Goal: Task Accomplishment & Management: Manage account settings

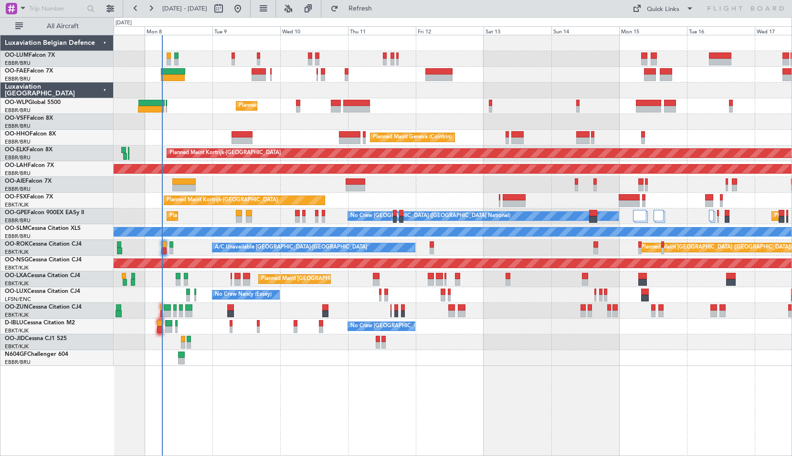
click at [261, 375] on div "Planned Maint Milan (Linate) Planned Maint Geneva ([GEOGRAPHIC_DATA]) Planned M…" at bounding box center [453, 245] width 678 height 421
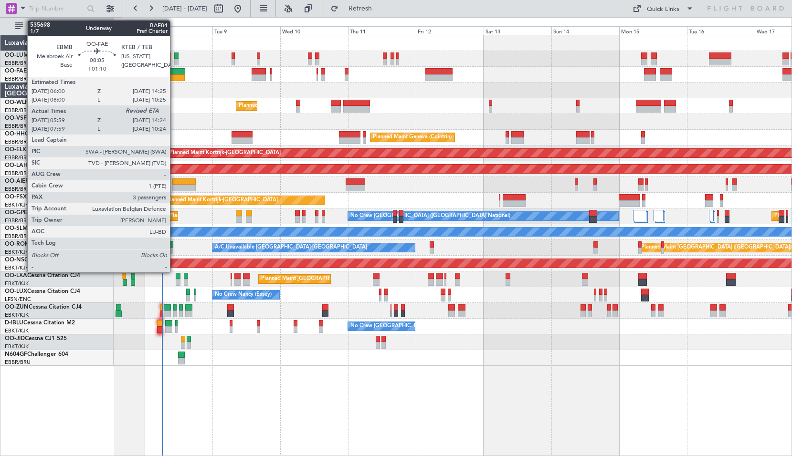
click at [174, 73] on div at bounding box center [173, 71] width 24 height 7
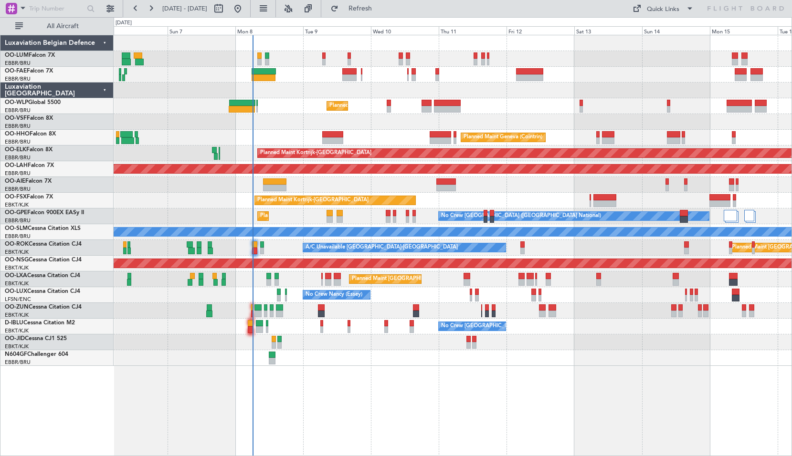
click at [326, 410] on div "Owner Melsbroek Air Base Owner [GEOGRAPHIC_DATA] Planned Maint Milan ([GEOGRAPH…" at bounding box center [453, 245] width 678 height 421
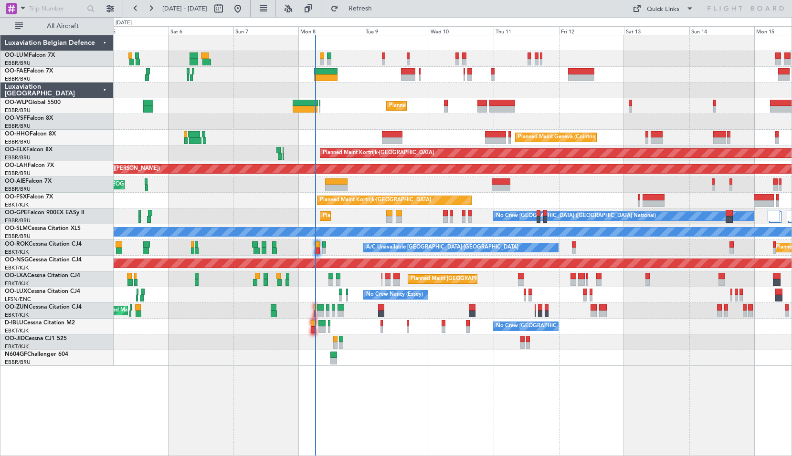
click at [386, 177] on div "Owner Melsbroek Air Base Planned Maint [GEOGRAPHIC_DATA] ([GEOGRAPHIC_DATA]) Ow…" at bounding box center [452, 200] width 677 height 331
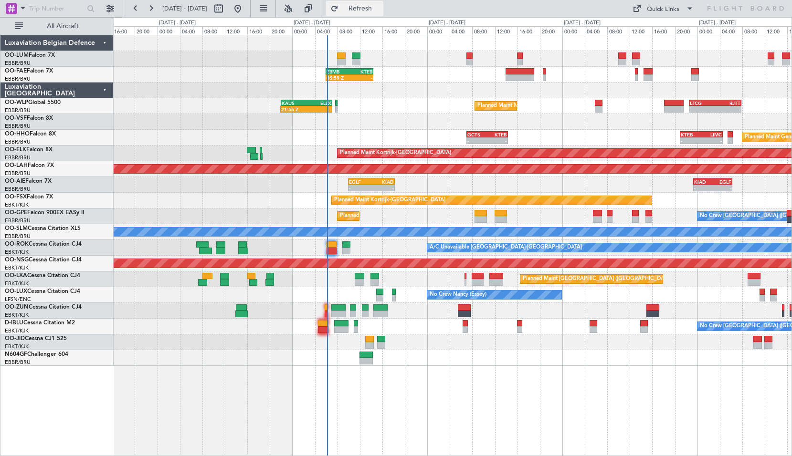
click at [379, 10] on span "Refresh" at bounding box center [360, 8] width 40 height 7
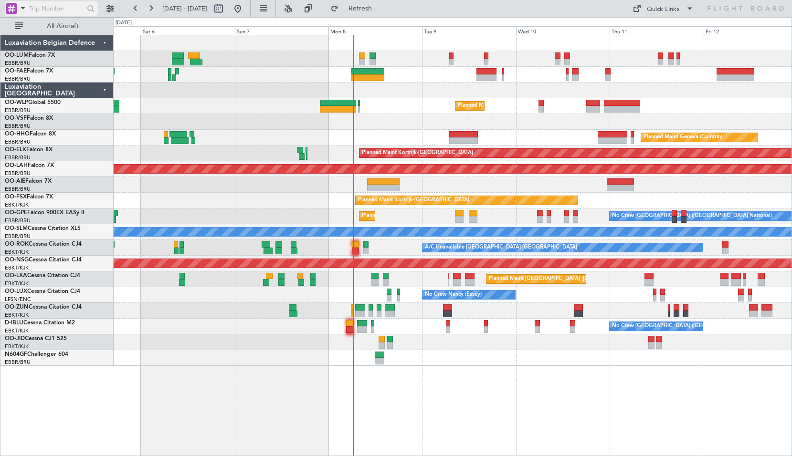
click at [21, 10] on span at bounding box center [22, 8] width 11 height 12
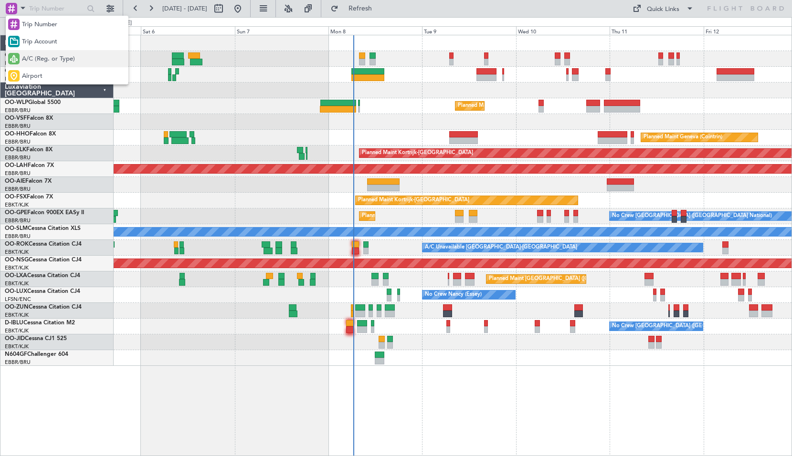
click at [31, 60] on span "A/C (Reg. or Type)" at bounding box center [48, 59] width 53 height 10
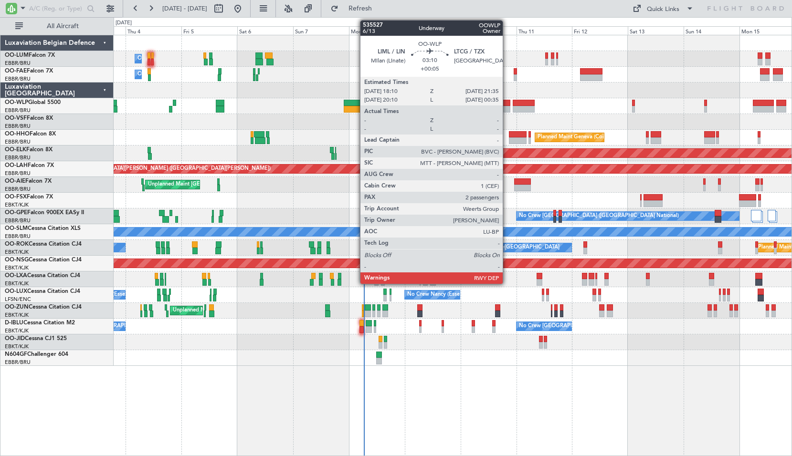
click at [507, 104] on div at bounding box center [506, 103] width 8 height 7
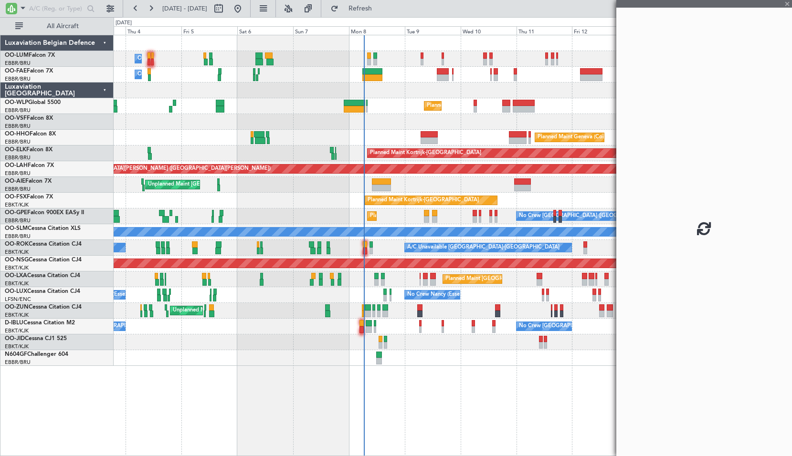
click at [555, 105] on div "Planned Maint Milan (Linate)" at bounding box center [452, 106] width 677 height 16
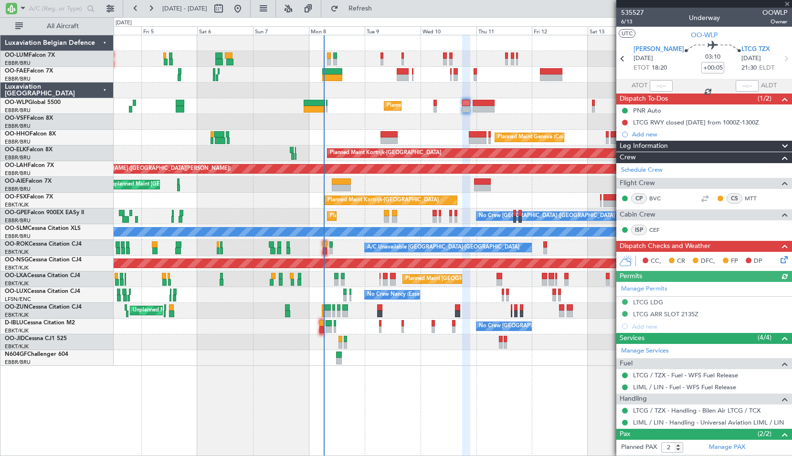
click at [535, 109] on div "Planned Maint Milan (Linate)" at bounding box center [452, 106] width 677 height 16
click at [779, 59] on icon at bounding box center [785, 58] width 12 height 12
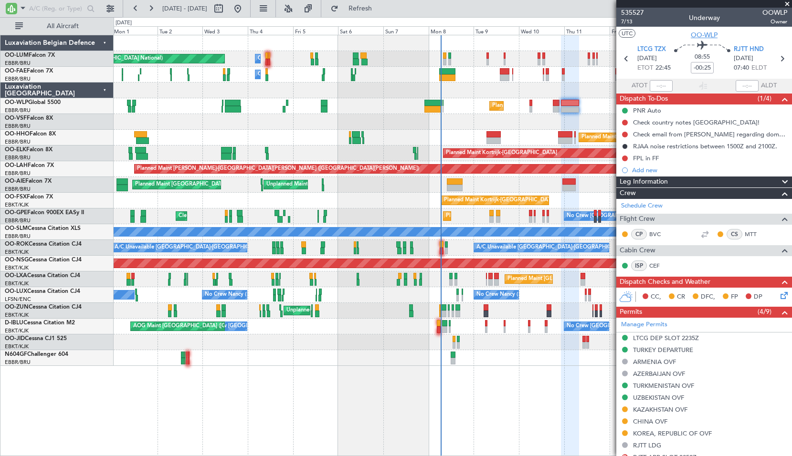
click at [707, 35] on span "OO-WLP" at bounding box center [703, 35] width 27 height 10
click at [42, 354] on link "N604GF Challenger 604" at bounding box center [36, 355] width 63 height 6
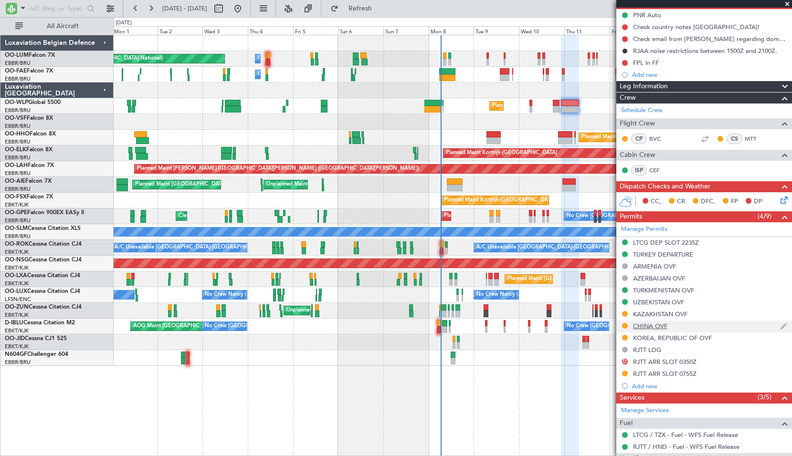
click at [666, 329] on div "CHINA OVF" at bounding box center [650, 326] width 34 height 8
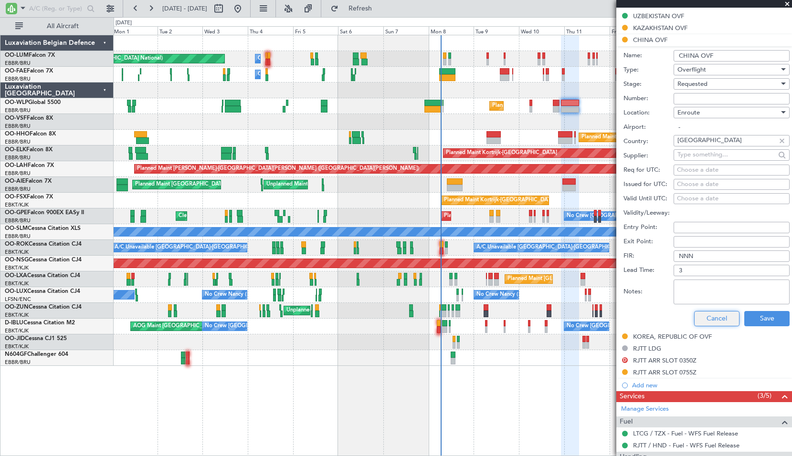
click at [712, 314] on button "Cancel" at bounding box center [716, 318] width 45 height 15
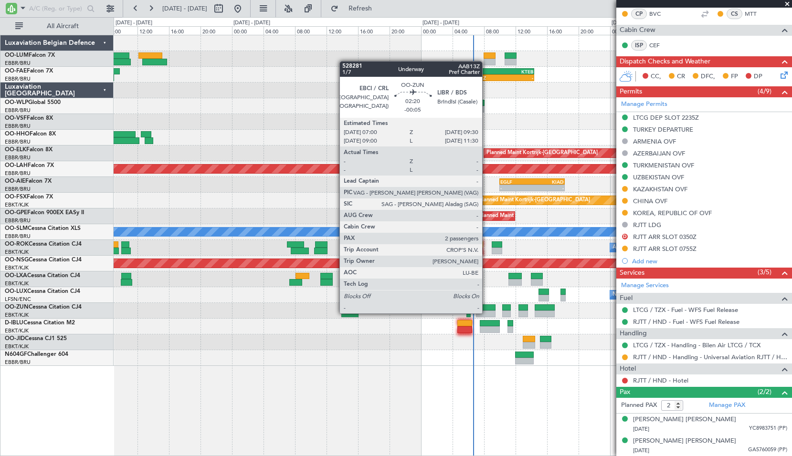
click at [486, 312] on div at bounding box center [486, 314] width 20 height 7
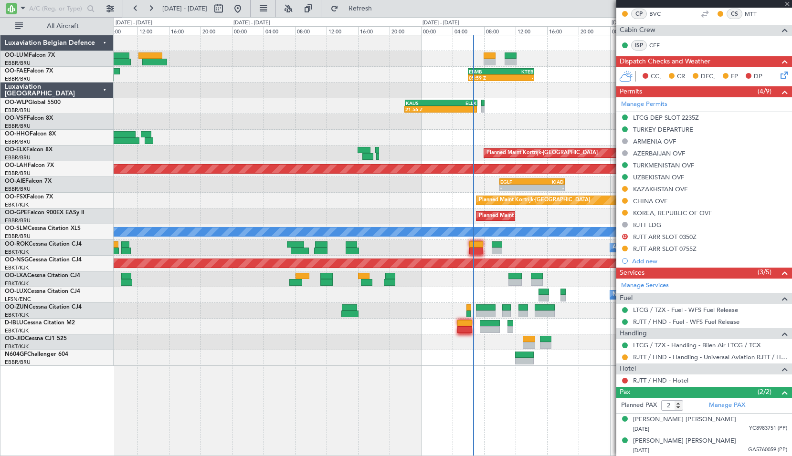
click at [484, 277] on div "Planned Maint [GEOGRAPHIC_DATA] ([GEOGRAPHIC_DATA] National)" at bounding box center [452, 279] width 677 height 16
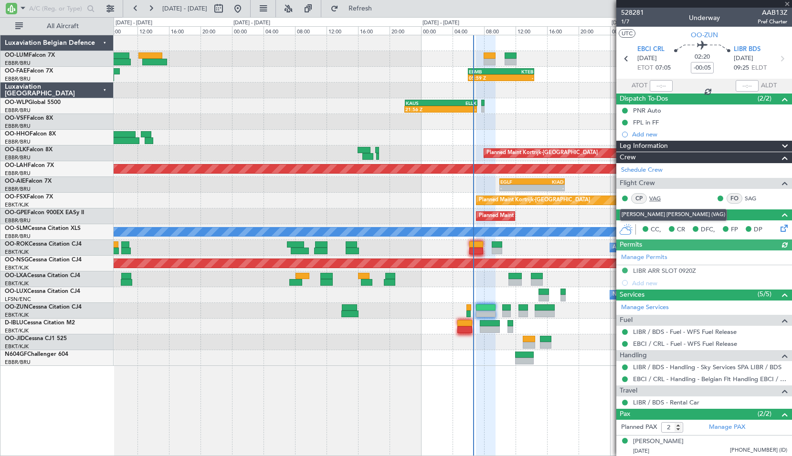
click at [657, 198] on link "VAG" at bounding box center [659, 198] width 21 height 9
click at [652, 198] on link "VAG" at bounding box center [659, 198] width 21 height 9
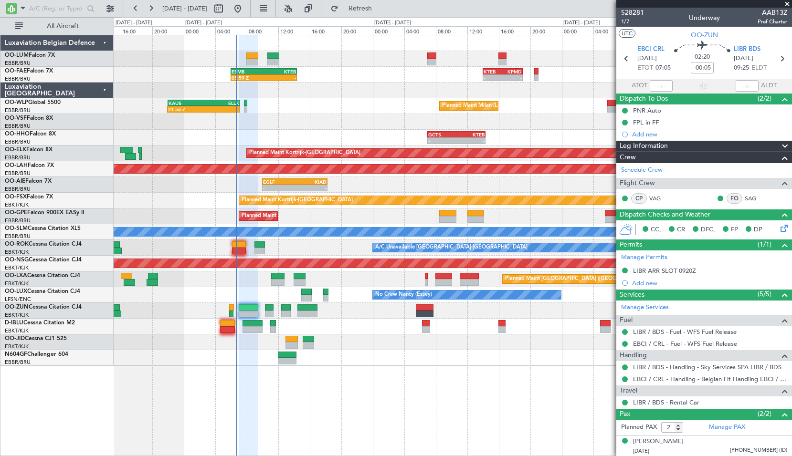
click at [320, 110] on div "Planned Maint Milan (Linate) 21:56 Z - KAUS 22:00 Z ELLX 07:10 Z - - LTCG 22:35…" at bounding box center [452, 106] width 677 height 16
click at [376, 12] on button "Refresh" at bounding box center [354, 8] width 57 height 15
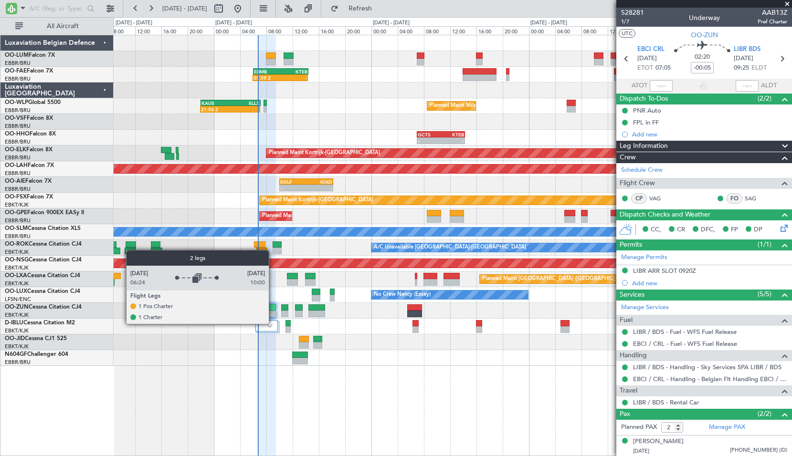
click at [274, 323] on div at bounding box center [266, 325] width 22 height 11
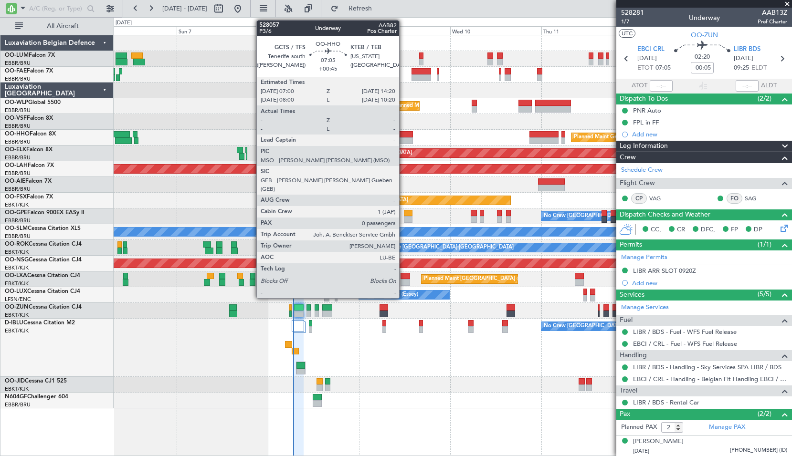
click at [403, 132] on div at bounding box center [399, 134] width 28 height 7
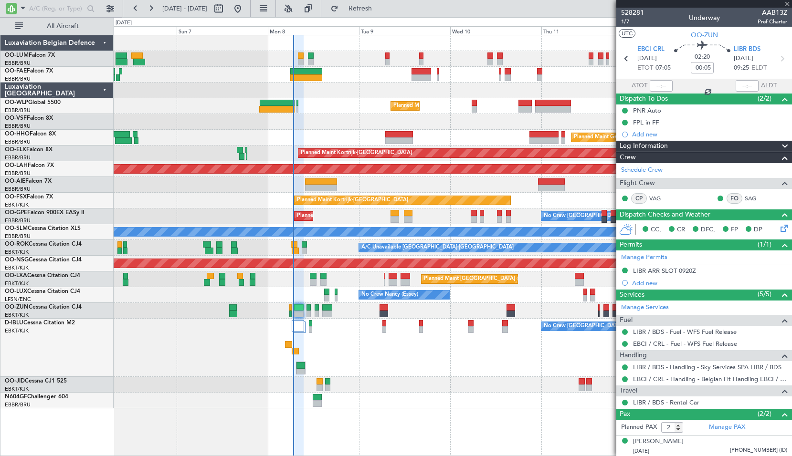
type input "+00:45"
type input "0"
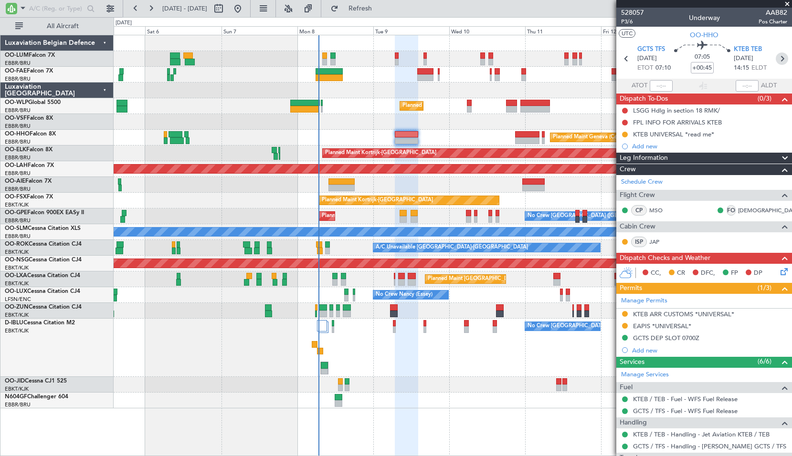
click at [778, 60] on icon at bounding box center [781, 58] width 12 height 12
type input "-00:10"
type input "2"
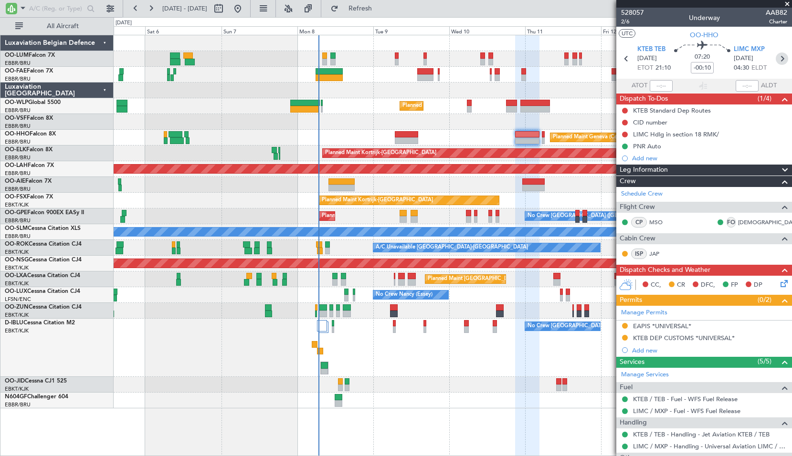
click at [775, 61] on icon at bounding box center [781, 58] width 12 height 12
type input "0"
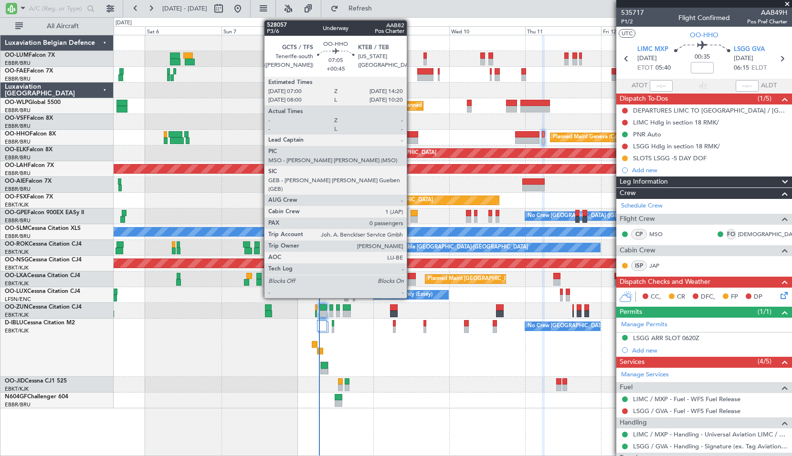
click at [411, 139] on div at bounding box center [406, 140] width 23 height 7
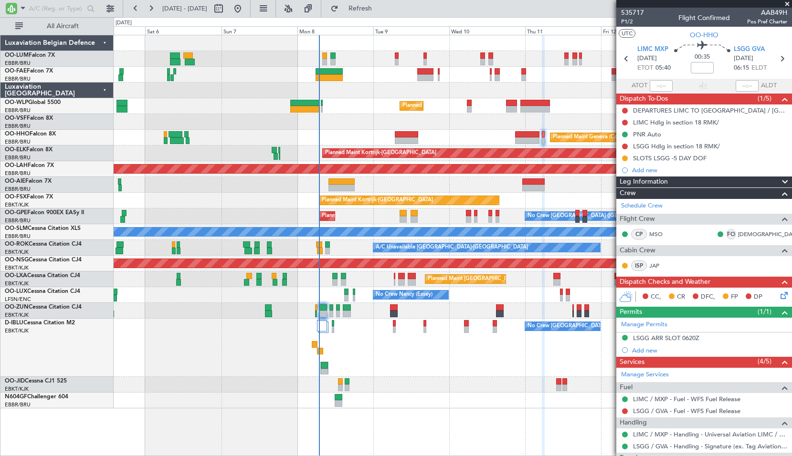
click at [434, 134] on div "Planned Maint Geneva (Cointrin)" at bounding box center [452, 138] width 677 height 16
type input "+00:45"
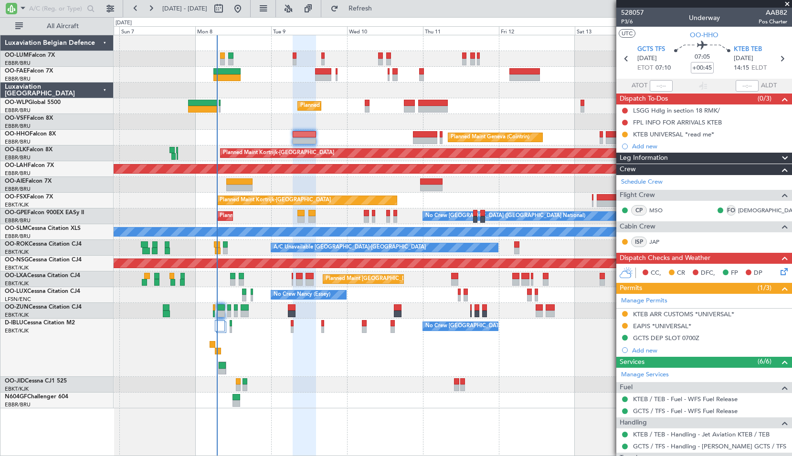
click at [384, 140] on div "Planned Maint Geneva (Cointrin)" at bounding box center [452, 138] width 677 height 16
click at [788, 2] on span at bounding box center [787, 4] width 10 height 9
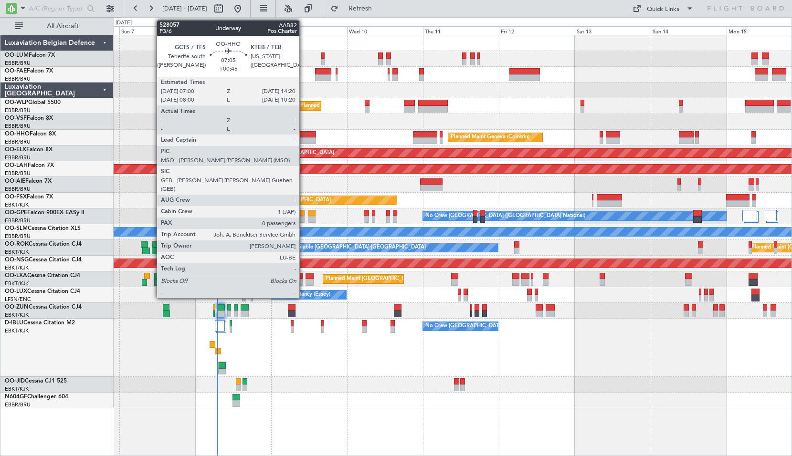
click at [303, 136] on div at bounding box center [303, 134] width 23 height 7
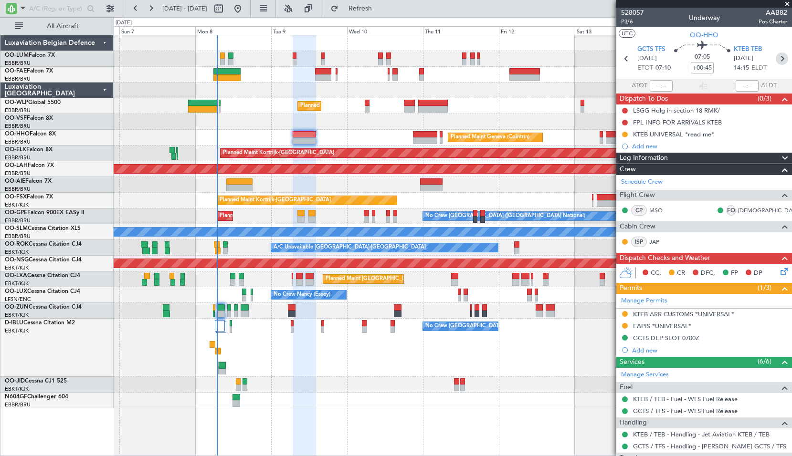
click at [778, 59] on icon at bounding box center [781, 58] width 12 height 12
type input "-00:10"
type input "2"
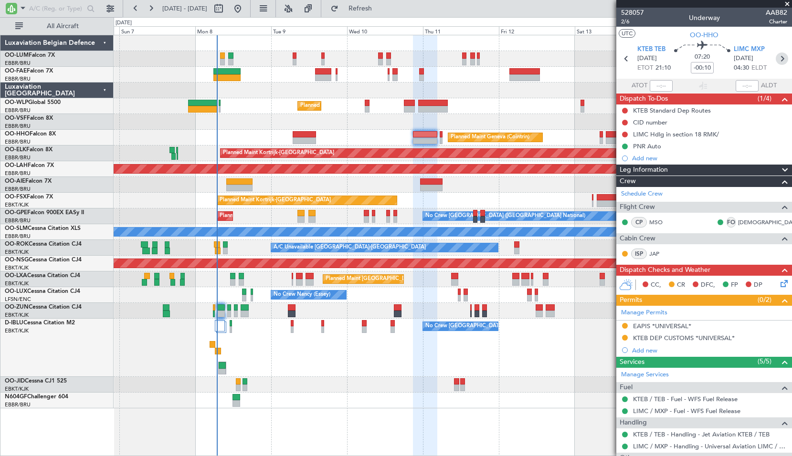
click at [779, 56] on icon at bounding box center [781, 58] width 12 height 12
type input "0"
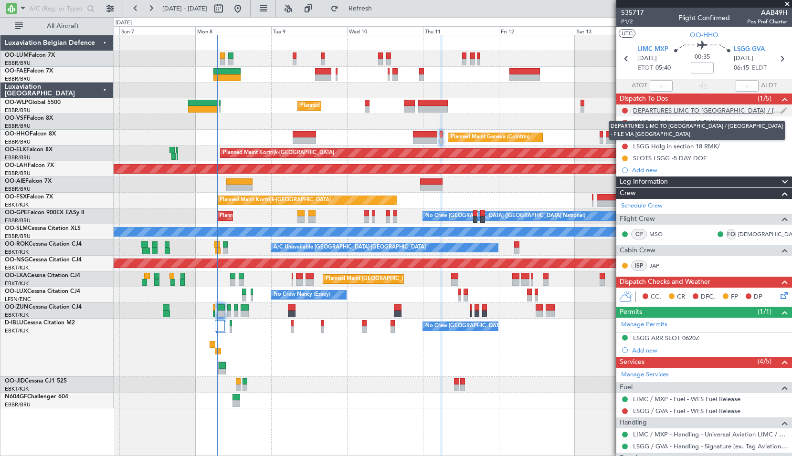
click at [731, 111] on div "DEPARTURES LIMC TO BELGIUM / LUXEMBOURG - FILE VIA AOSTA" at bounding box center [706, 110] width 147 height 8
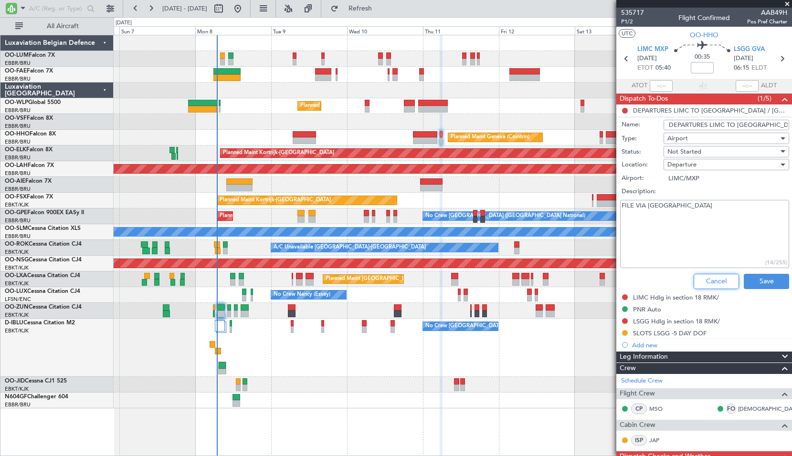
click at [705, 284] on button "Cancel" at bounding box center [715, 281] width 45 height 15
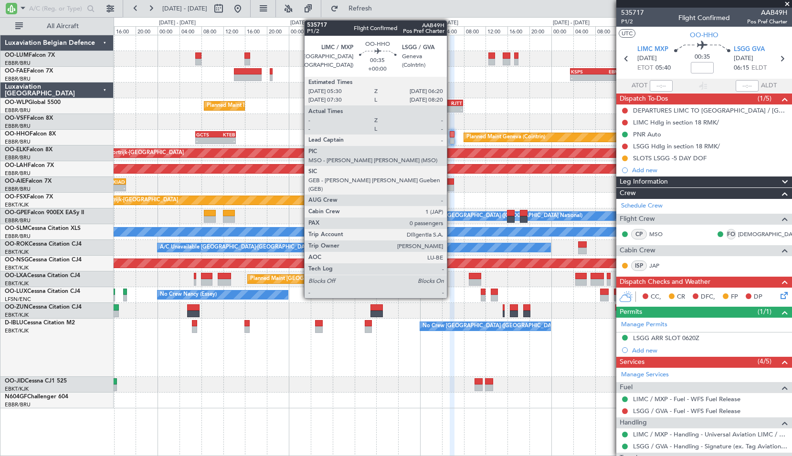
click at [451, 135] on div at bounding box center [451, 134] width 5 height 7
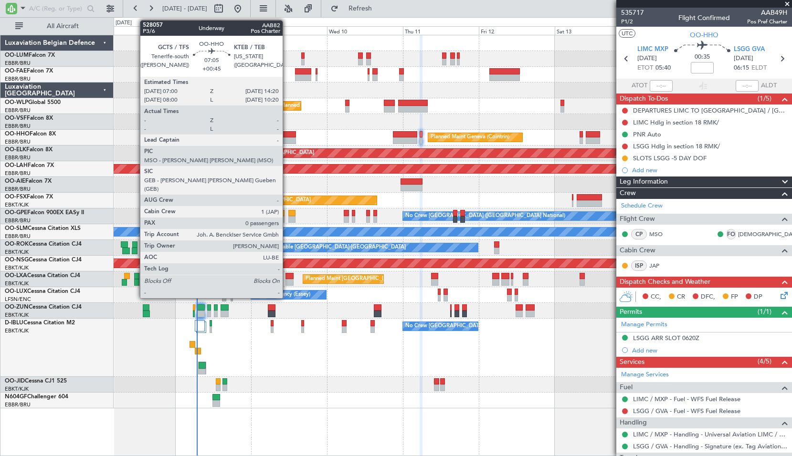
click at [287, 135] on div at bounding box center [283, 134] width 23 height 7
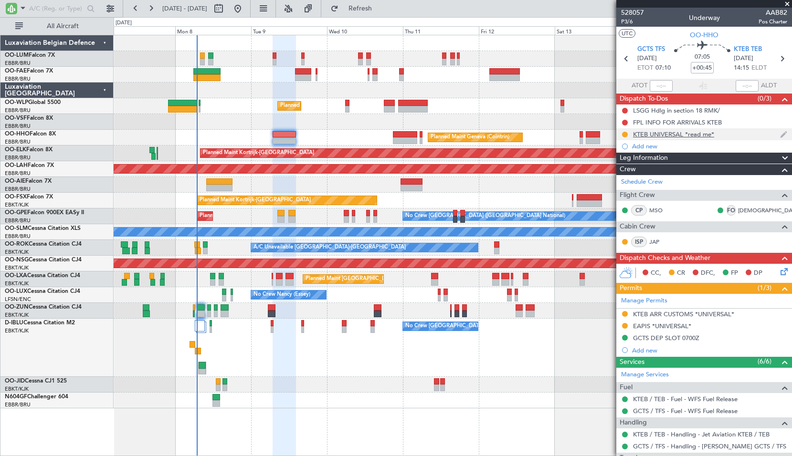
click at [672, 135] on div "KTEB UNIVERSAL *read me*" at bounding box center [673, 134] width 81 height 8
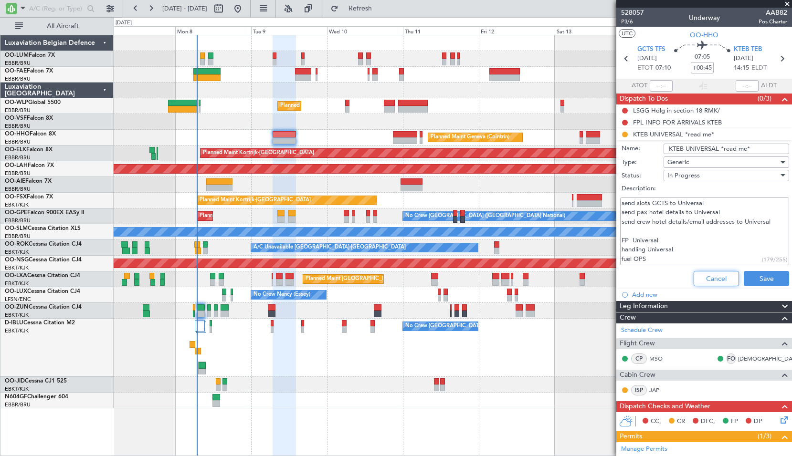
drag, startPoint x: 708, startPoint y: 275, endPoint x: 707, endPoint y: 270, distance: 5.3
click at [708, 275] on button "Cancel" at bounding box center [715, 278] width 45 height 15
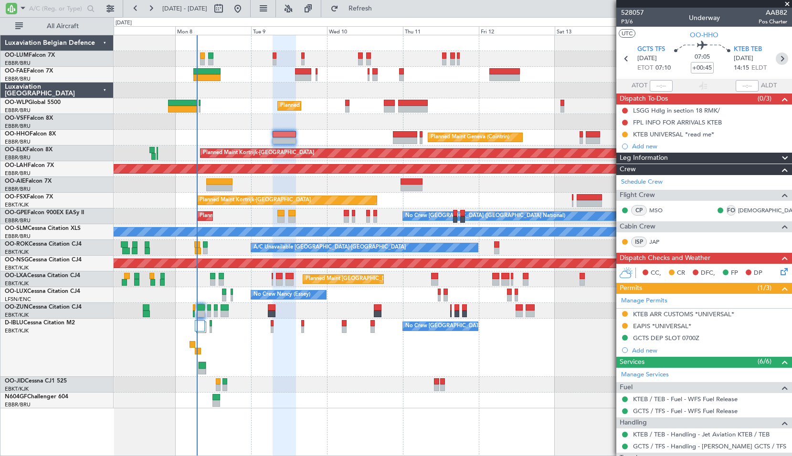
click at [775, 57] on icon at bounding box center [781, 58] width 12 height 12
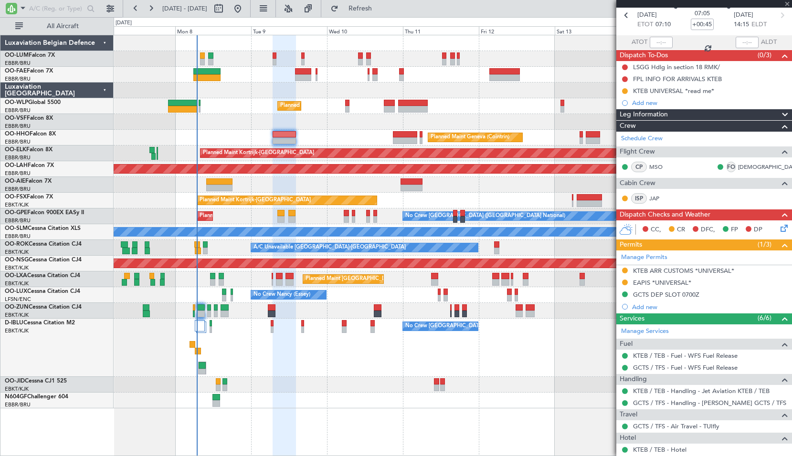
scroll to position [105, 0]
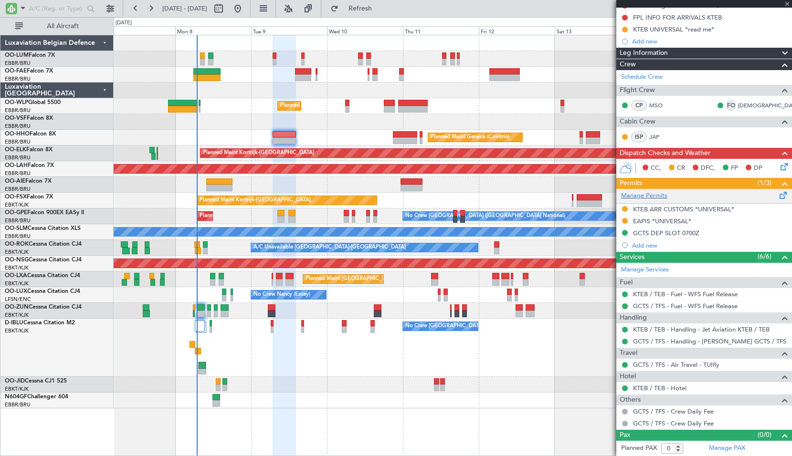
type input "-00:10"
type input "2"
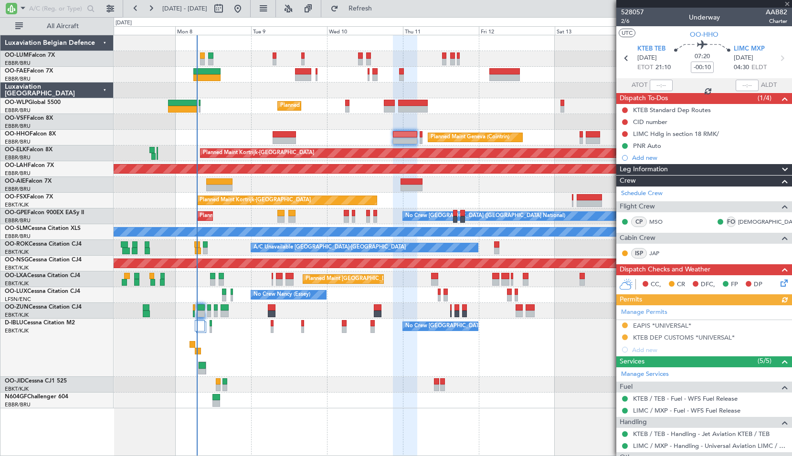
scroll to position [0, 0]
click at [776, 58] on icon at bounding box center [781, 58] width 12 height 12
type input "0"
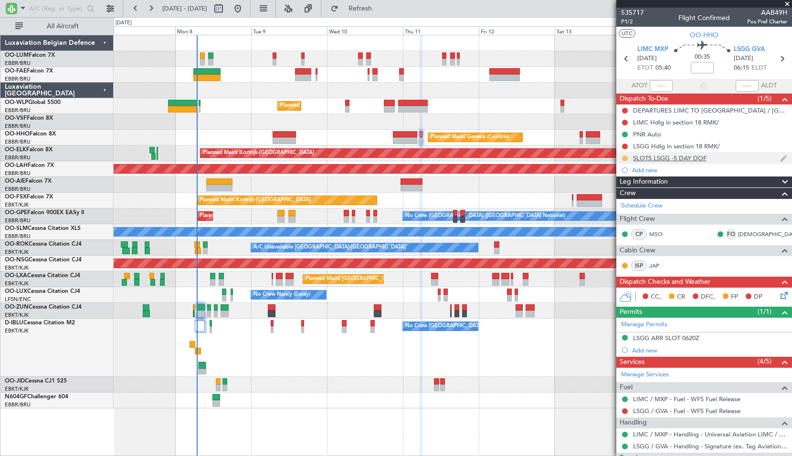
click at [625, 156] on button at bounding box center [625, 159] width 6 height 6
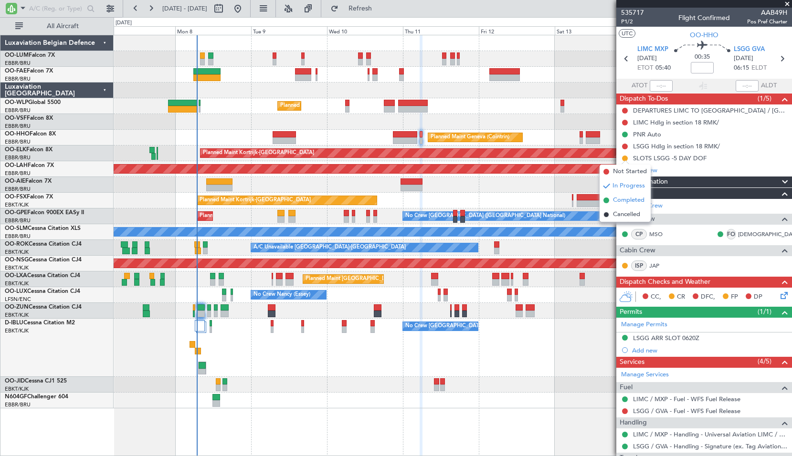
click at [623, 198] on span "Completed" at bounding box center [628, 201] width 31 height 10
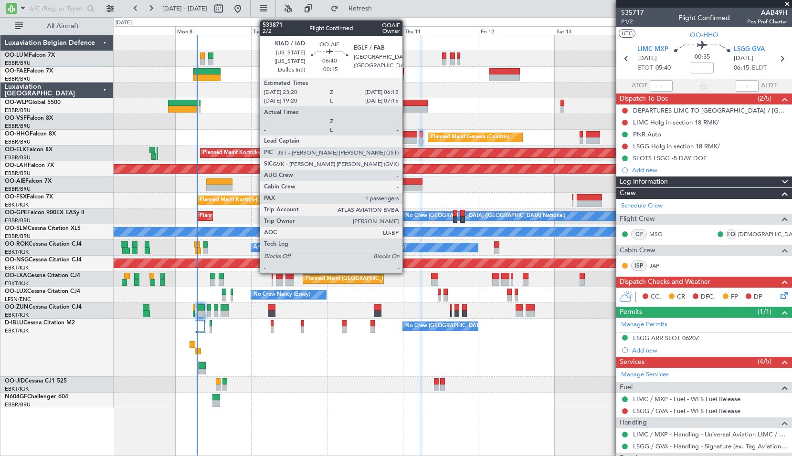
click at [406, 183] on div at bounding box center [411, 181] width 22 height 7
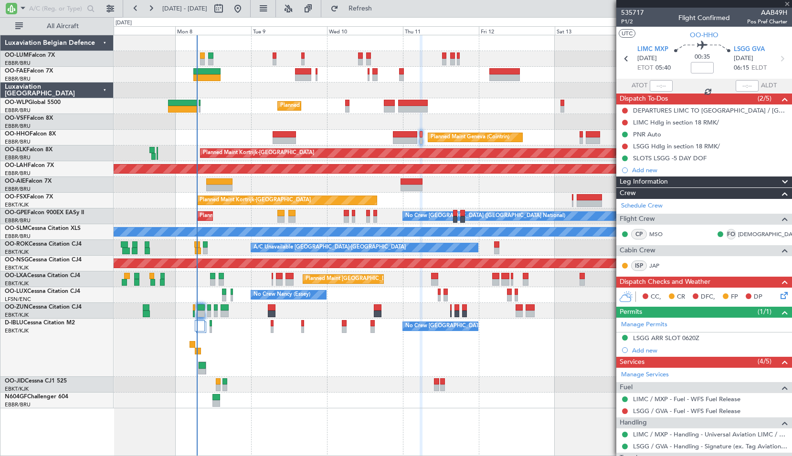
click at [476, 185] on div "Unplanned Maint [GEOGRAPHIC_DATA] ([GEOGRAPHIC_DATA] National)" at bounding box center [452, 185] width 677 height 16
type input "-00:15"
type input "1"
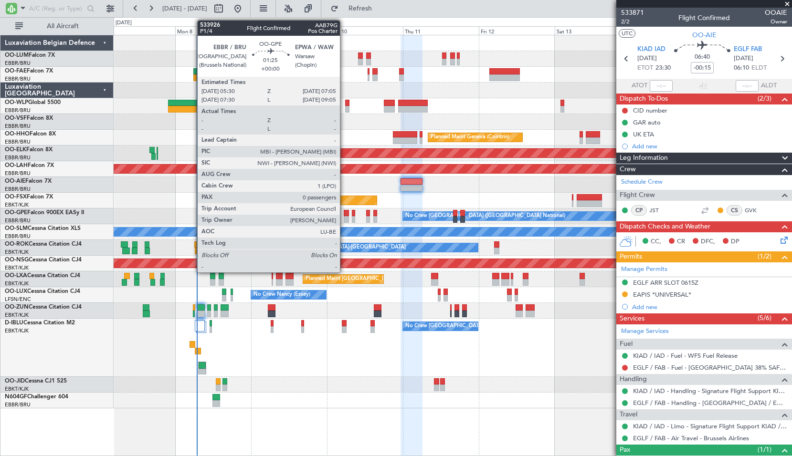
click at [344, 219] on div at bounding box center [346, 219] width 5 height 7
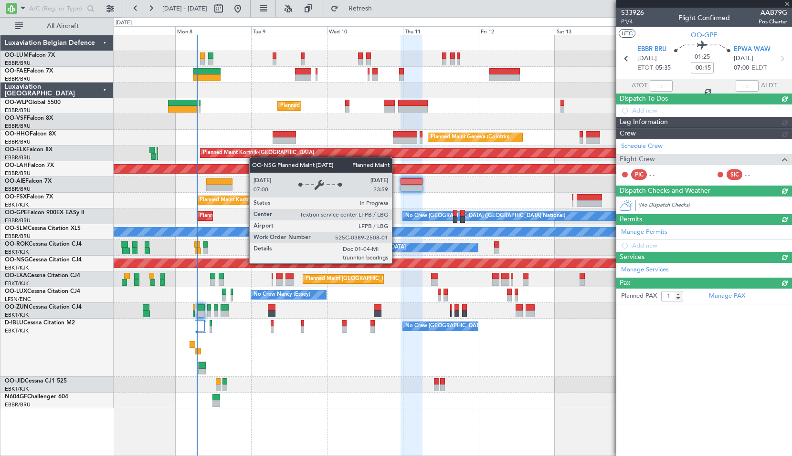
type input "0"
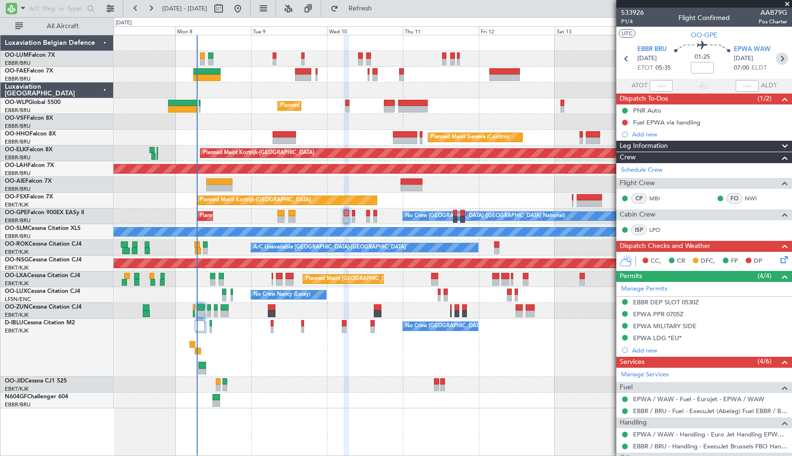
click at [775, 59] on icon at bounding box center [781, 58] width 12 height 12
type input "-00:10"
type input "9"
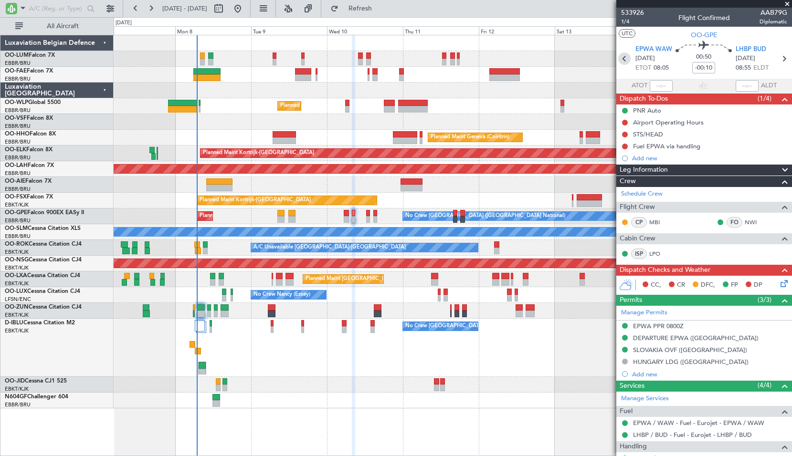
click at [623, 60] on icon at bounding box center [624, 58] width 12 height 12
type input "0"
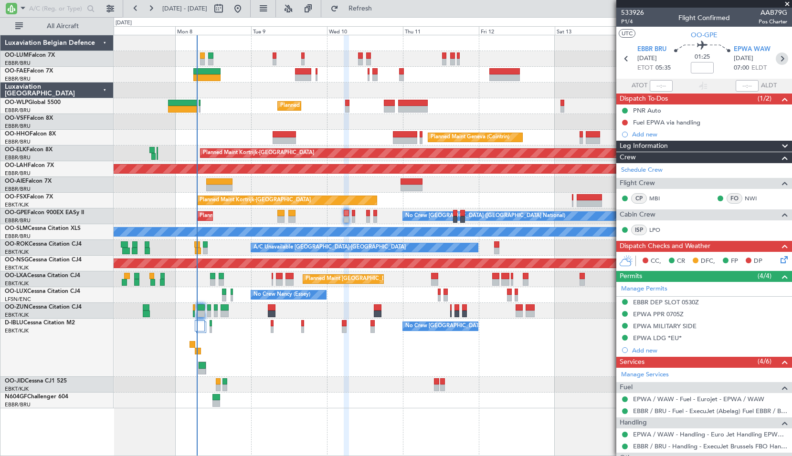
click at [776, 59] on icon at bounding box center [781, 58] width 12 height 12
type input "-00:10"
type input "9"
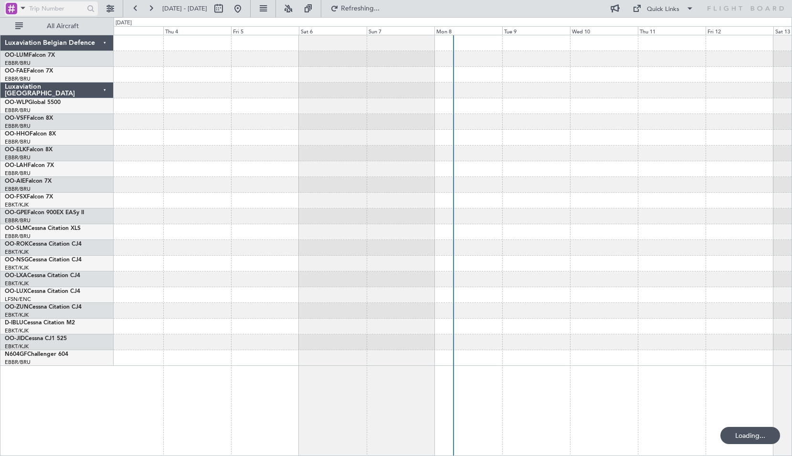
click at [21, 9] on span at bounding box center [22, 8] width 11 height 12
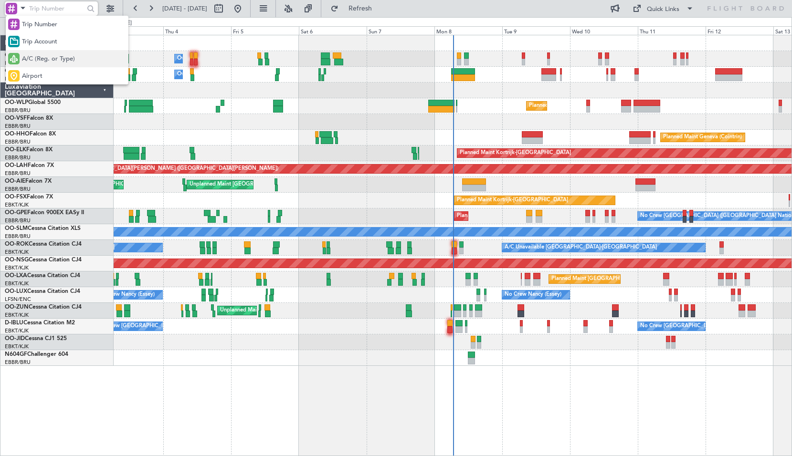
click at [33, 58] on span "A/C (Reg. or Type)" at bounding box center [48, 59] width 53 height 10
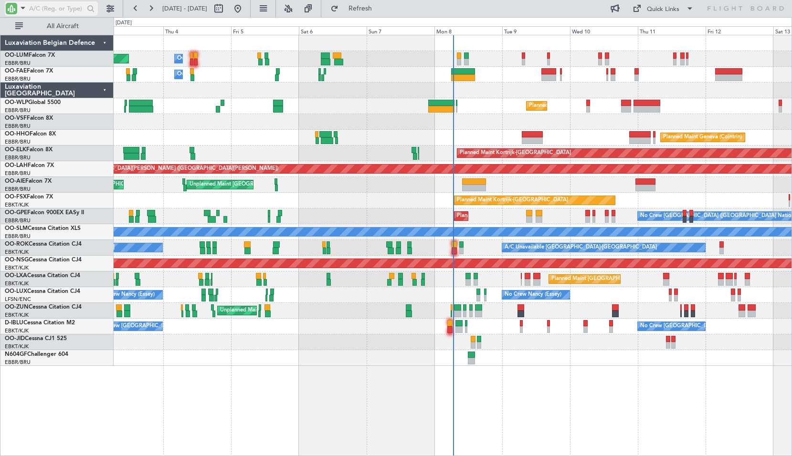
click at [38, 14] on input "text" at bounding box center [56, 8] width 55 height 14
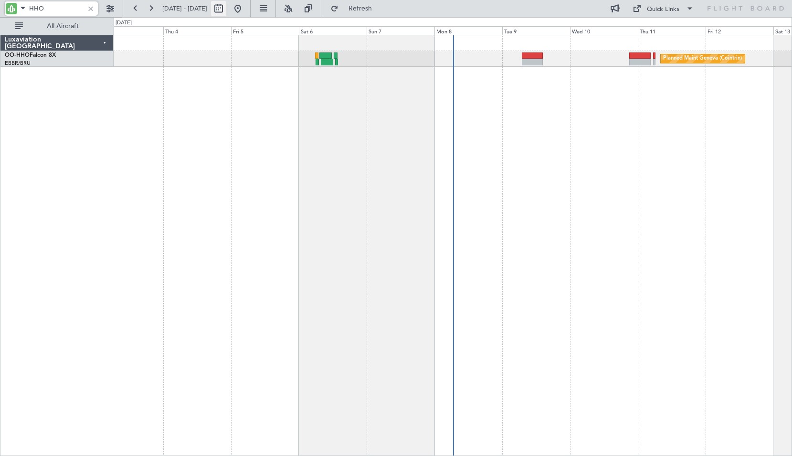
type input "HHO"
click at [226, 10] on button at bounding box center [218, 8] width 15 height 15
select select "9"
select select "2025"
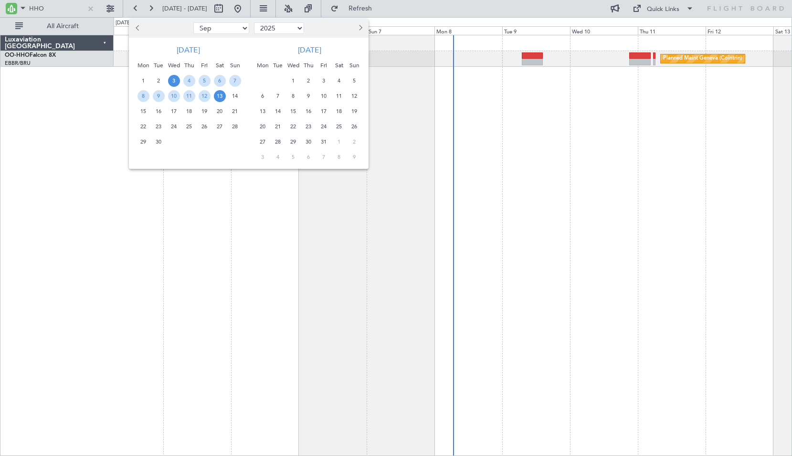
click at [360, 31] on span "Next month" at bounding box center [359, 28] width 6 height 6
select select "10"
click at [188, 112] on span "16" at bounding box center [189, 111] width 12 height 12
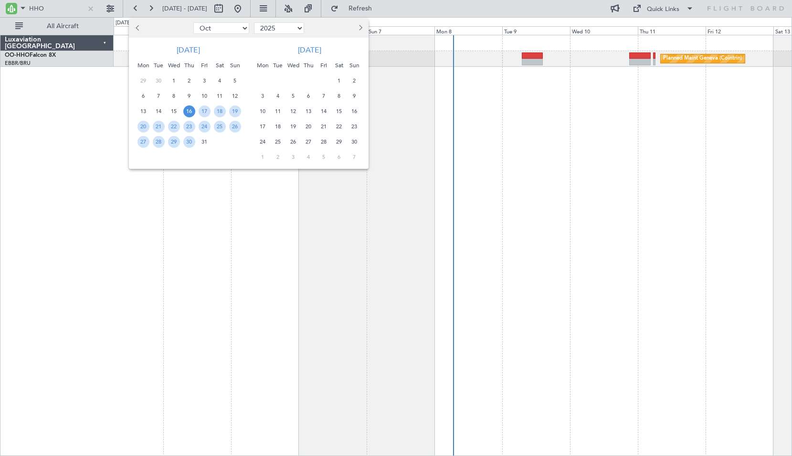
click at [188, 112] on span "16" at bounding box center [189, 111] width 12 height 12
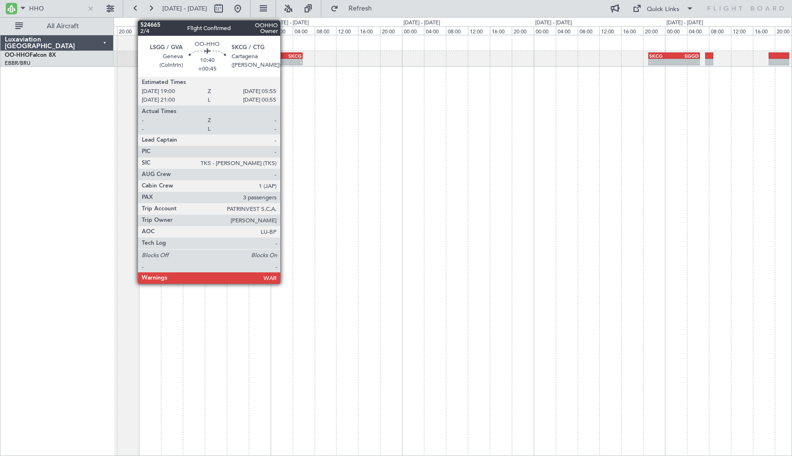
click at [284, 62] on div "-" at bounding box center [286, 62] width 29 height 6
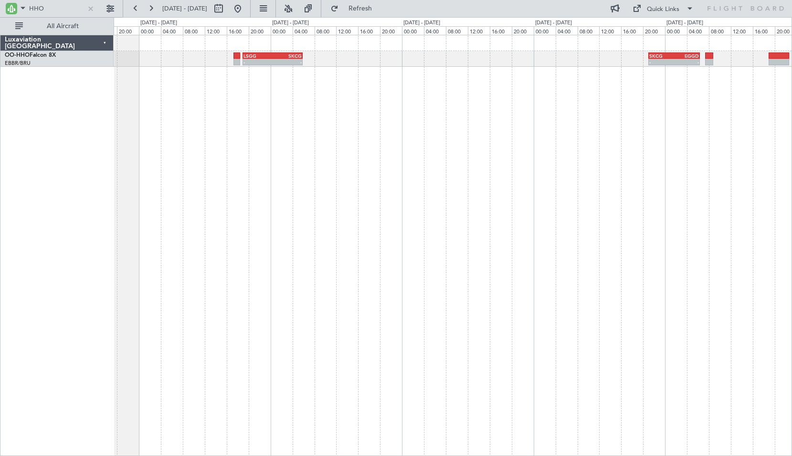
click at [289, 92] on div "- - SKCG 21:00 Z EGGD 06:25 Z LSGG 19:00 Z SKCG 05:55 Z - - - - LTCG 23:30 Z RJ…" at bounding box center [453, 245] width 678 height 421
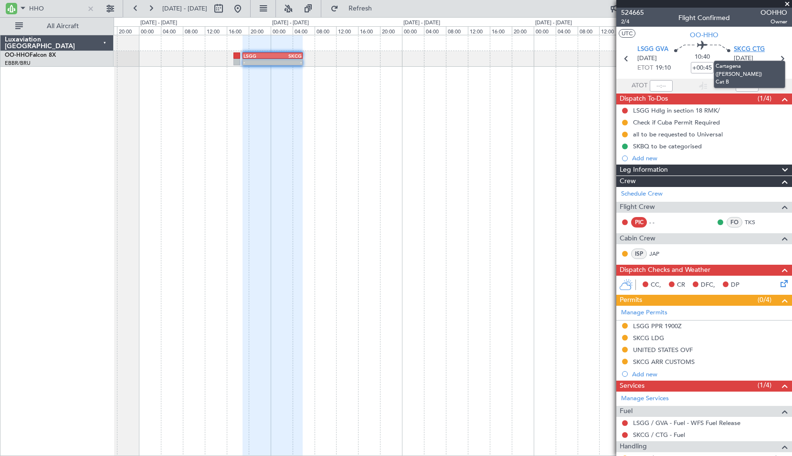
click at [749, 48] on span "SKCG CTG" at bounding box center [748, 50] width 31 height 10
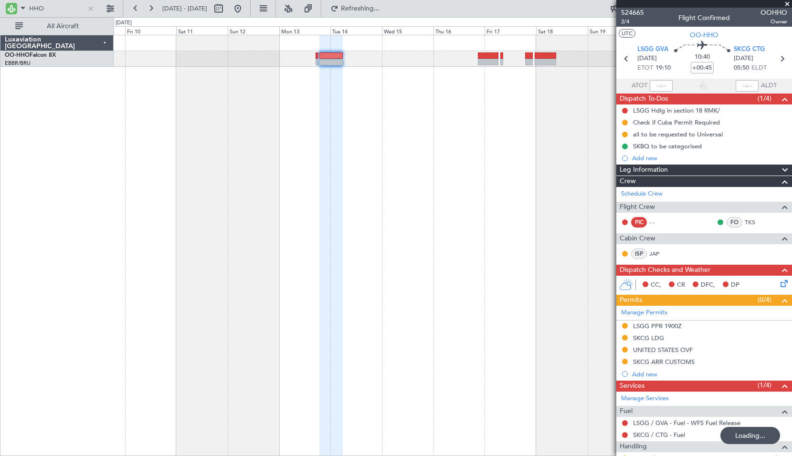
click at [499, 143] on div at bounding box center [453, 245] width 678 height 421
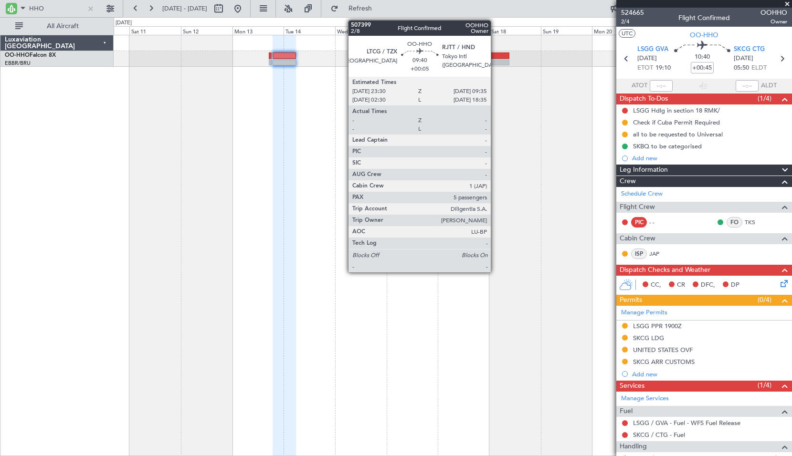
click at [495, 62] on div at bounding box center [499, 62] width 22 height 7
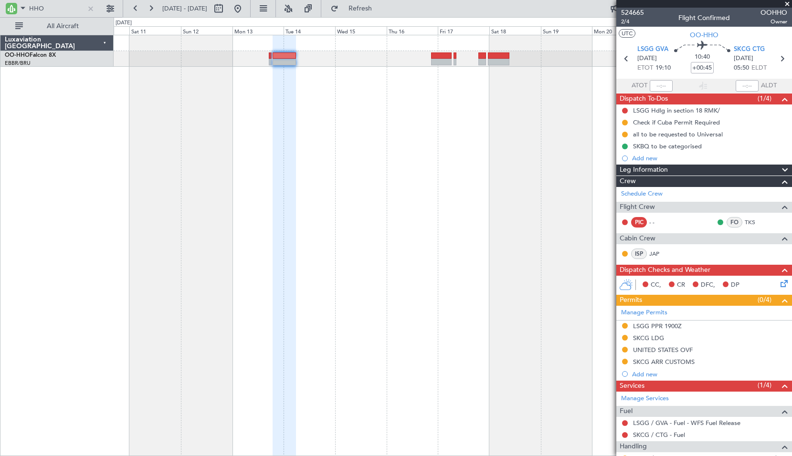
click at [499, 85] on div at bounding box center [453, 245] width 678 height 421
type input "+00:05"
type input "5"
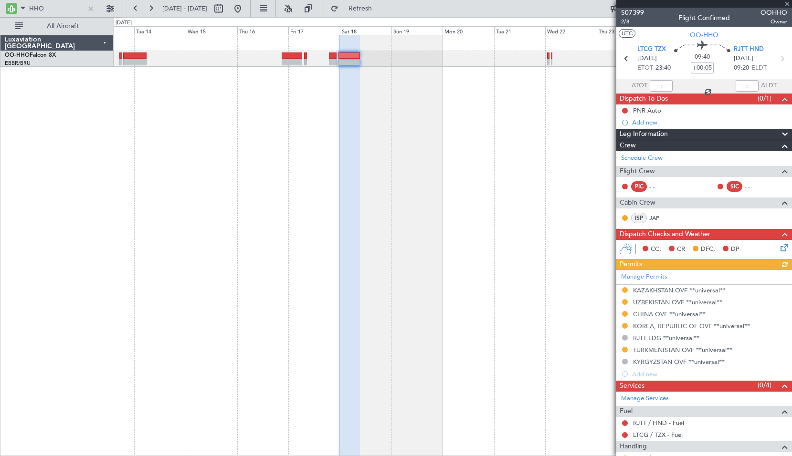
click at [312, 170] on div at bounding box center [453, 245] width 678 height 421
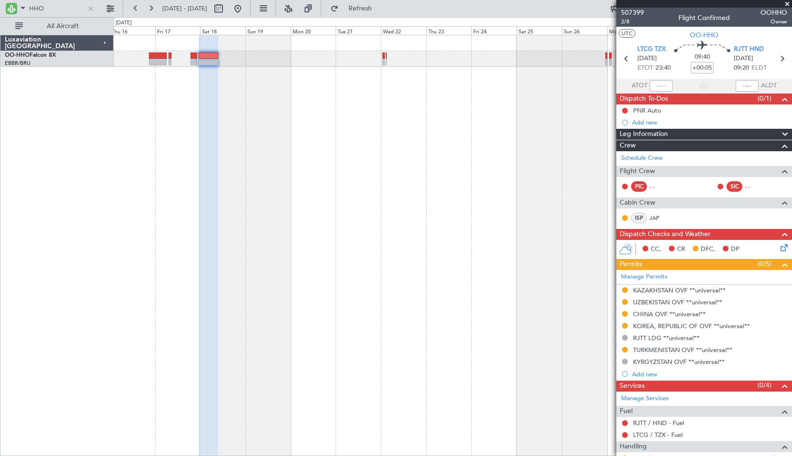
click at [365, 190] on div at bounding box center [453, 245] width 678 height 421
click at [777, 60] on icon at bounding box center [781, 58] width 12 height 12
type input "-00:05"
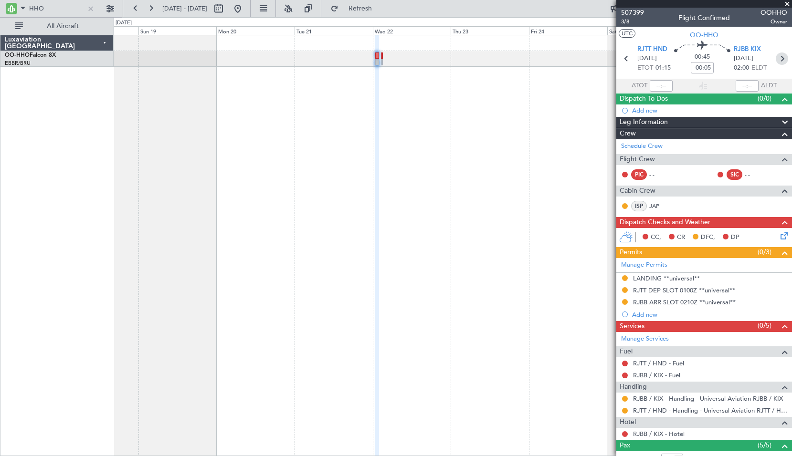
click at [779, 60] on icon at bounding box center [781, 58] width 12 height 12
type input "0"
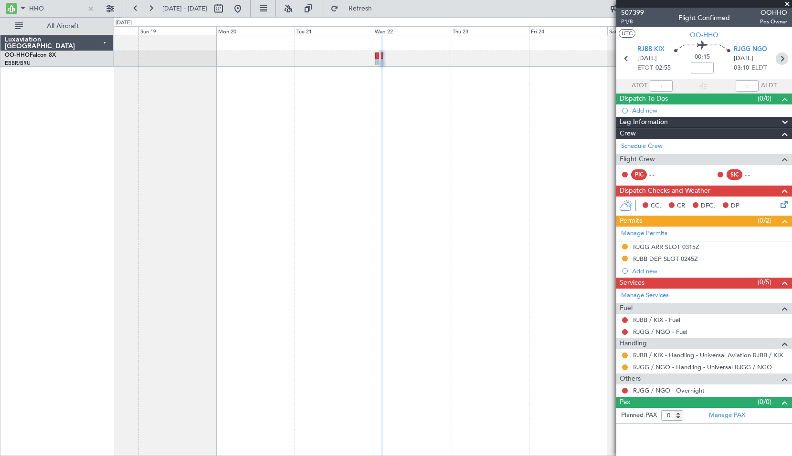
click at [782, 61] on icon at bounding box center [781, 58] width 12 height 12
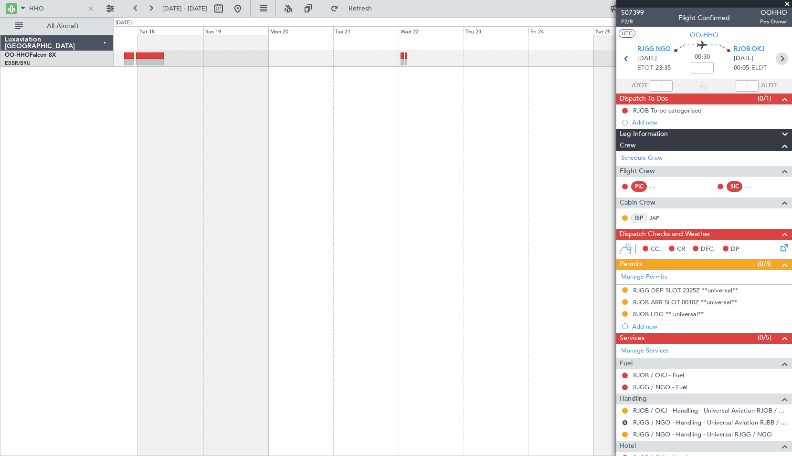
click at [780, 62] on icon at bounding box center [781, 58] width 12 height 12
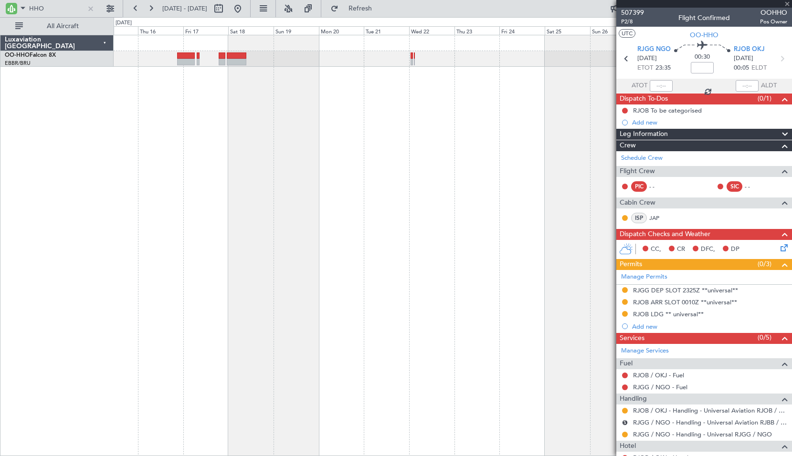
type input "-00:05"
type input "5"
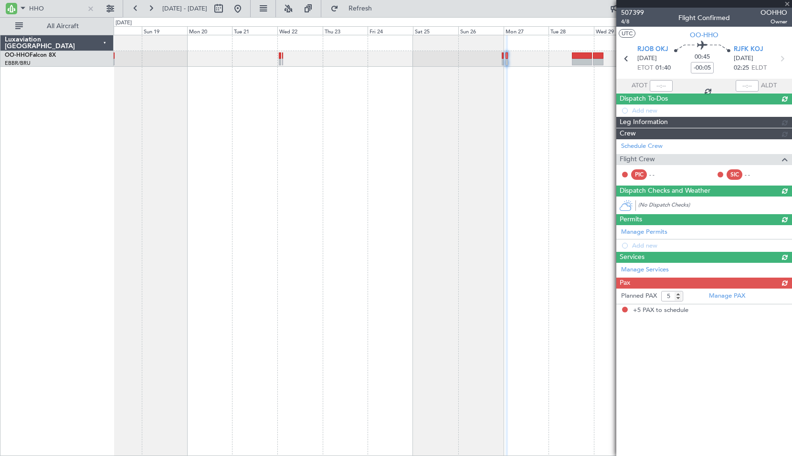
click at [376, 162] on div at bounding box center [453, 245] width 678 height 421
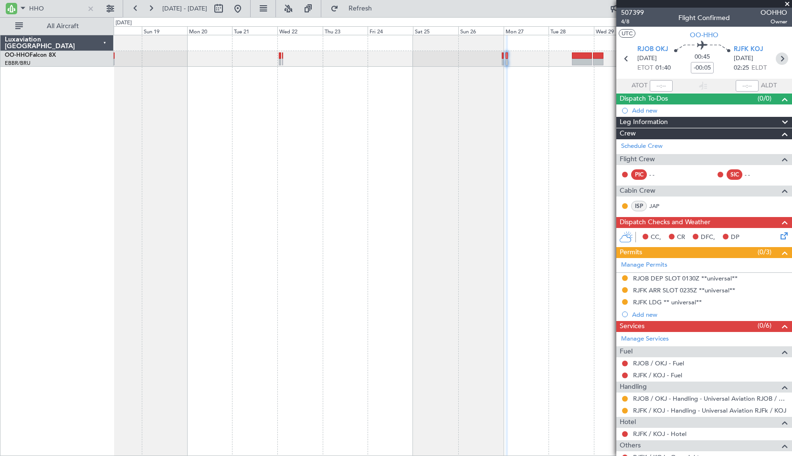
click at [776, 58] on icon at bounding box center [781, 58] width 12 height 12
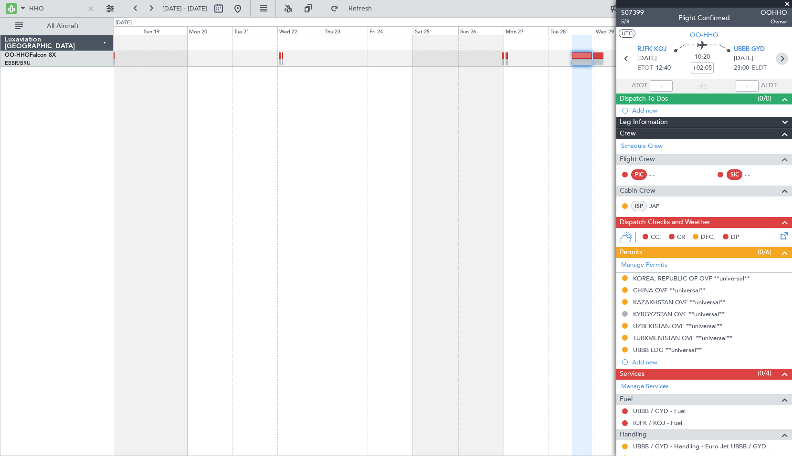
click at [778, 60] on icon at bounding box center [781, 58] width 12 height 12
type input "+00:40"
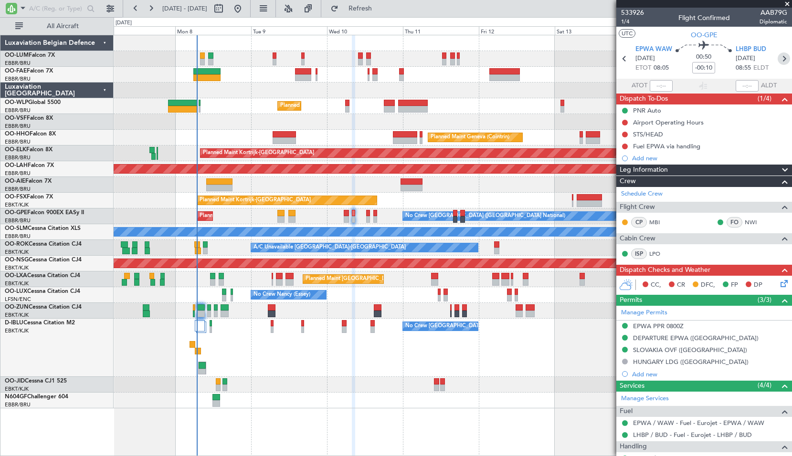
click at [777, 57] on icon at bounding box center [783, 58] width 12 height 12
type input "10"
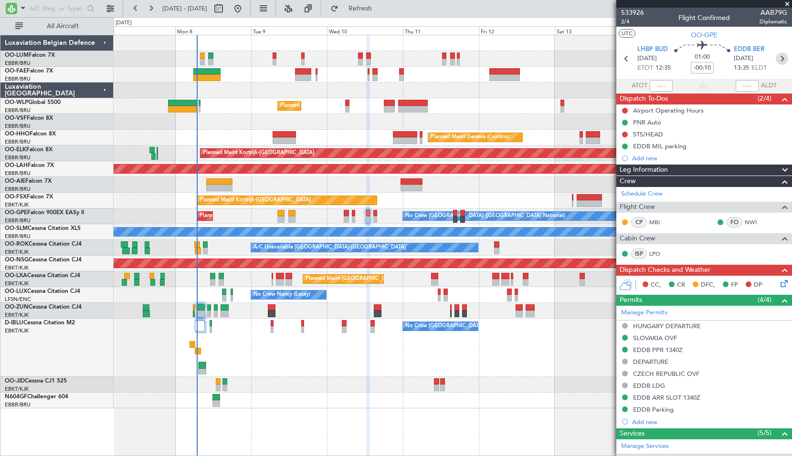
click at [775, 62] on icon at bounding box center [781, 58] width 12 height 12
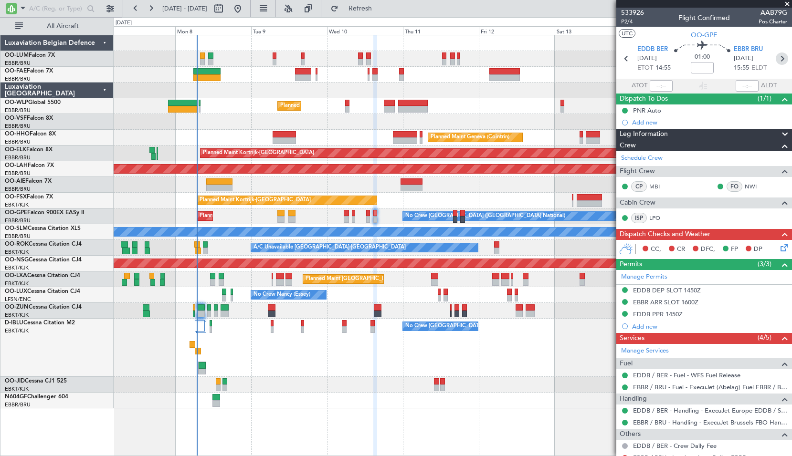
click at [777, 61] on icon at bounding box center [781, 58] width 12 height 12
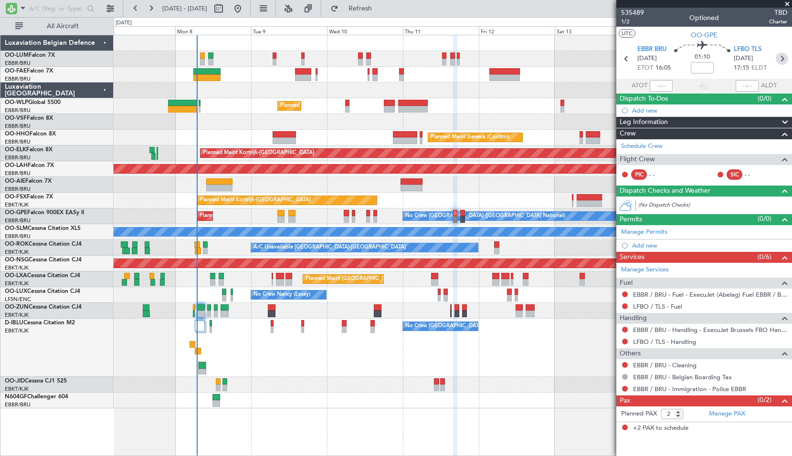
click at [782, 60] on icon at bounding box center [781, 58] width 12 height 12
type input "0"
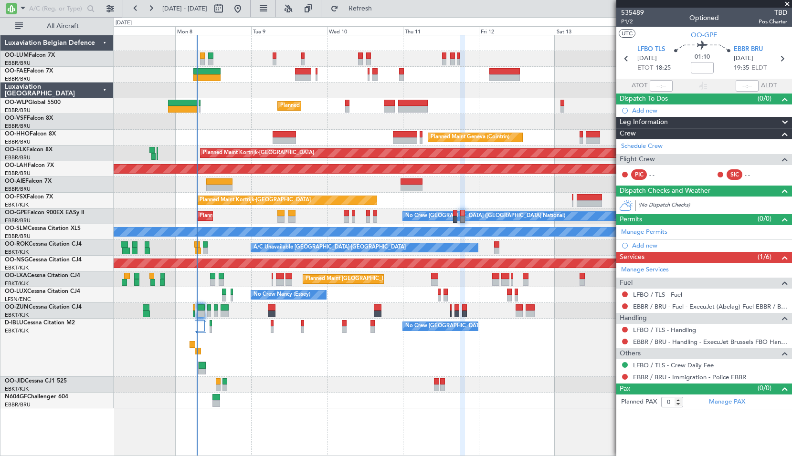
click at [786, 0] on span at bounding box center [787, 4] width 10 height 9
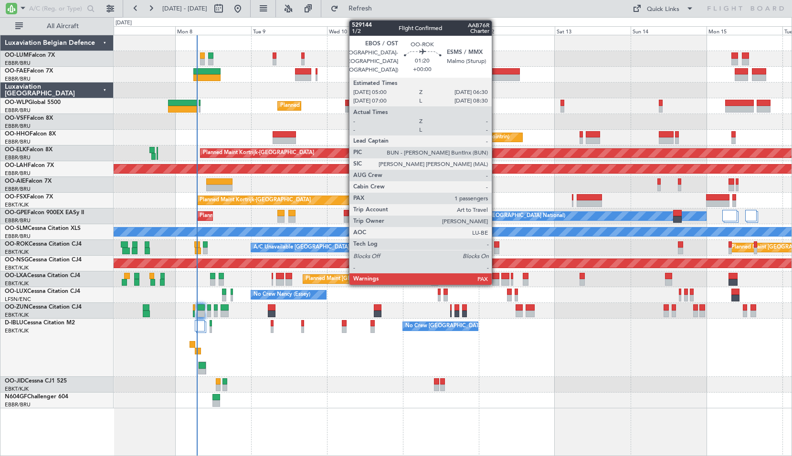
click at [496, 250] on div at bounding box center [496, 251] width 5 height 7
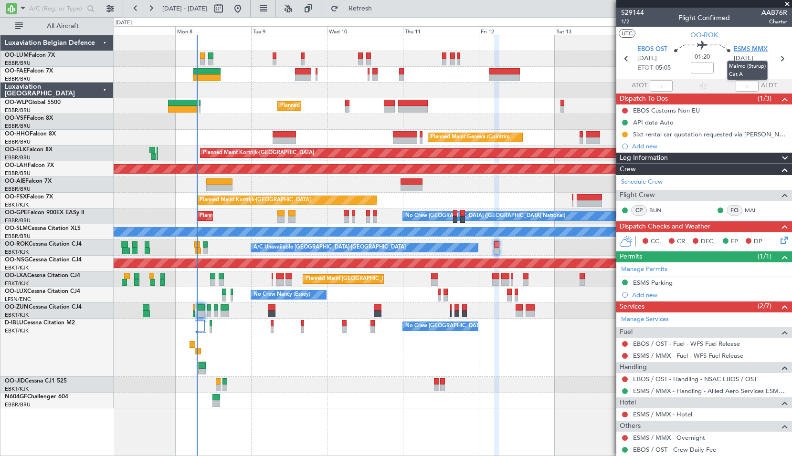
click at [737, 47] on span "ESMS MMX" at bounding box center [750, 50] width 34 height 10
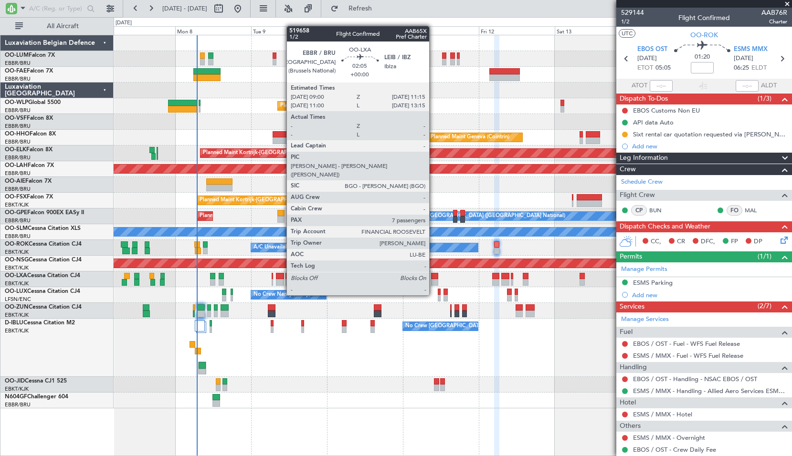
click at [433, 278] on div at bounding box center [434, 276] width 7 height 7
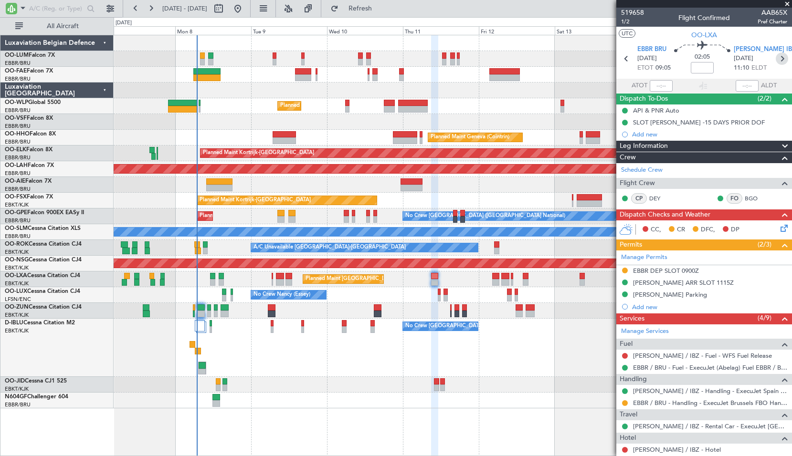
click at [778, 55] on icon at bounding box center [781, 58] width 12 height 12
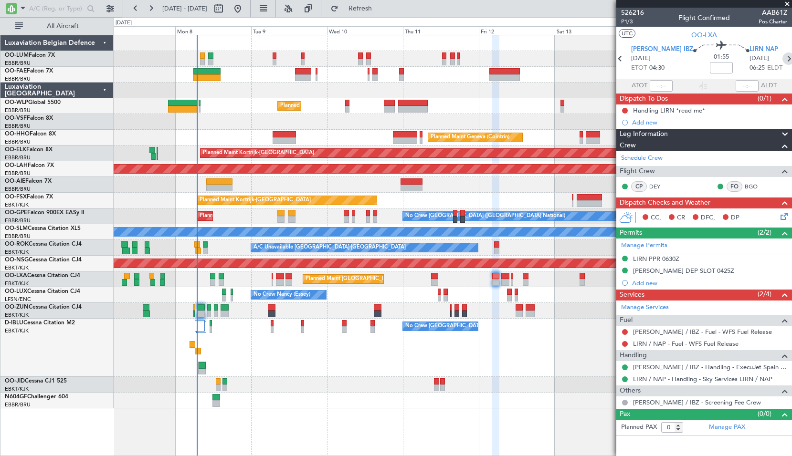
click at [783, 57] on icon at bounding box center [788, 58] width 12 height 12
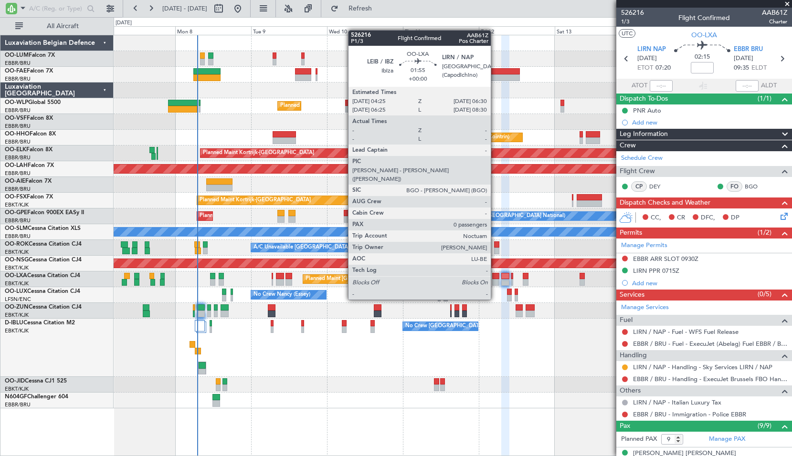
click at [495, 281] on div at bounding box center [495, 282] width 7 height 7
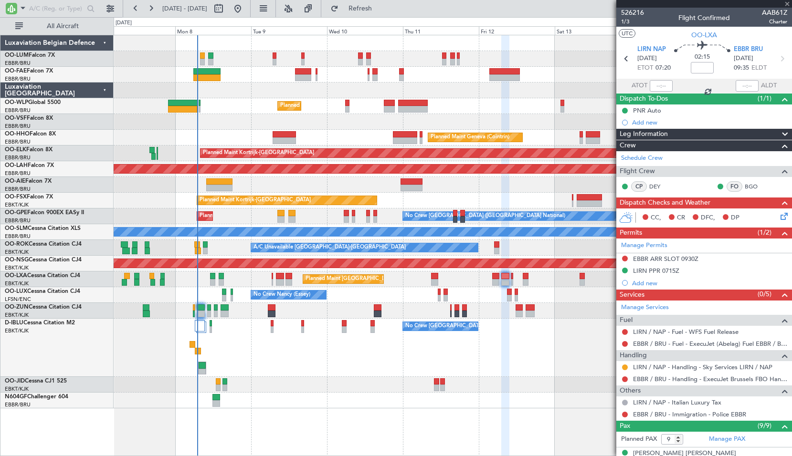
click at [497, 305] on div "Unplanned Maint [GEOGRAPHIC_DATA] ([GEOGRAPHIC_DATA])" at bounding box center [452, 311] width 677 height 16
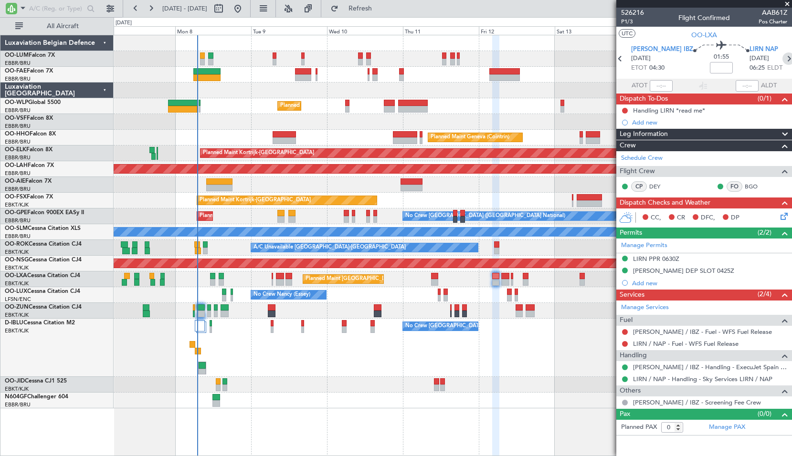
click at [783, 58] on icon at bounding box center [788, 58] width 12 height 12
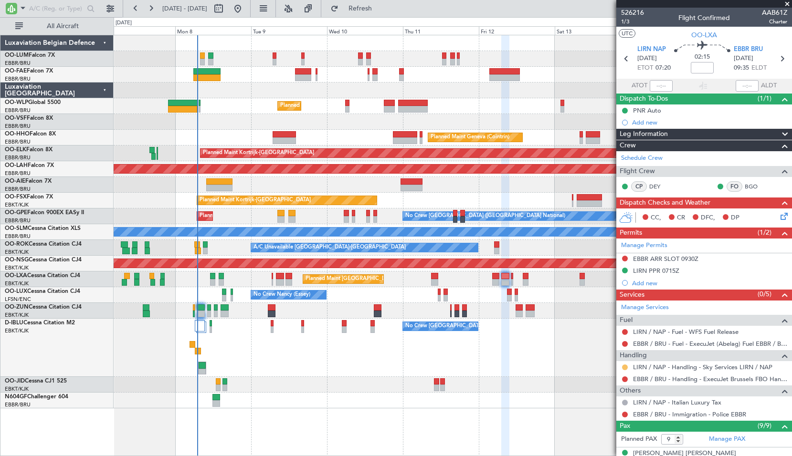
click at [624, 366] on button at bounding box center [625, 368] width 6 height 6
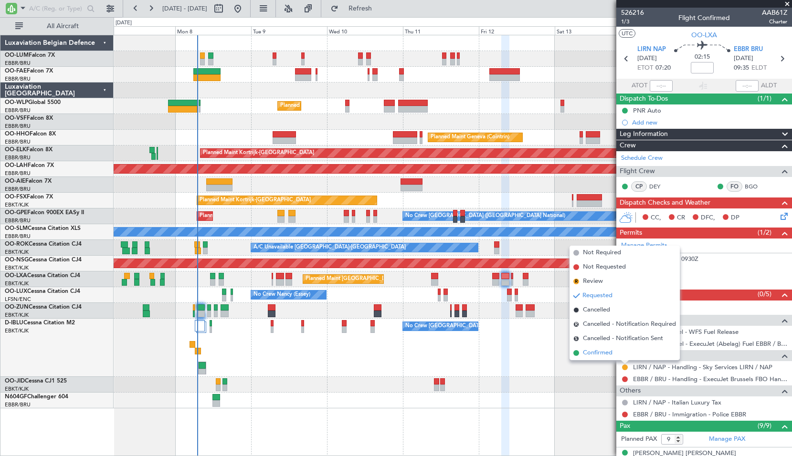
click at [607, 352] on span "Confirmed" at bounding box center [598, 353] width 30 height 10
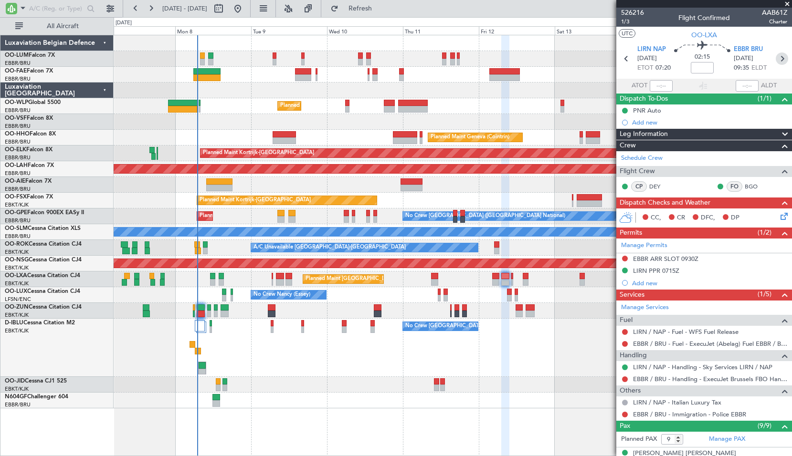
click at [775, 61] on icon at bounding box center [781, 58] width 12 height 12
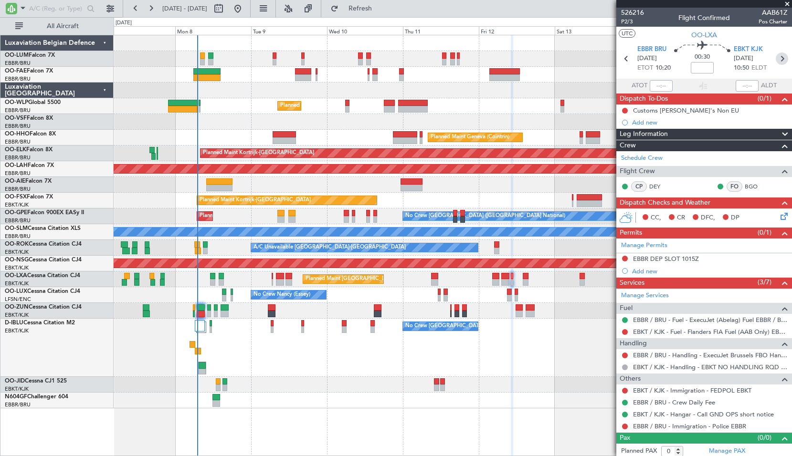
click at [775, 59] on icon at bounding box center [781, 58] width 12 height 12
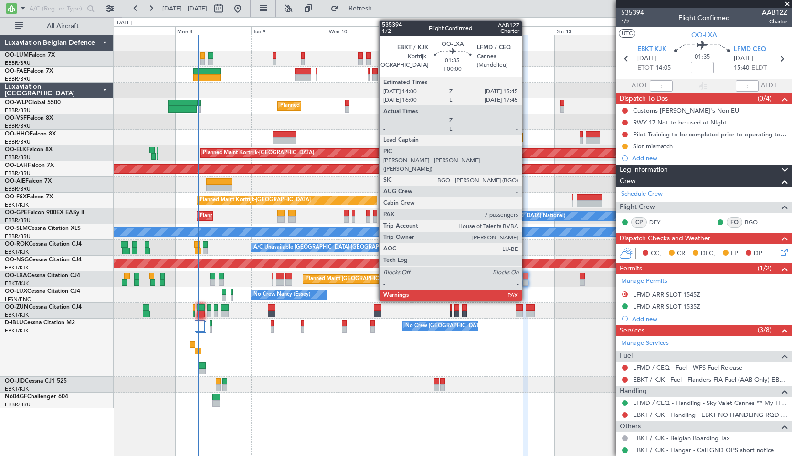
click at [526, 279] on div at bounding box center [525, 276] width 6 height 7
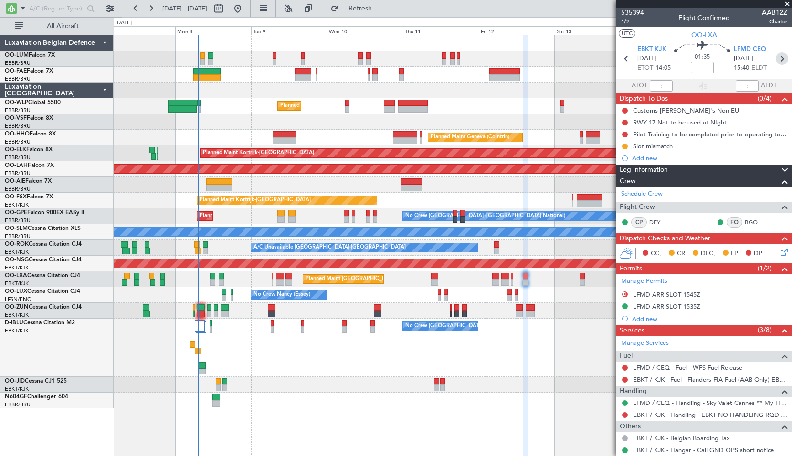
click at [776, 57] on icon at bounding box center [781, 58] width 12 height 12
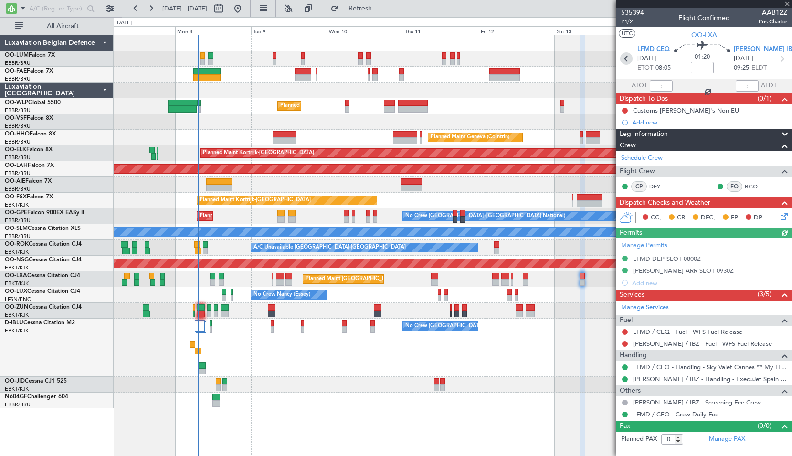
click at [626, 59] on icon at bounding box center [626, 58] width 12 height 12
type input "7"
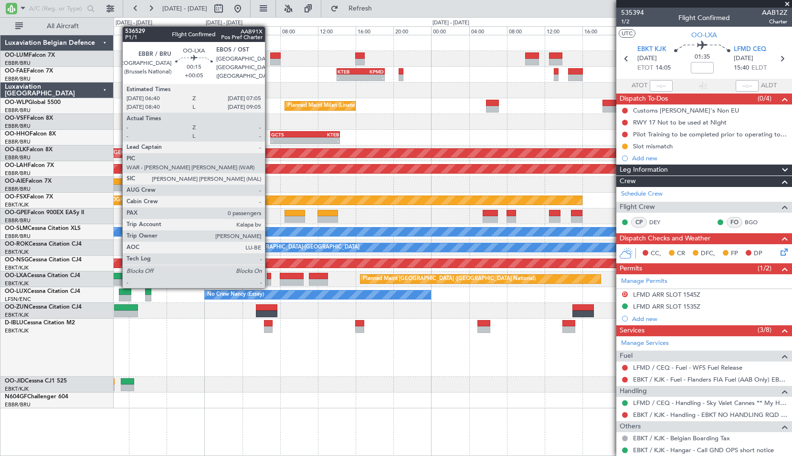
click at [269, 279] on div at bounding box center [269, 276] width 4 height 7
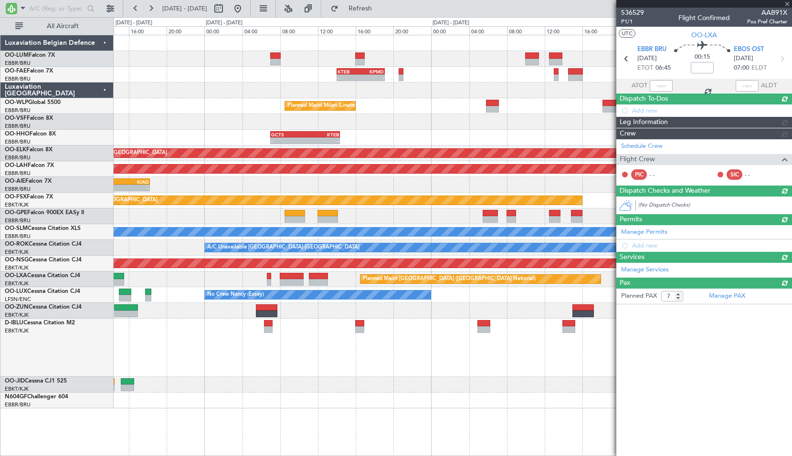
type input "+00:05"
type input "0"
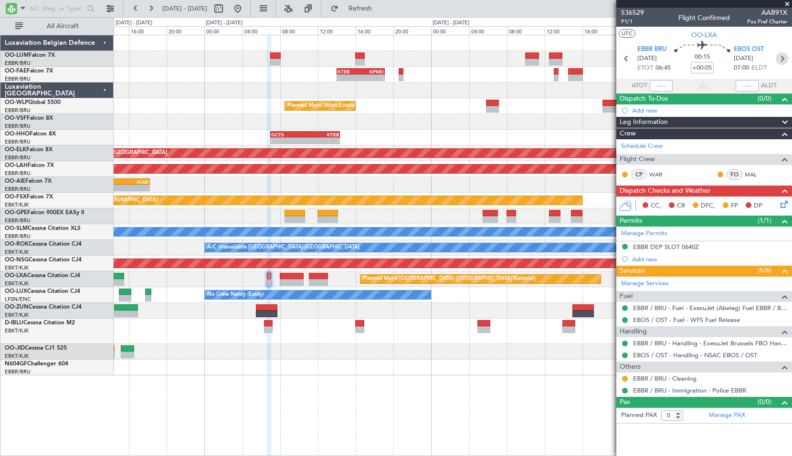
click at [785, 60] on icon at bounding box center [781, 58] width 12 height 12
type input "+00:25"
type input "3"
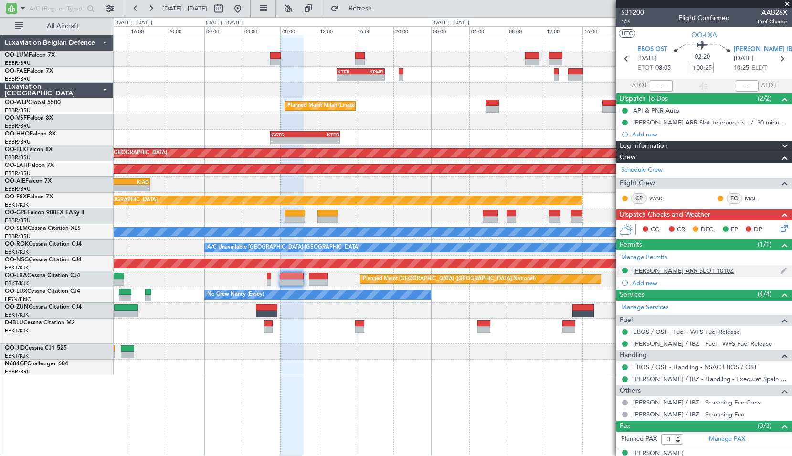
click at [677, 269] on div "LEIB ARR SLOT 1010Z" at bounding box center [683, 271] width 101 height 8
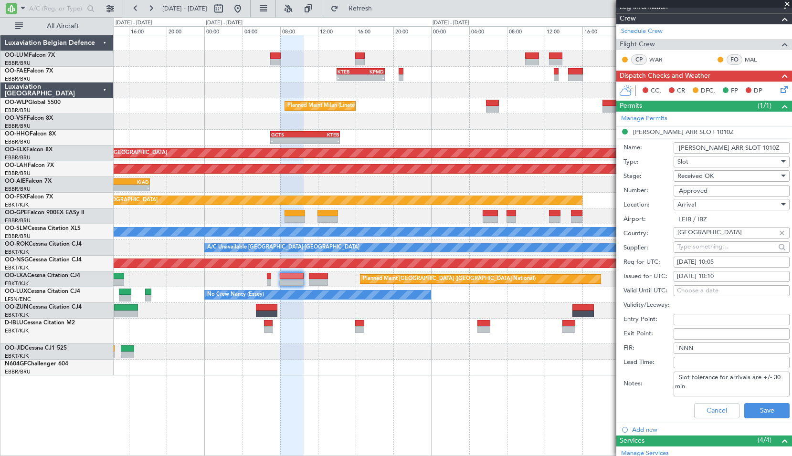
scroll to position [143, 0]
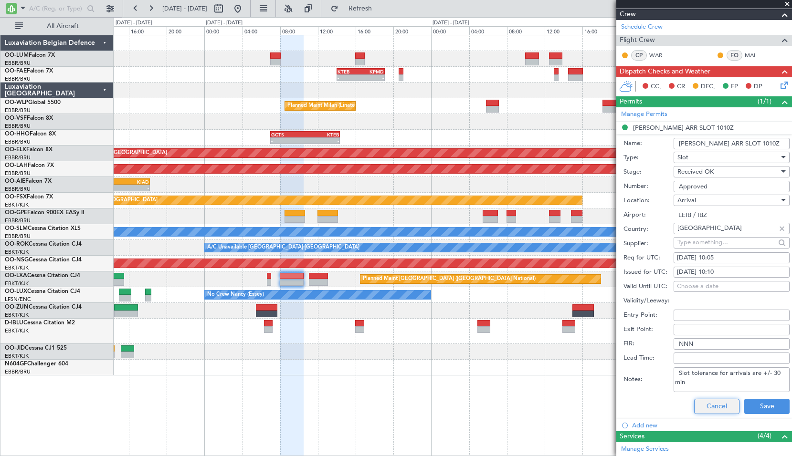
click at [711, 407] on button "Cancel" at bounding box center [716, 406] width 45 height 15
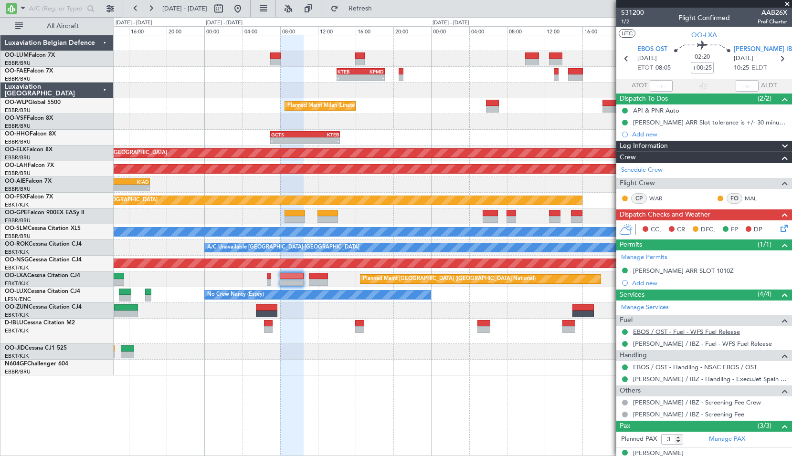
scroll to position [55, 0]
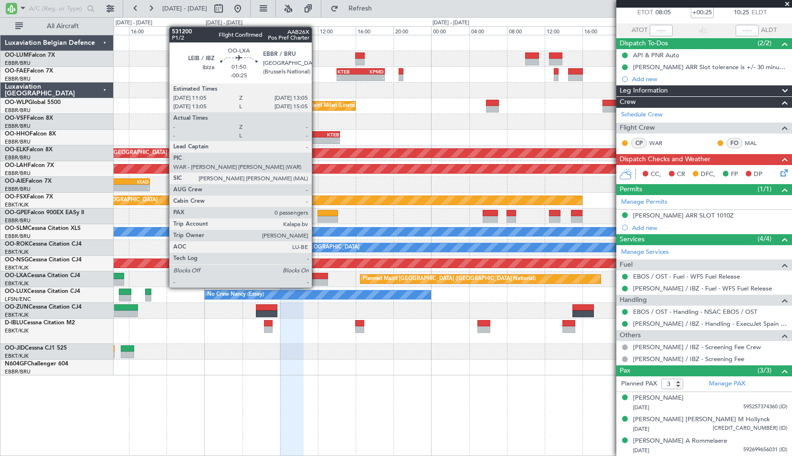
click at [316, 279] on div at bounding box center [318, 282] width 19 height 7
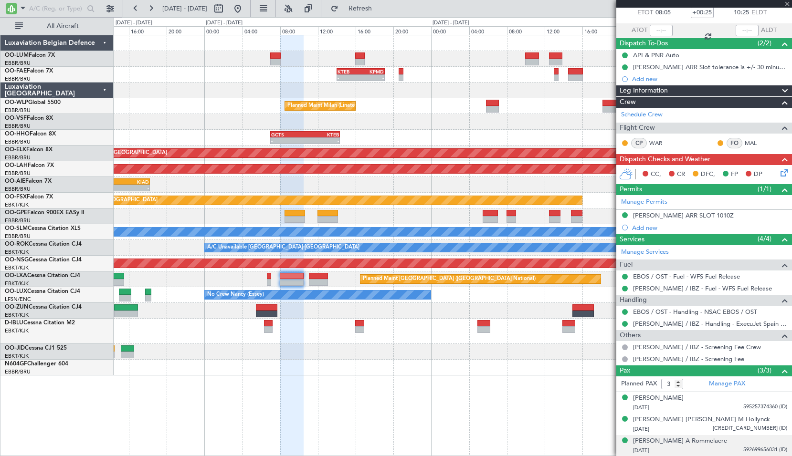
type input "-00:25"
type input "0"
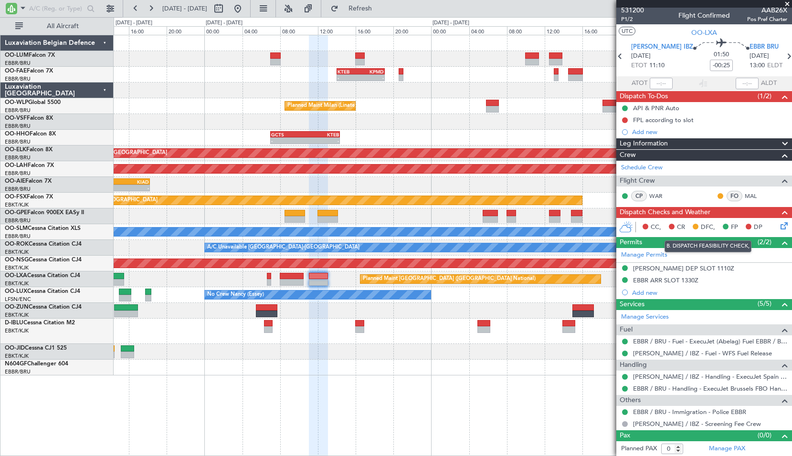
scroll to position [3, 0]
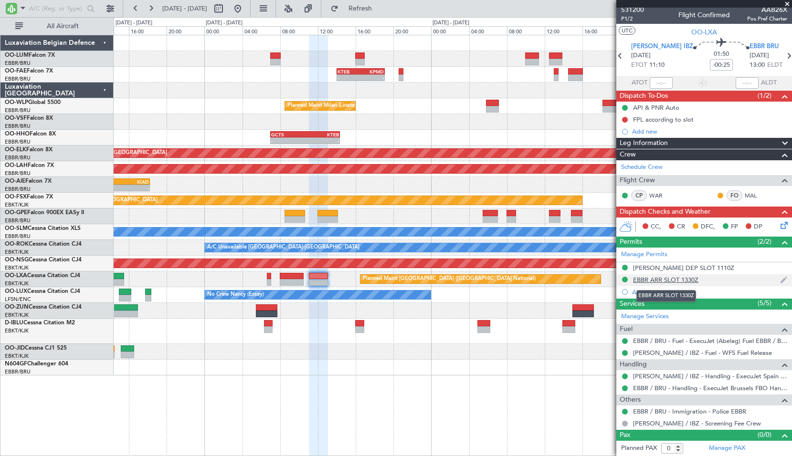
click at [667, 280] on div "EBBR ARR SLOT 1330Z" at bounding box center [665, 280] width 65 height 8
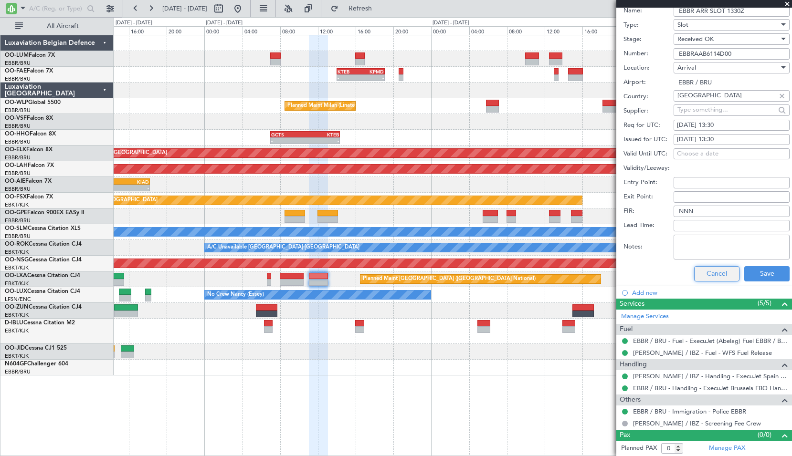
click at [717, 276] on button "Cancel" at bounding box center [716, 273] width 45 height 15
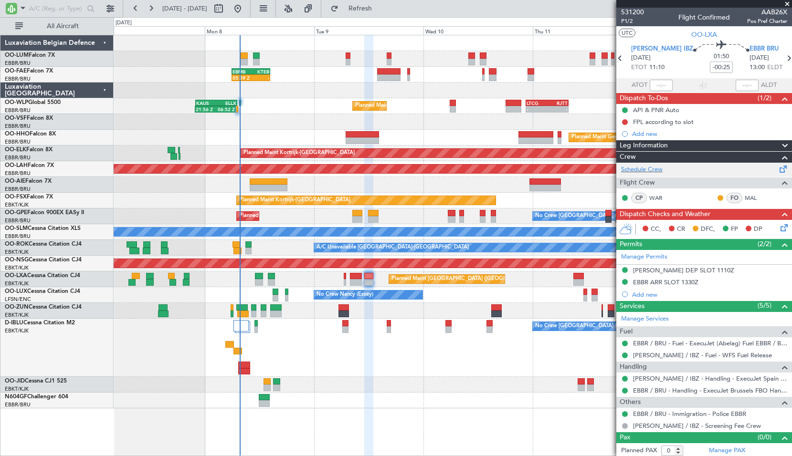
scroll to position [0, 0]
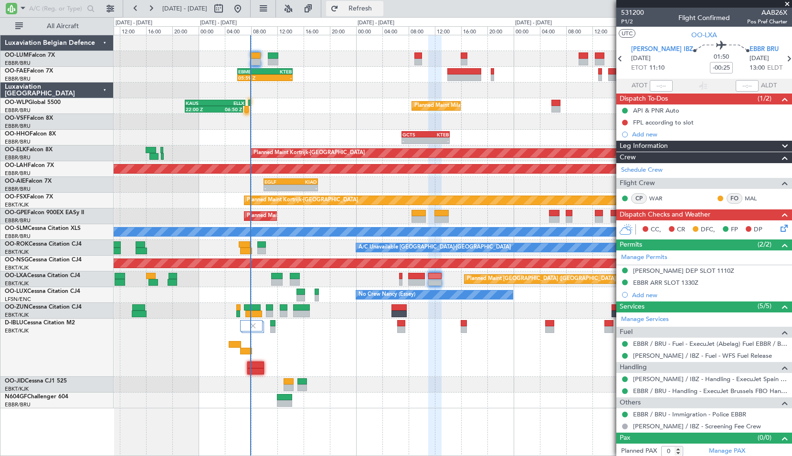
click at [372, 14] on button "Refresh" at bounding box center [354, 8] width 57 height 15
click at [285, 109] on div "Planned Maint Milan (Linate) 22:00 Z 06:50 Z KAUS 22:00 Z ELLX 07:10 Z - - LTCG…" at bounding box center [452, 106] width 677 height 16
click at [376, 12] on button "Refresh" at bounding box center [354, 8] width 57 height 15
click at [374, 4] on button "Refresh" at bounding box center [354, 8] width 57 height 15
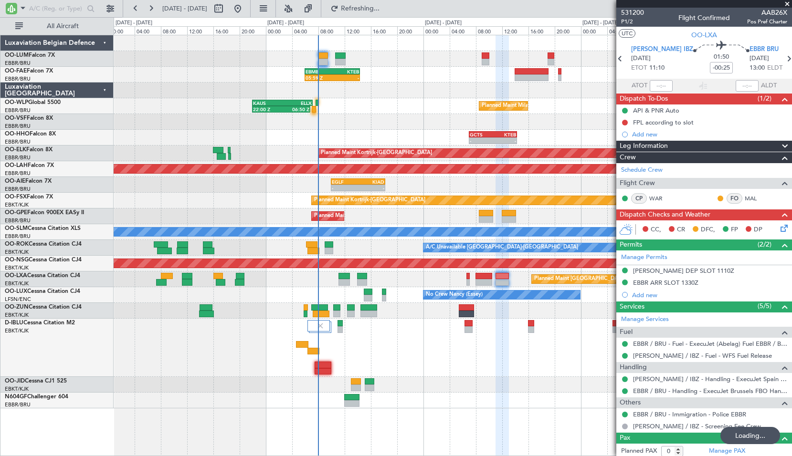
click at [352, 115] on div "05:59 Z - EBMB 06:00 Z KTEB 14:25 Z - - KSPS 03:30 Z EBMB 13:05 Z Planned Maint…" at bounding box center [452, 221] width 677 height 373
click at [786, 3] on span at bounding box center [787, 4] width 10 height 9
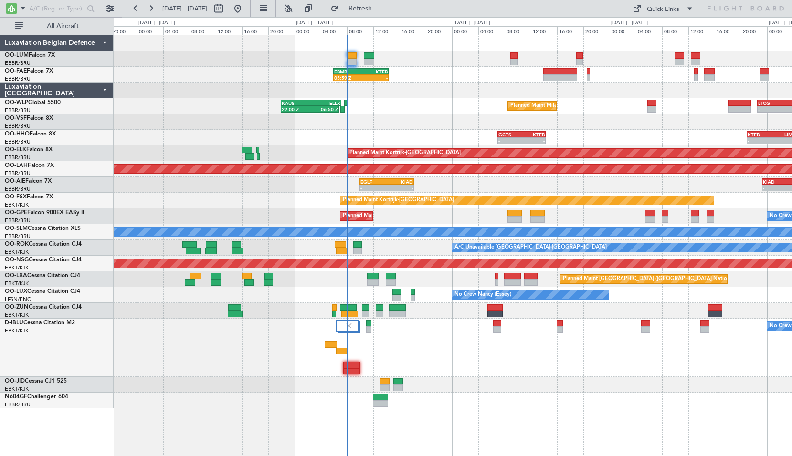
click at [413, 114] on div "Planned Maint Milan (Linate) 22:00 Z 06:50 Z KAUS 22:00 Z ELLX 07:10 Z - - LTCG…" at bounding box center [452, 106] width 677 height 16
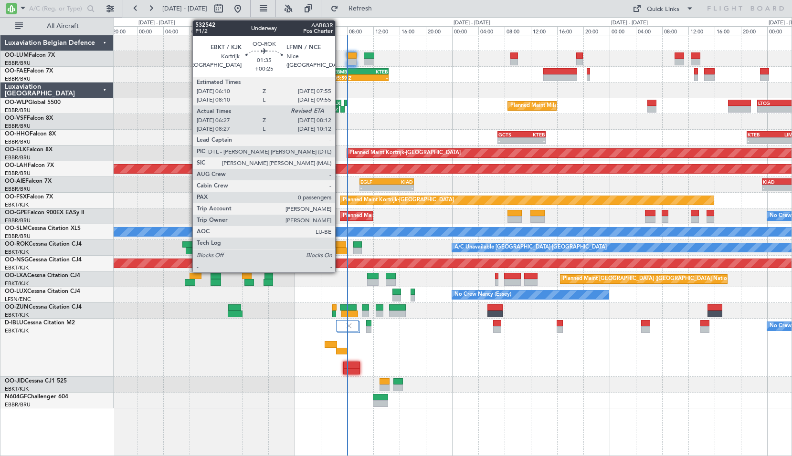
click at [339, 247] on div at bounding box center [340, 244] width 12 height 7
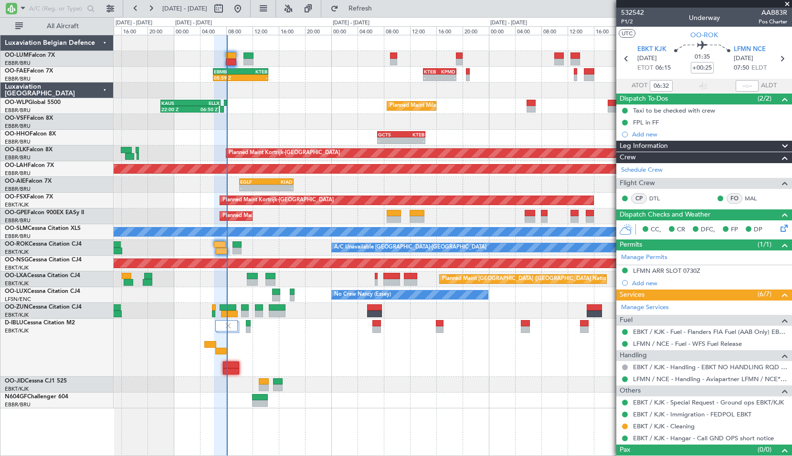
click at [378, 417] on div "05:59 Z - EBMB 06:00 Z KTEB 14:25 Z - - KTEB 14:00 Z KPMD 19:05 Z - - KSPS 03:3…" at bounding box center [453, 245] width 678 height 421
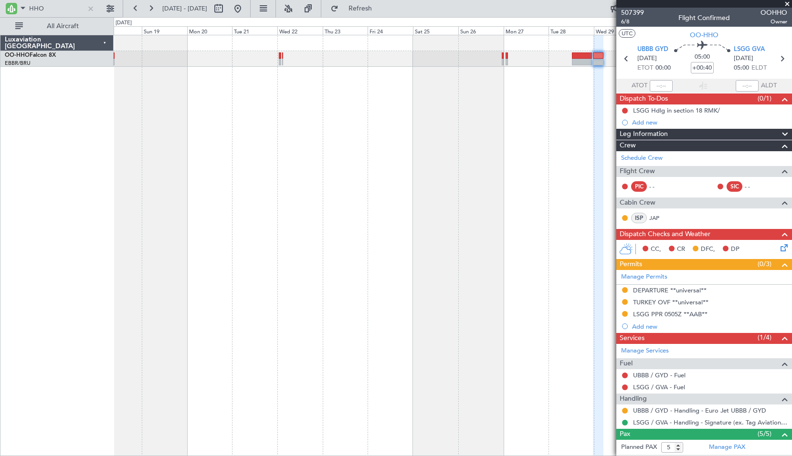
click at [784, 5] on span at bounding box center [787, 4] width 10 height 9
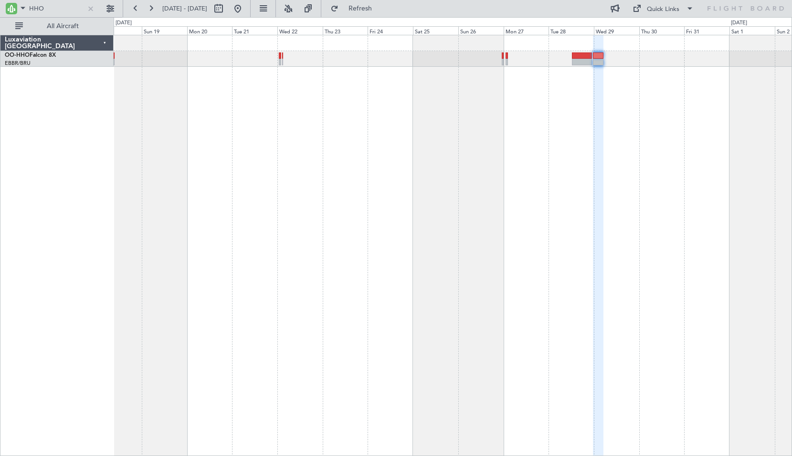
type input "0"
click at [245, 12] on button at bounding box center [237, 8] width 15 height 15
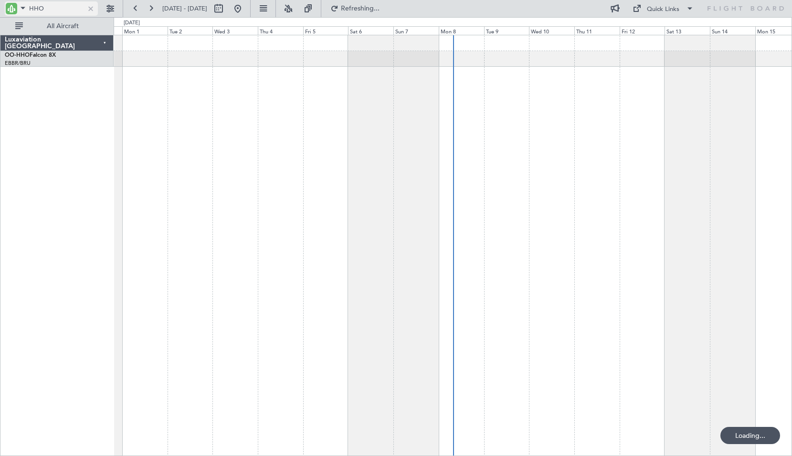
click at [93, 11] on div at bounding box center [90, 8] width 10 height 10
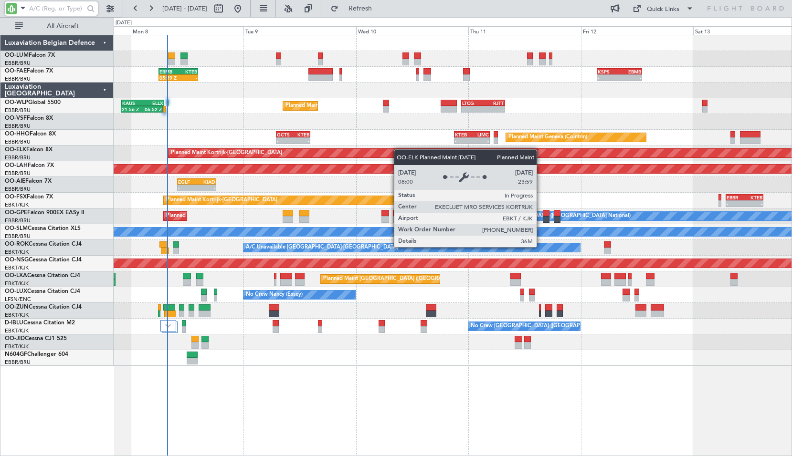
click at [401, 150] on div "05:59 Z - EBMB 06:00 Z KTEB 14:25 Z - - KSPS 03:30 Z EBMB 13:05 Z Planned Maint…" at bounding box center [452, 200] width 677 height 331
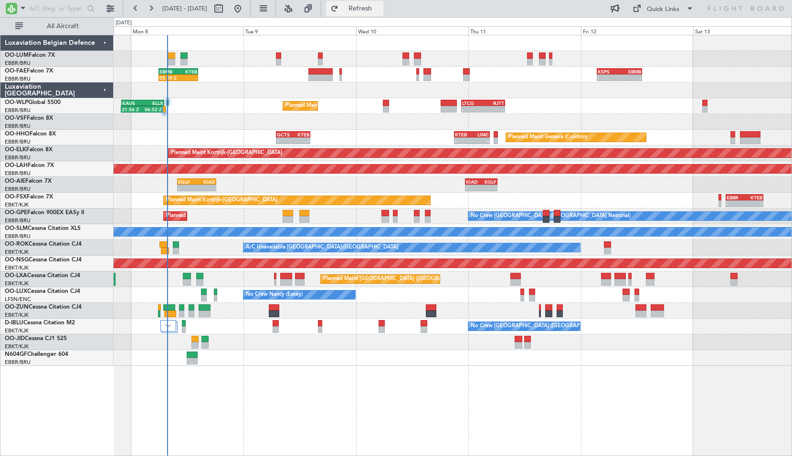
click at [383, 13] on button "Refresh" at bounding box center [354, 8] width 57 height 15
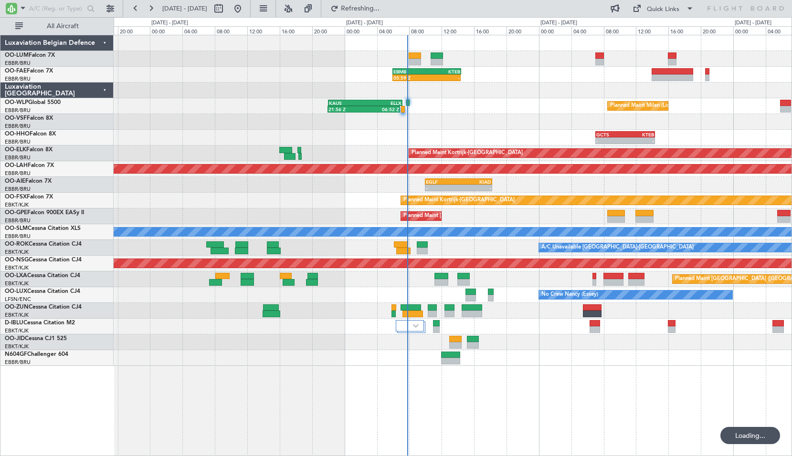
click at [462, 370] on div "05:59 Z - EBMB 06:00 Z KTEB 14:25 Z Planned Maint Milan (Linate) 21:56 Z 06:52 …" at bounding box center [453, 245] width 678 height 421
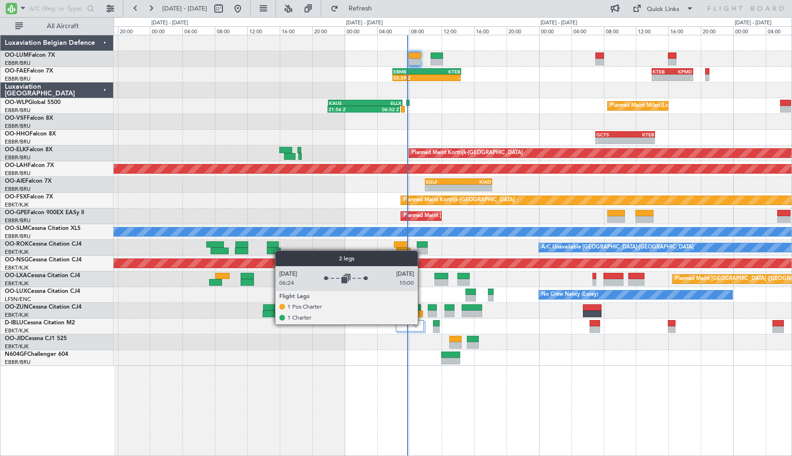
click at [422, 324] on div at bounding box center [410, 325] width 28 height 11
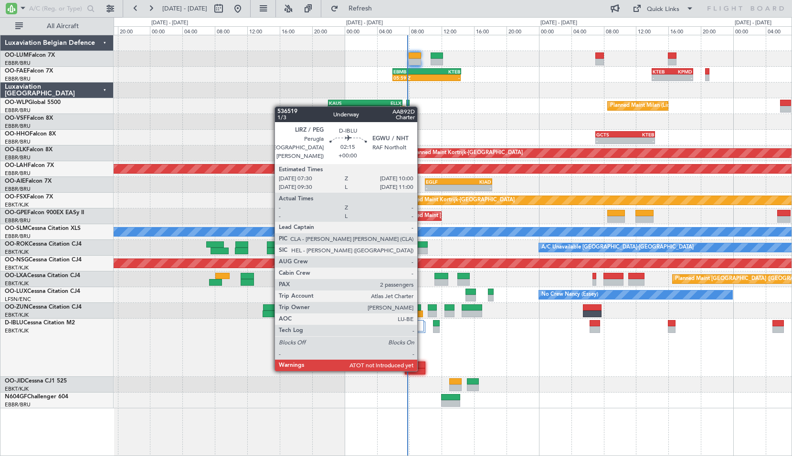
click at [421, 369] on div at bounding box center [415, 371] width 21 height 7
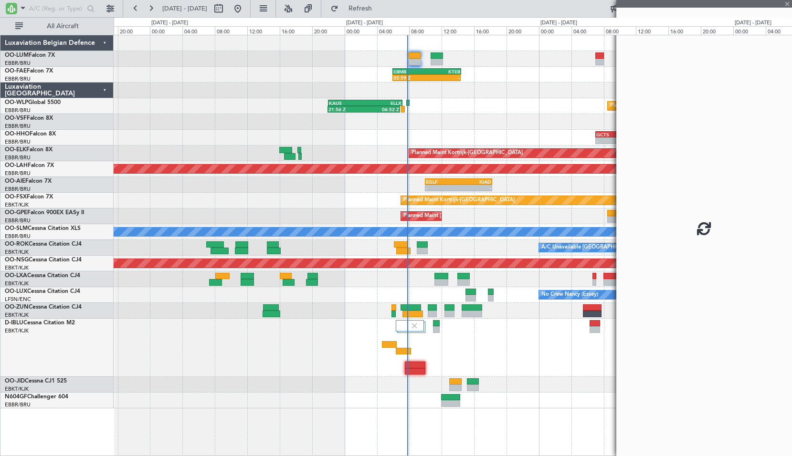
click at [475, 358] on div "No Crew [GEOGRAPHIC_DATA] ([GEOGRAPHIC_DATA] National)" at bounding box center [452, 348] width 677 height 58
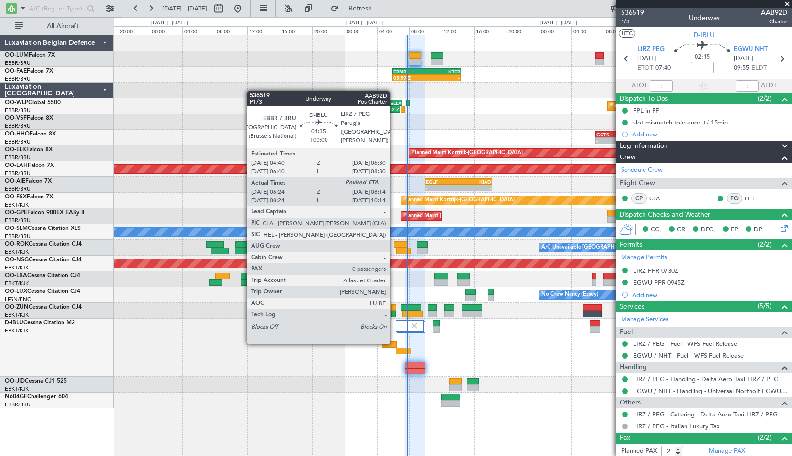
click at [394, 343] on div at bounding box center [389, 344] width 15 height 7
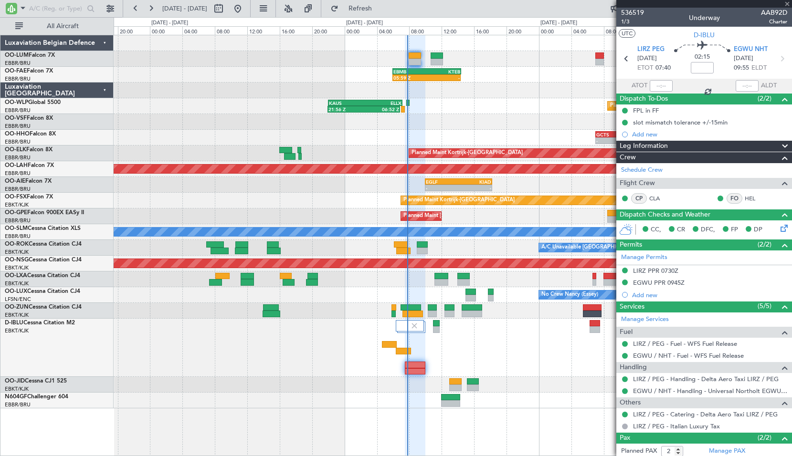
type input "06:34"
type input "0"
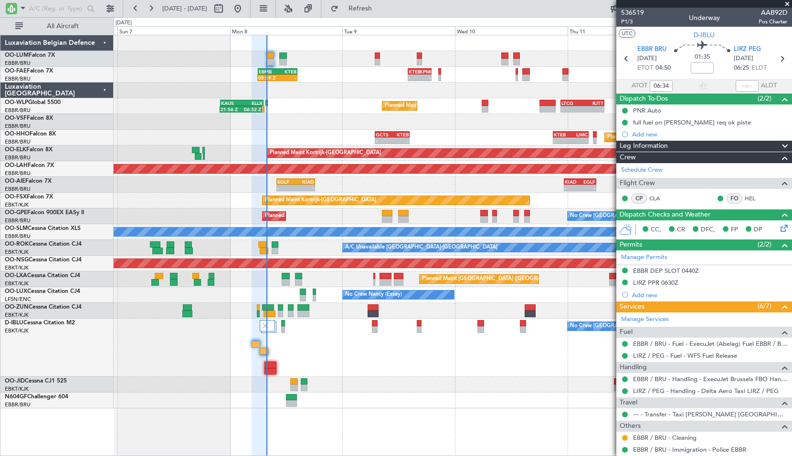
click at [340, 75] on div "05:59 Z - EBMB 06:00 Z KTEB 14:25 Z - - KTEB 14:00 Z KPMD 19:05 Z - - KSPS 03:3…" at bounding box center [452, 221] width 677 height 373
click at [44, 9] on input "text" at bounding box center [56, 8] width 55 height 14
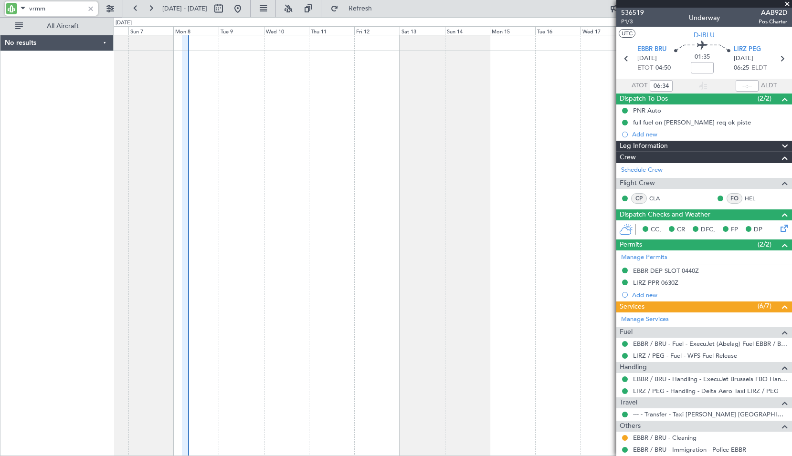
click at [336, 177] on div at bounding box center [453, 245] width 678 height 421
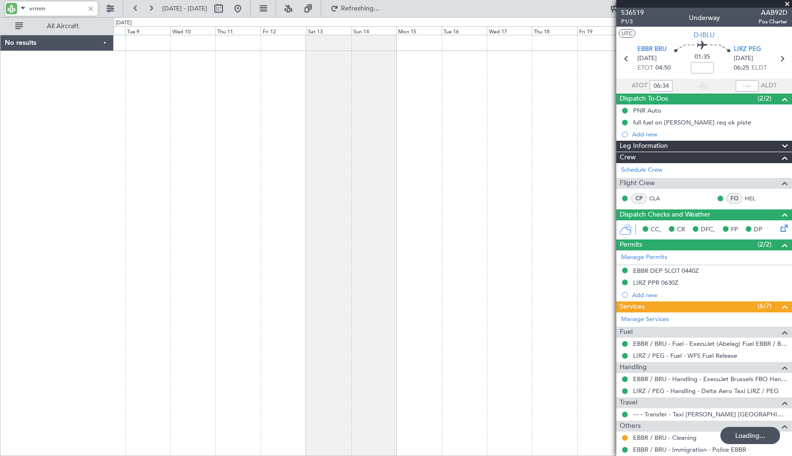
click at [112, 165] on div "No results 0 0 Mon 8 Tue 9 Wed 10 Thu 11 Fri 12 Sat 13 Sun 14 Sep 2025 Mon 15 T…" at bounding box center [396, 236] width 792 height 439
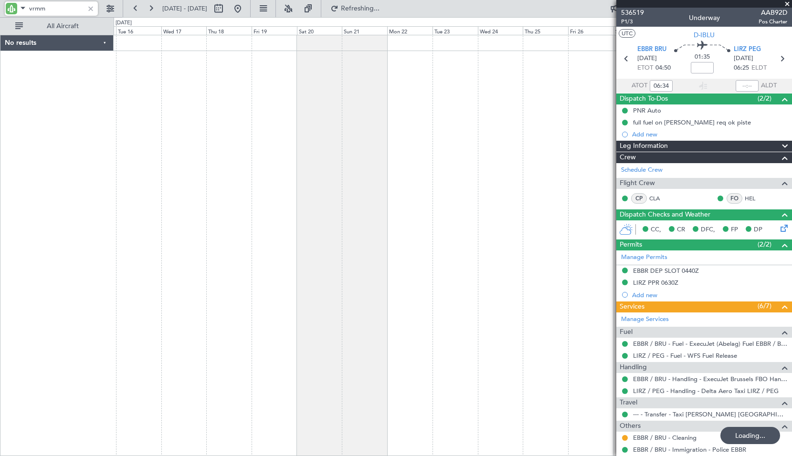
click at [368, 168] on div at bounding box center [453, 245] width 678 height 421
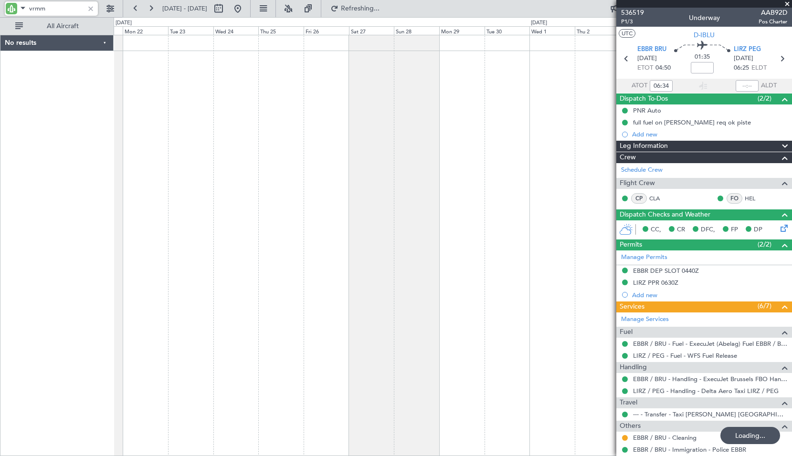
click at [266, 167] on div at bounding box center [453, 245] width 678 height 421
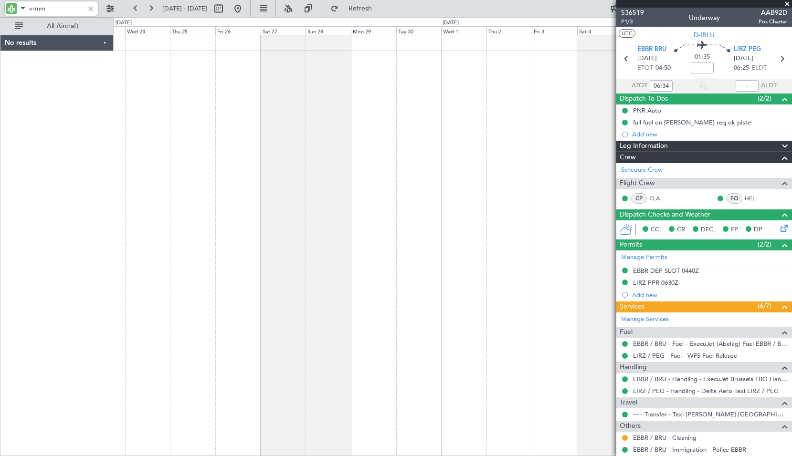
click at [347, 181] on div at bounding box center [453, 245] width 678 height 421
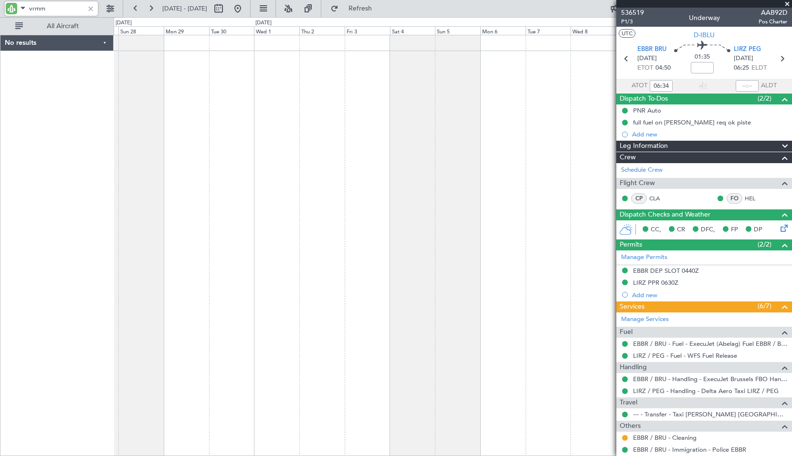
click at [330, 143] on div at bounding box center [453, 245] width 678 height 421
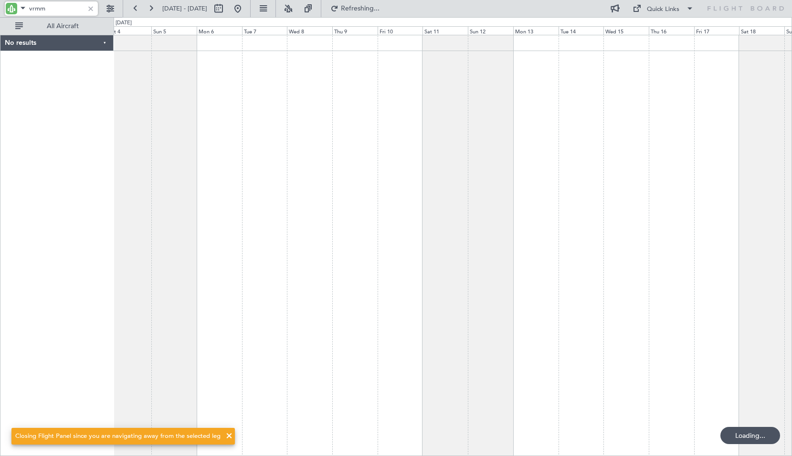
click at [373, 151] on div at bounding box center [453, 245] width 678 height 421
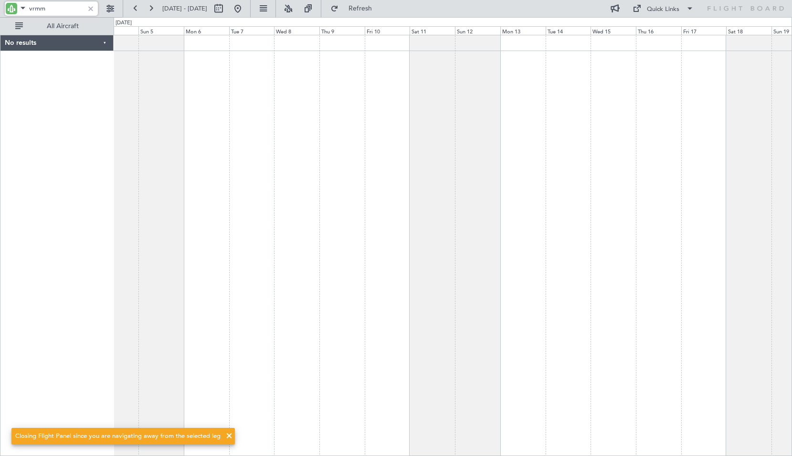
click at [331, 176] on div at bounding box center [453, 245] width 678 height 421
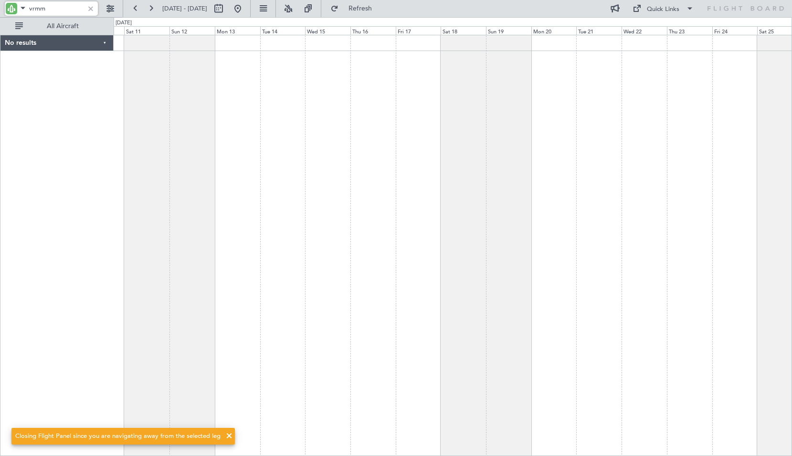
click at [69, 13] on input "vrmm" at bounding box center [56, 8] width 55 height 14
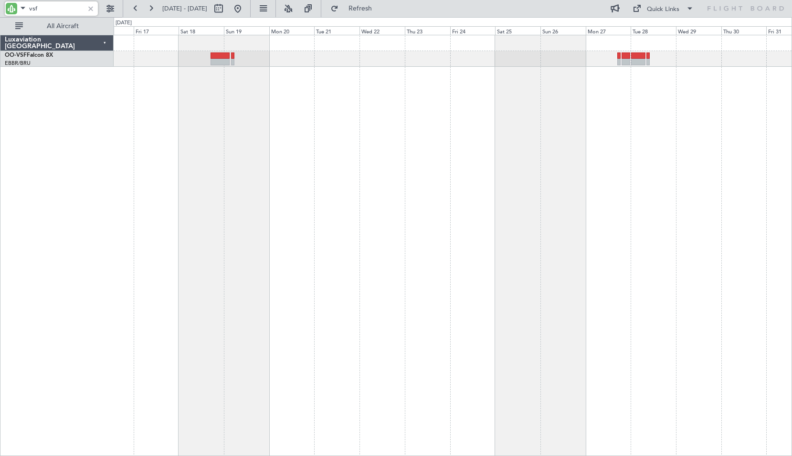
click at [293, 175] on div at bounding box center [453, 245] width 678 height 421
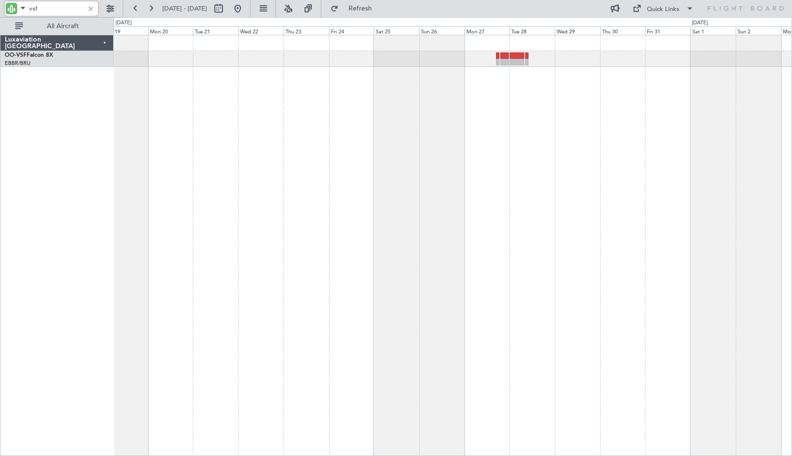
type input "vsf"
click at [377, 8] on span "Refresh" at bounding box center [360, 8] width 40 height 7
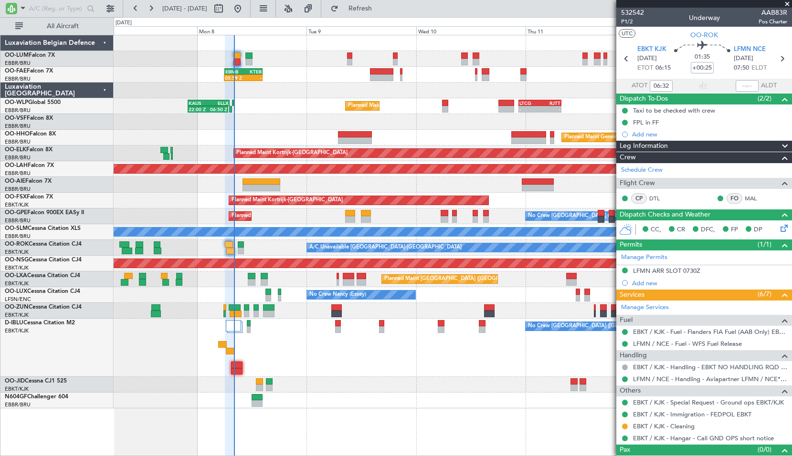
click at [434, 374] on div "No Crew [GEOGRAPHIC_DATA] ([GEOGRAPHIC_DATA] National)" at bounding box center [452, 348] width 677 height 58
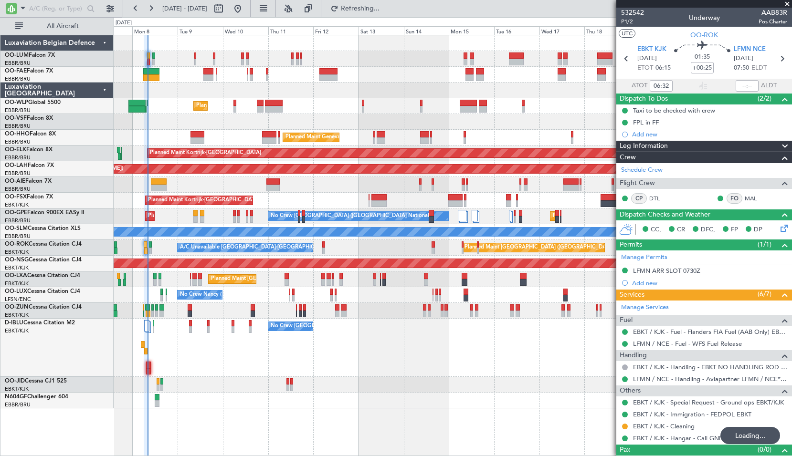
click at [520, 366] on div "No Crew [GEOGRAPHIC_DATA] ([GEOGRAPHIC_DATA] National) No Crew [GEOGRAPHIC_DATA…" at bounding box center [452, 348] width 677 height 58
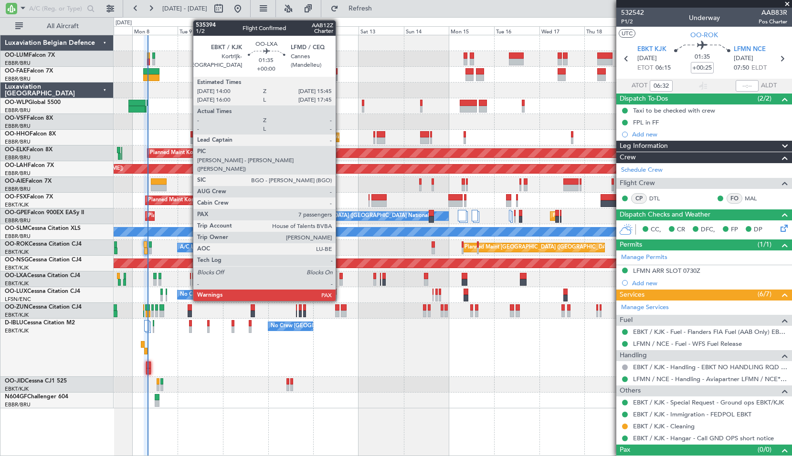
click at [340, 278] on div at bounding box center [340, 276] width 3 height 7
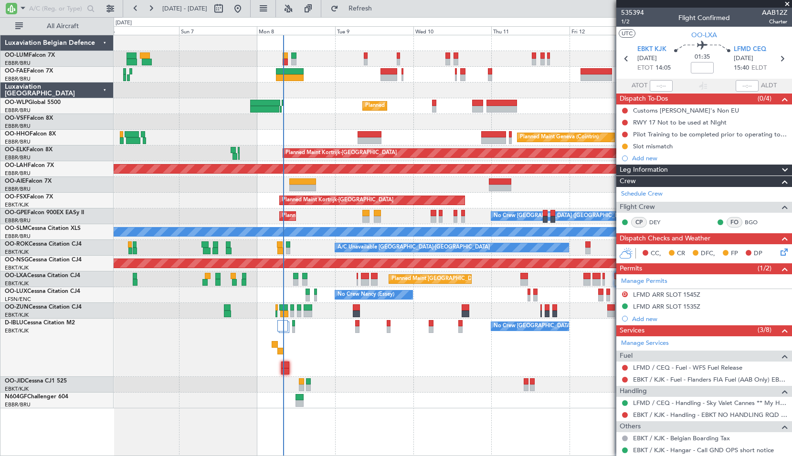
click at [306, 358] on div "No Crew [GEOGRAPHIC_DATA] ([GEOGRAPHIC_DATA] National)" at bounding box center [452, 348] width 677 height 58
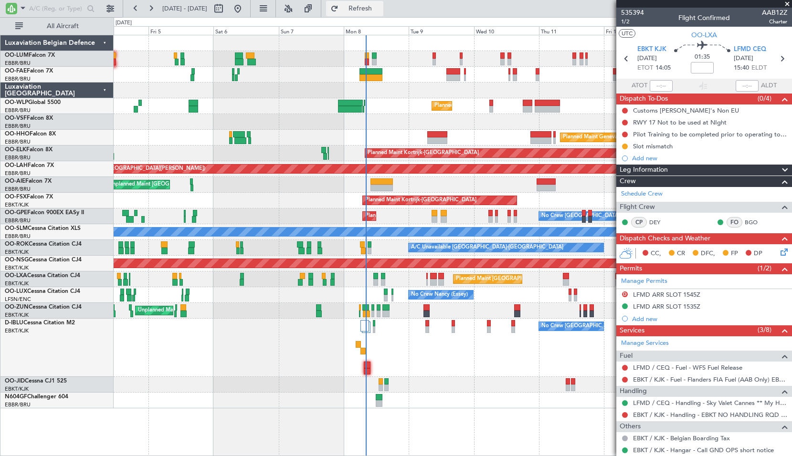
click at [380, 6] on span "Refresh" at bounding box center [360, 8] width 40 height 7
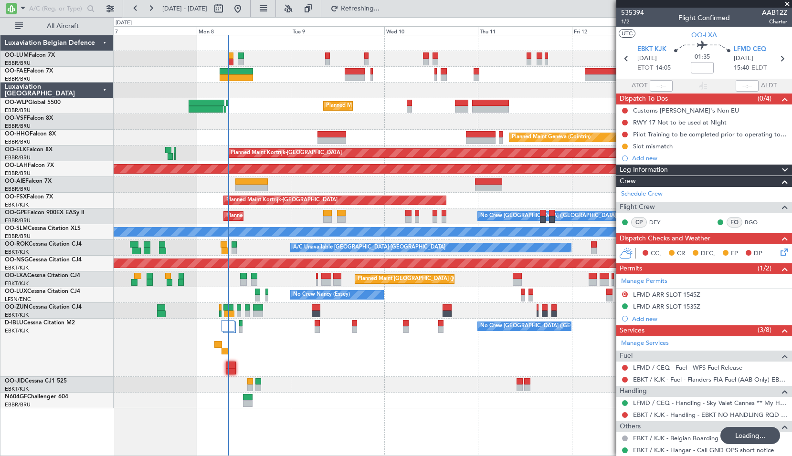
click at [408, 408] on div at bounding box center [452, 401] width 677 height 16
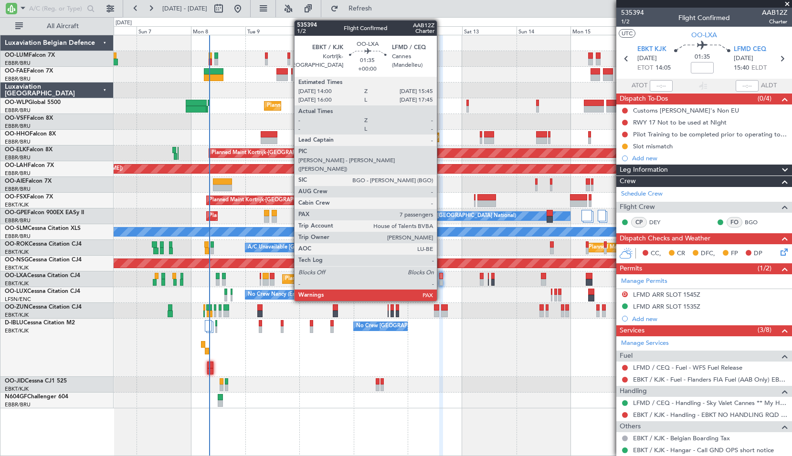
click at [441, 274] on div at bounding box center [441, 276] width 4 height 7
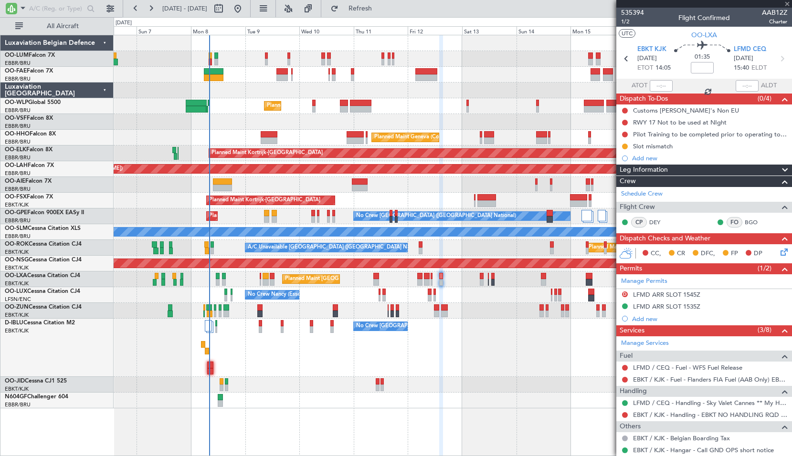
click at [450, 286] on div "Planned Maint [GEOGRAPHIC_DATA] ([GEOGRAPHIC_DATA] National)" at bounding box center [452, 279] width 677 height 16
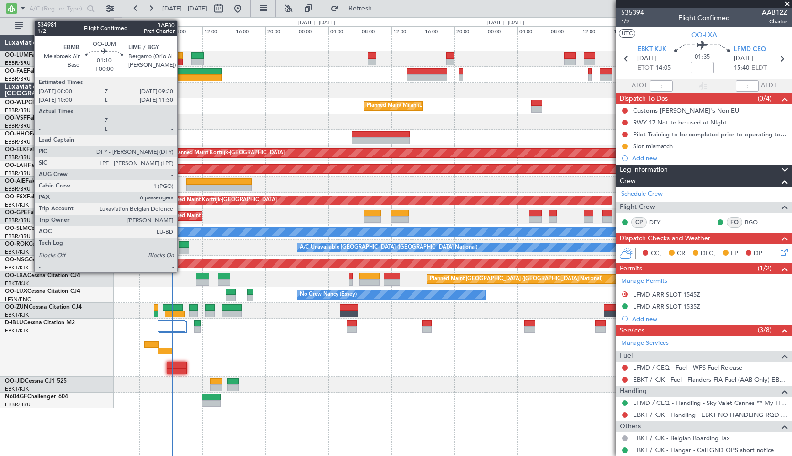
click at [181, 60] on div at bounding box center [176, 62] width 12 height 7
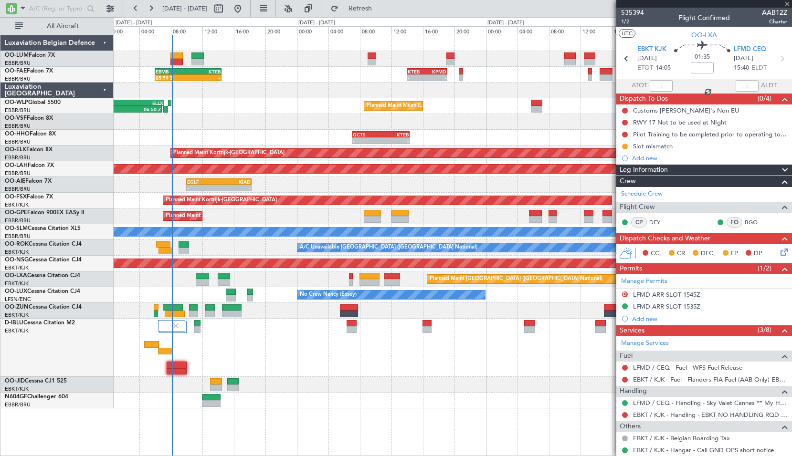
click at [255, 58] on div at bounding box center [452, 59] width 677 height 16
type input "6"
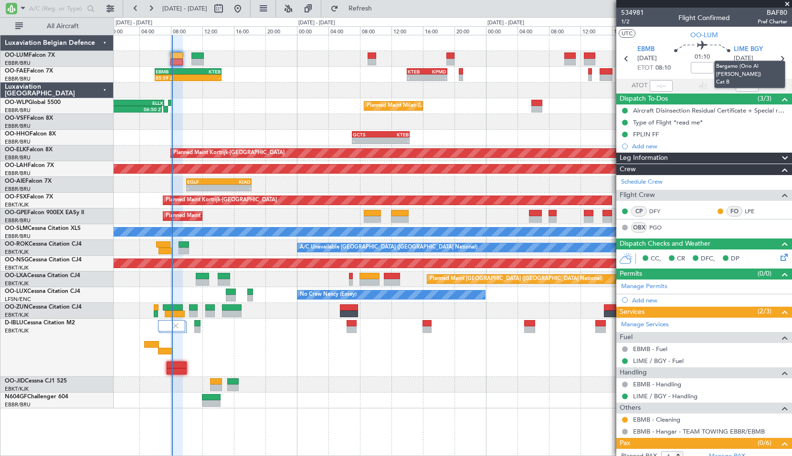
click at [777, 58] on mat-tooltip-component "Bergamo (Orio Al [PERSON_NAME]) Cat B" at bounding box center [749, 74] width 84 height 41
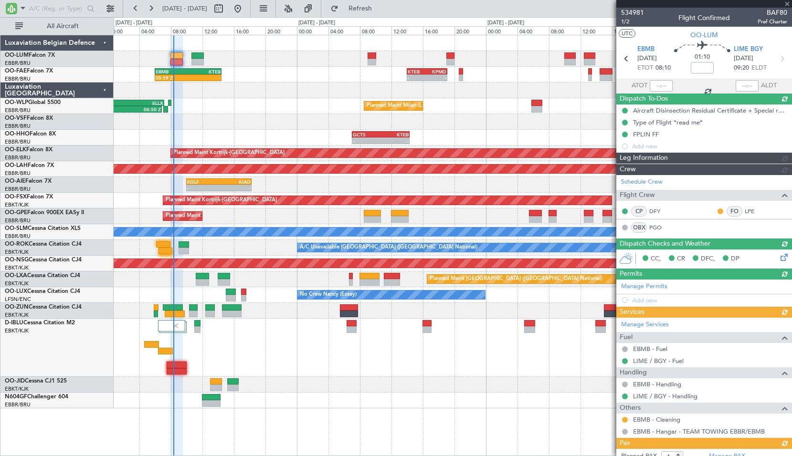
type input "08:13"
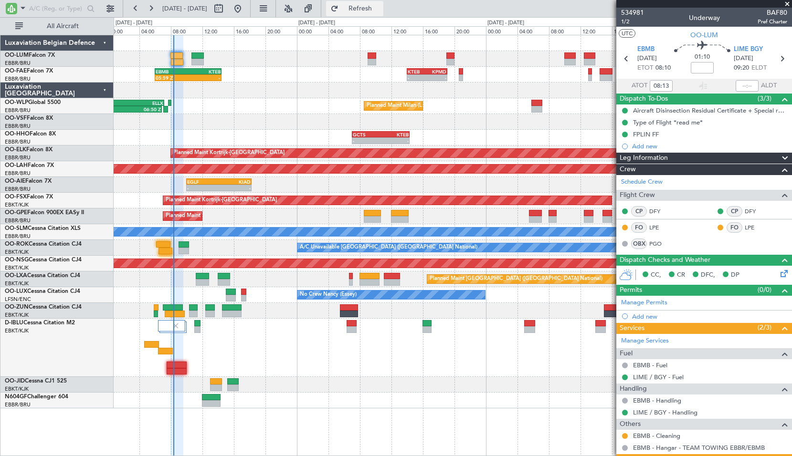
click at [375, 6] on span "Refresh" at bounding box center [360, 8] width 40 height 7
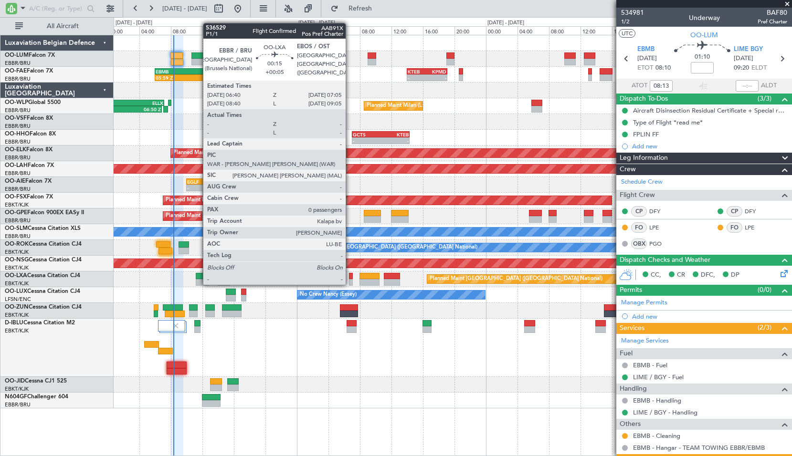
click at [350, 275] on div at bounding box center [350, 276] width 3 height 7
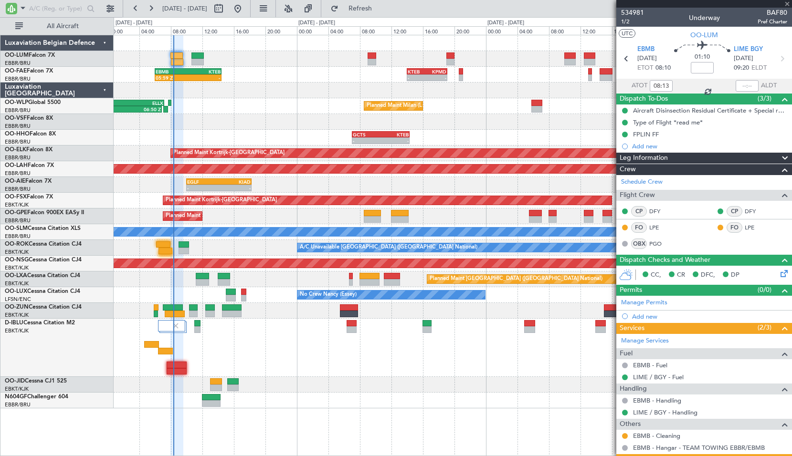
type input "+00:05"
type input "0"
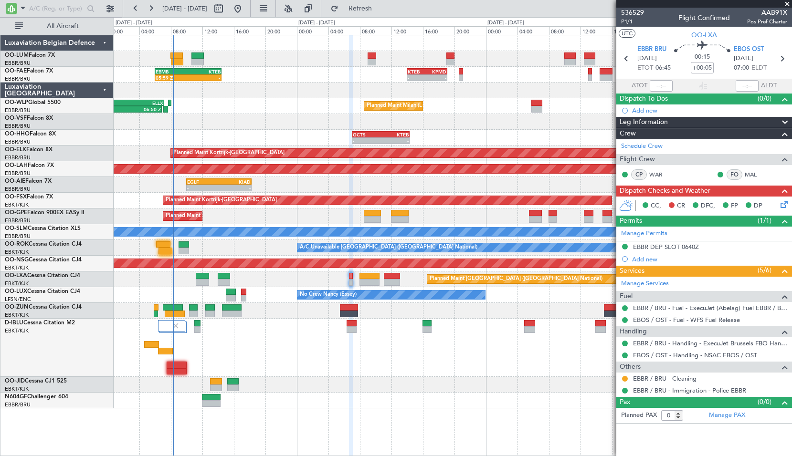
click at [786, 199] on icon at bounding box center [782, 203] width 8 height 8
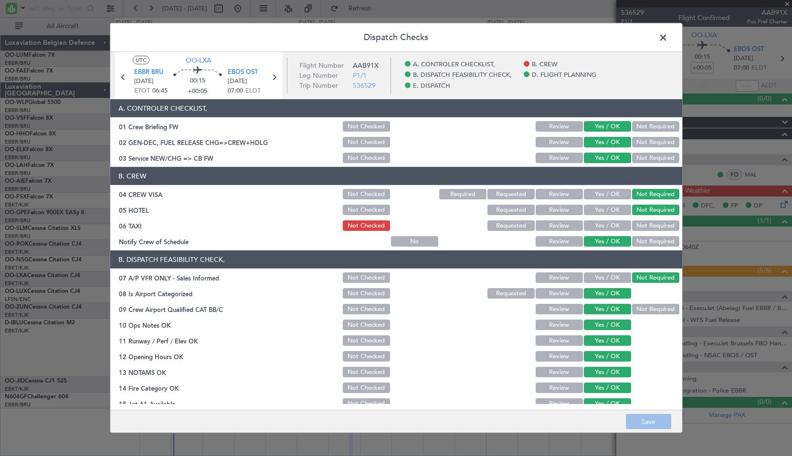
click at [667, 36] on span at bounding box center [667, 40] width 0 height 19
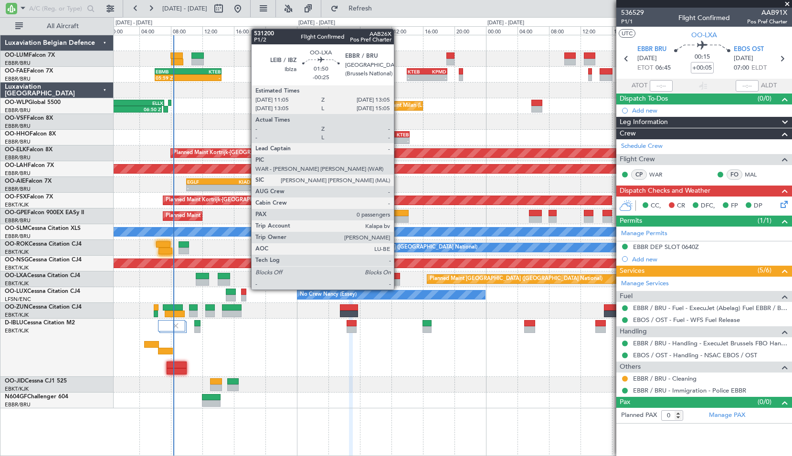
click at [398, 281] on div at bounding box center [392, 282] width 16 height 7
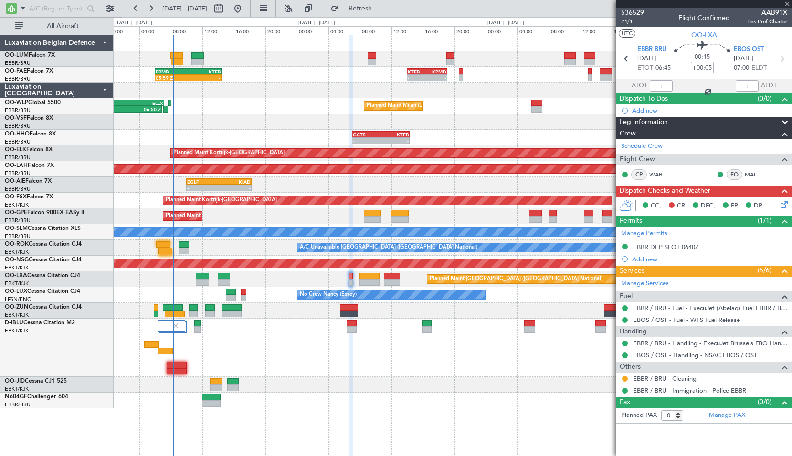
click at [406, 329] on div "No Crew [GEOGRAPHIC_DATA] ([GEOGRAPHIC_DATA] National)" at bounding box center [452, 348] width 677 height 58
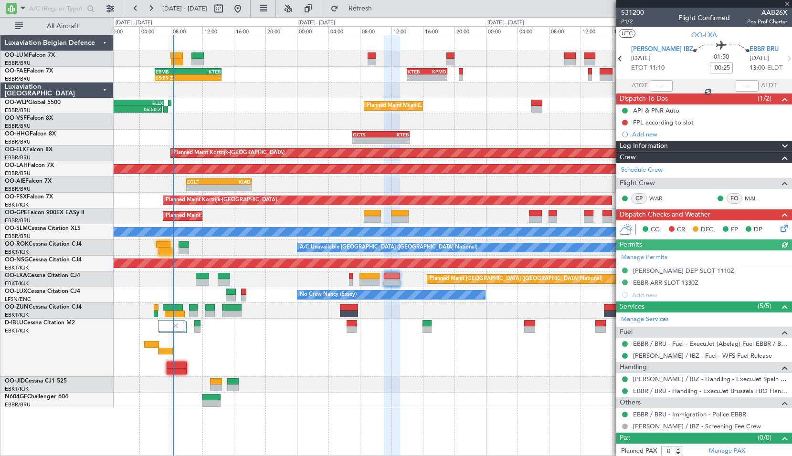
scroll to position [3, 0]
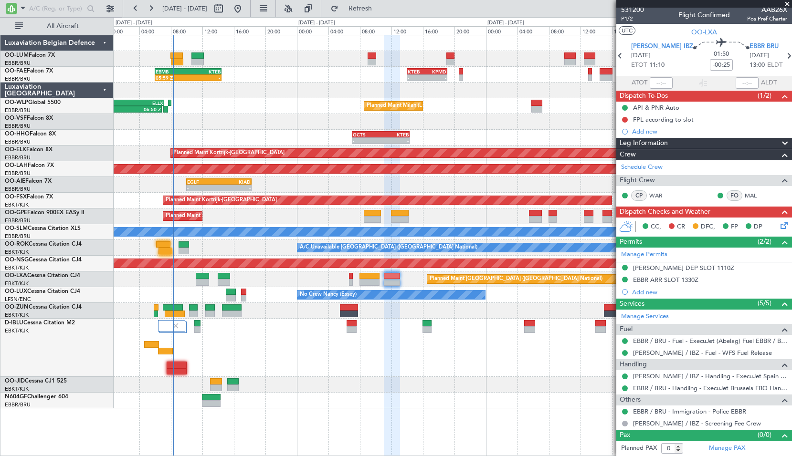
click at [778, 227] on icon at bounding box center [782, 224] width 8 height 8
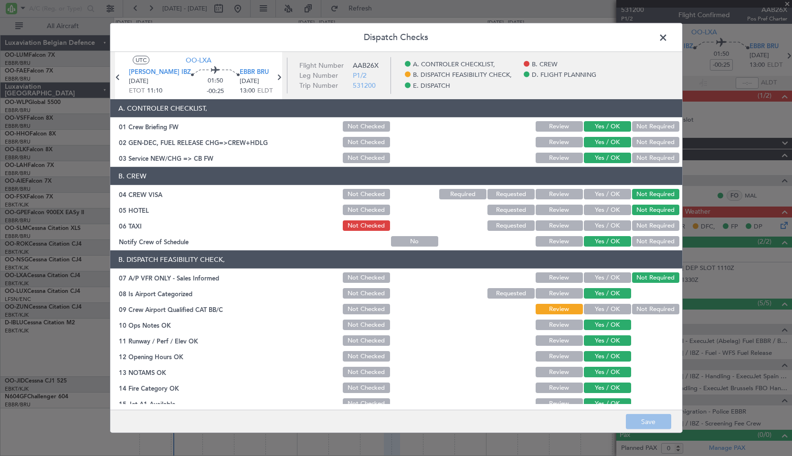
click at [667, 38] on span at bounding box center [667, 40] width 0 height 19
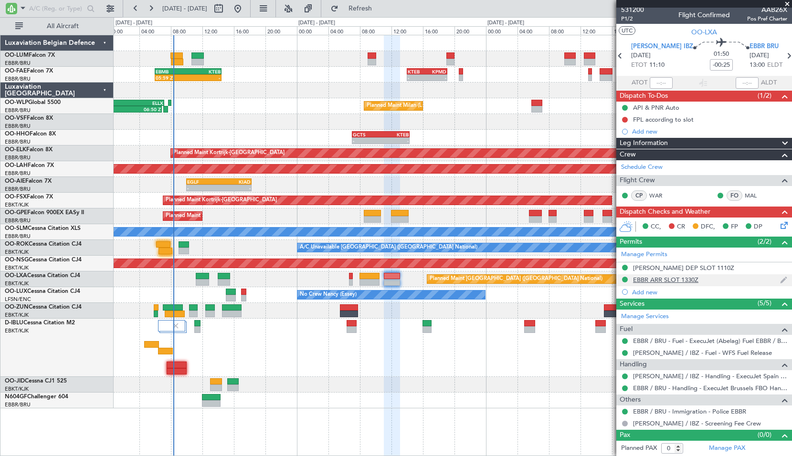
scroll to position [0, 0]
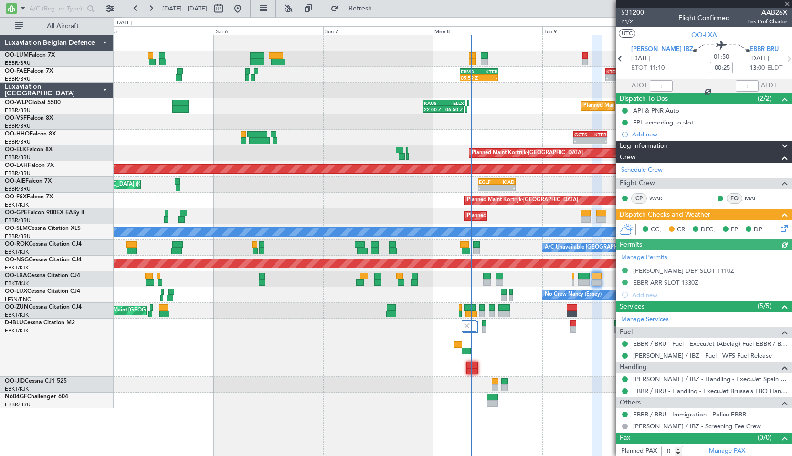
click at [505, 115] on div "Owner Melsbroek Air Base 05:59 Z - EBMB 06:00 Z KTEB 14:25 Z - - KTEB 14:00 Z K…" at bounding box center [452, 221] width 677 height 373
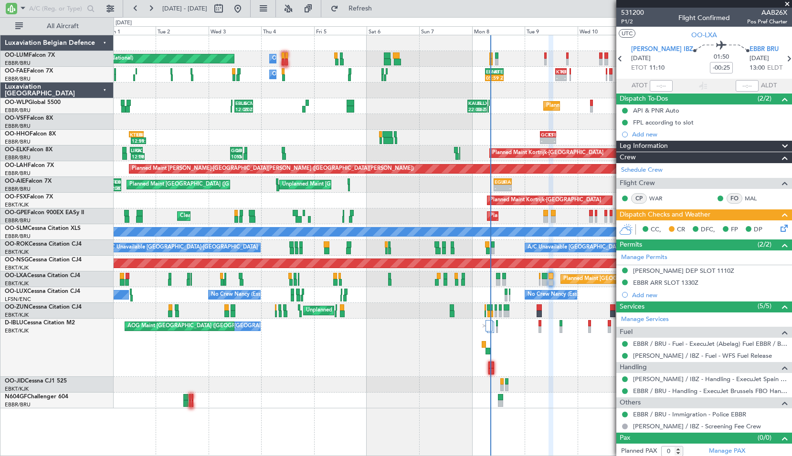
click at [363, 95] on div at bounding box center [452, 91] width 677 height 16
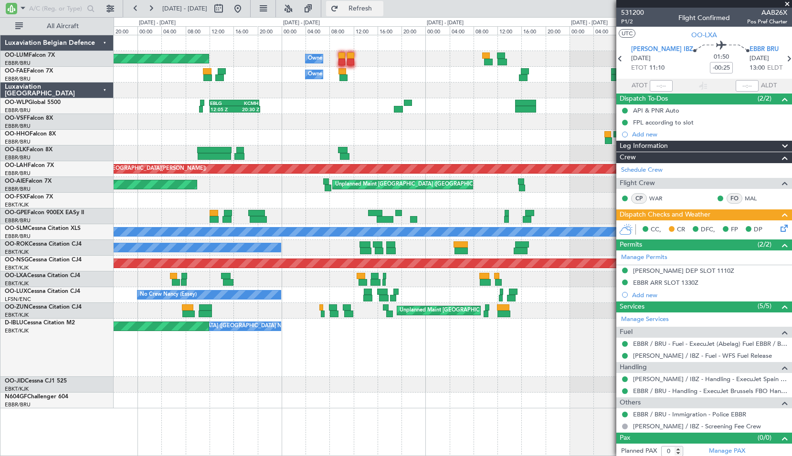
click at [374, 9] on span "Refresh" at bounding box center [360, 8] width 40 height 7
click at [370, 70] on div "Owner Melsbroek Air Base 05:59 Z - EBMB 06:00 Z KTEB 14:25 Z" at bounding box center [452, 75] width 677 height 16
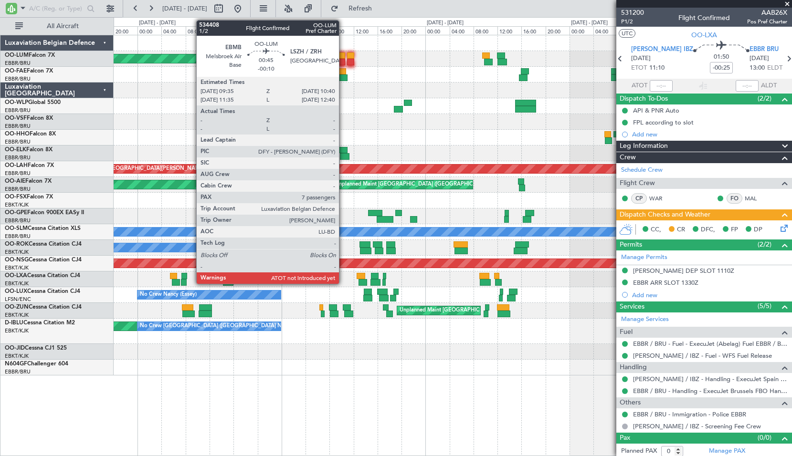
click at [343, 58] on div at bounding box center [341, 55] width 7 height 7
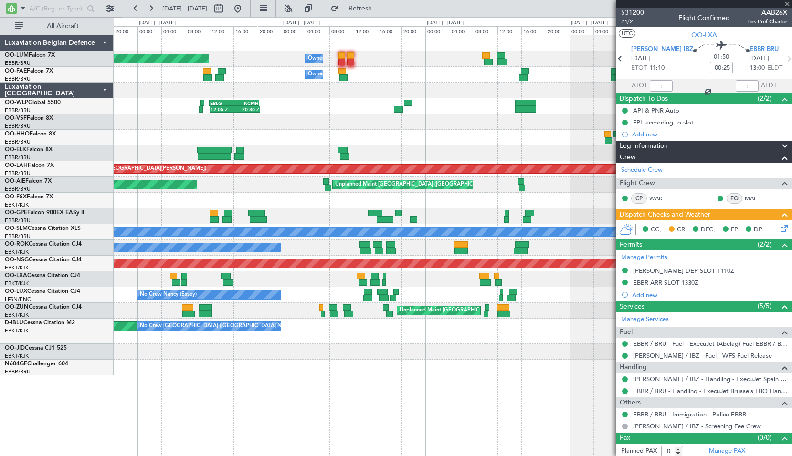
click at [371, 60] on div "Planned Maint Brussels (Brussels National) Owner Melsbroek Air Base" at bounding box center [452, 59] width 677 height 16
type input "-00:10"
type input "7"
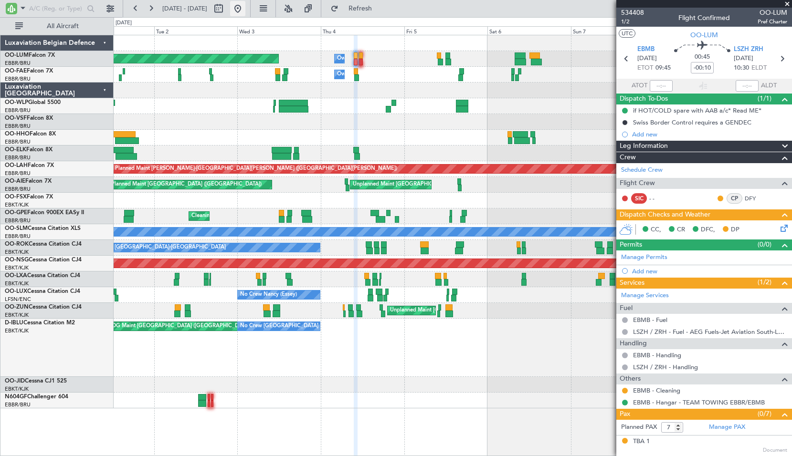
click at [245, 9] on button at bounding box center [237, 8] width 15 height 15
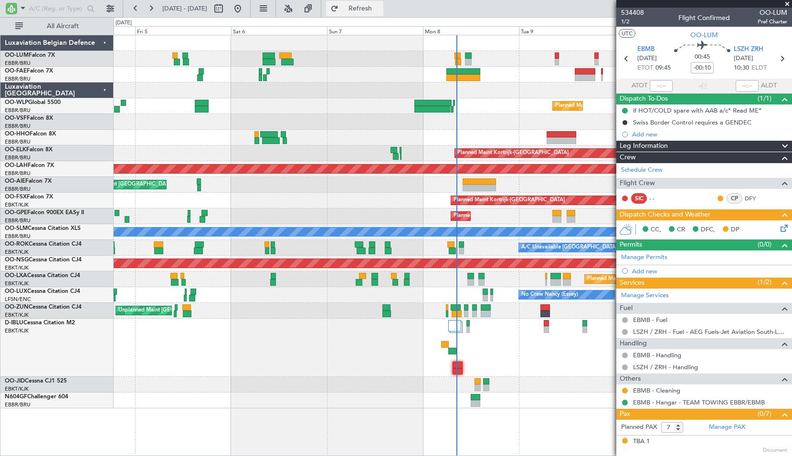
click at [370, 11] on button "Refresh" at bounding box center [354, 8] width 57 height 15
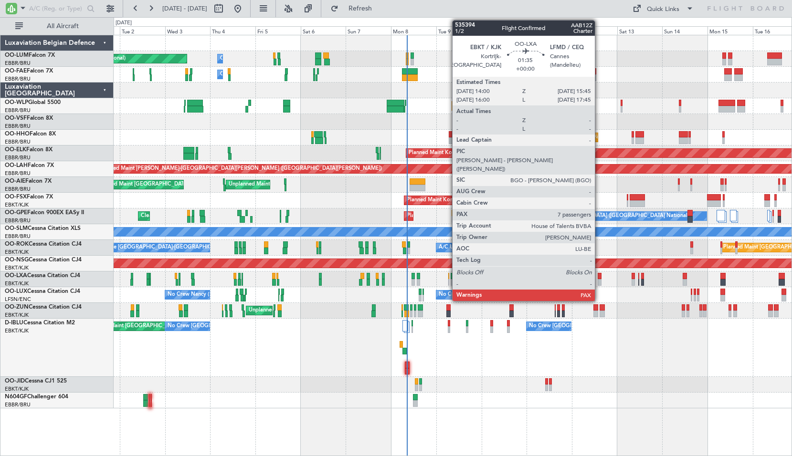
click at [599, 279] on div at bounding box center [598, 282] width 3 height 7
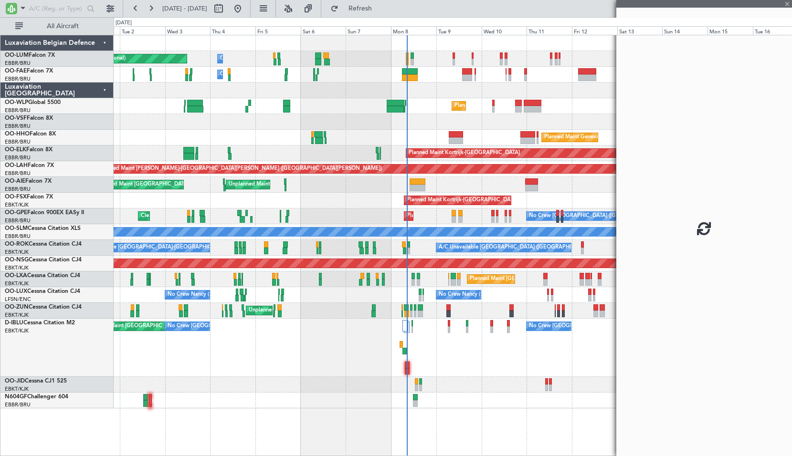
click at [613, 314] on div "Unplanned Maint Paris (Le Bourget) Planned Maint Kortrijk-Wevelgem" at bounding box center [452, 311] width 677 height 16
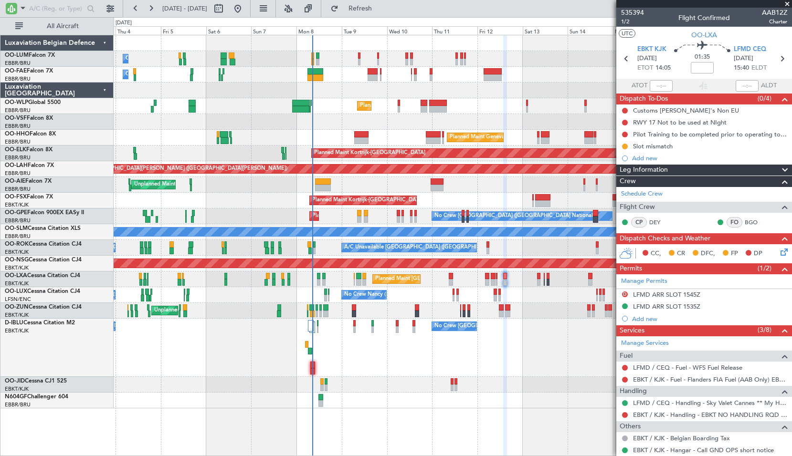
click at [473, 428] on div "Owner Melsbroek Air Base Planned Maint Brussels (Brussels National) Owner Melsb…" at bounding box center [453, 245] width 678 height 421
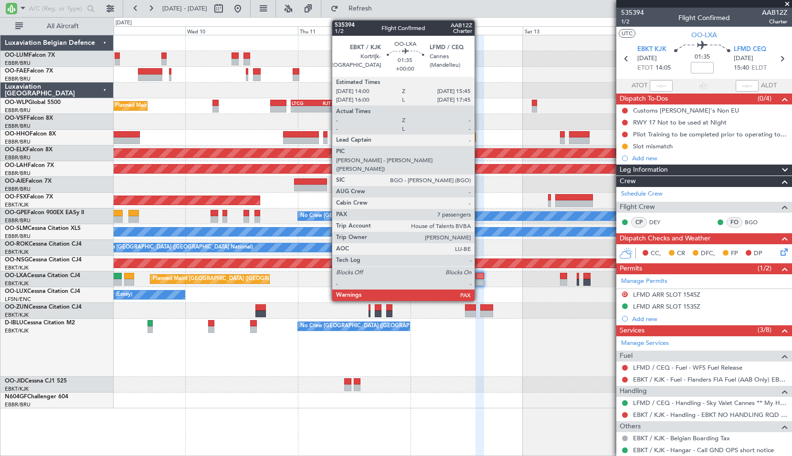
click at [479, 277] on div at bounding box center [479, 276] width 9 height 7
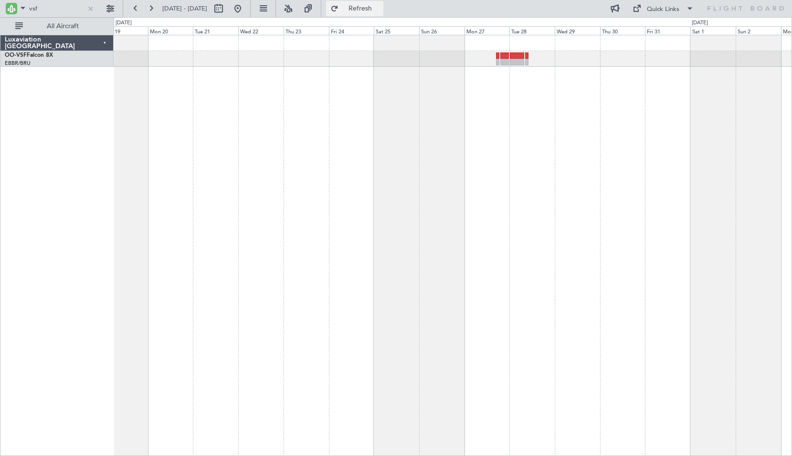
click at [380, 9] on span "Refresh" at bounding box center [360, 8] width 40 height 7
click at [90, 9] on div at bounding box center [90, 8] width 10 height 10
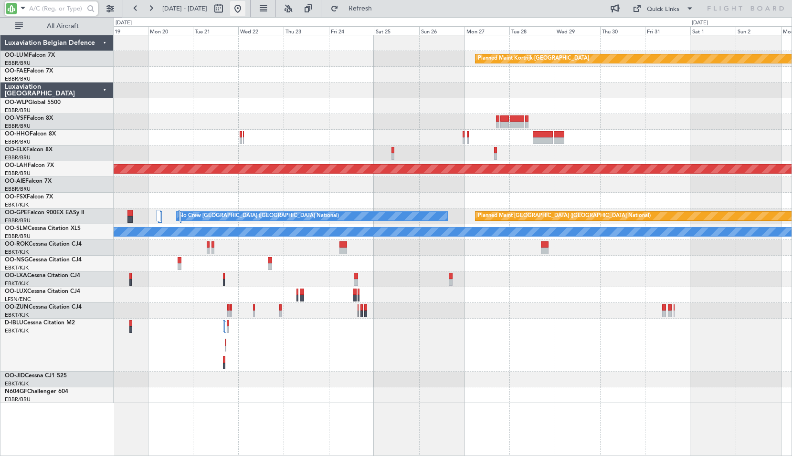
click at [245, 11] on button at bounding box center [237, 8] width 15 height 15
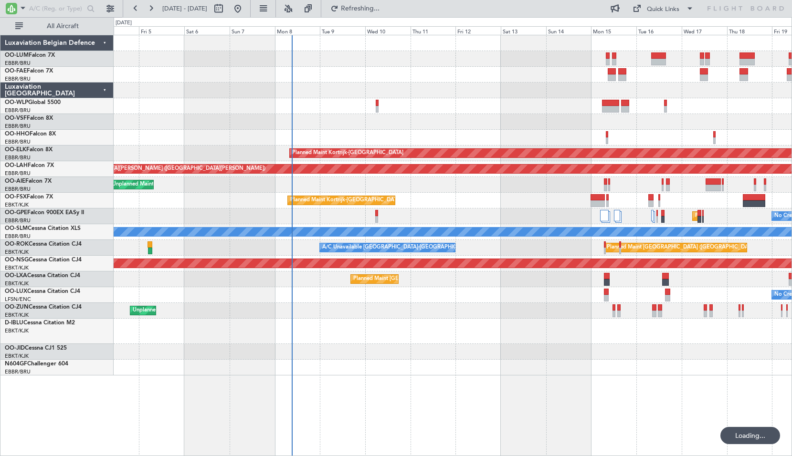
click at [386, 358] on div "Planned Maint [GEOGRAPHIC_DATA] ([GEOGRAPHIC_DATA] National) Planned Maint [GEO…" at bounding box center [452, 205] width 677 height 340
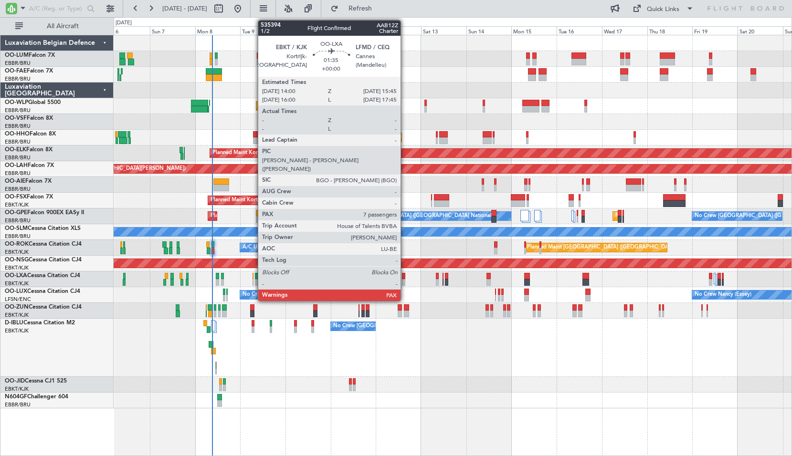
click at [405, 277] on div at bounding box center [403, 276] width 3 height 7
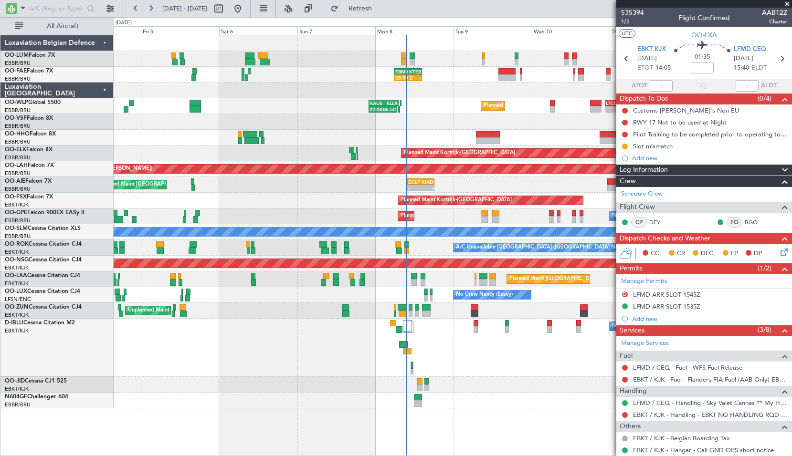
click at [338, 380] on div at bounding box center [452, 385] width 677 height 16
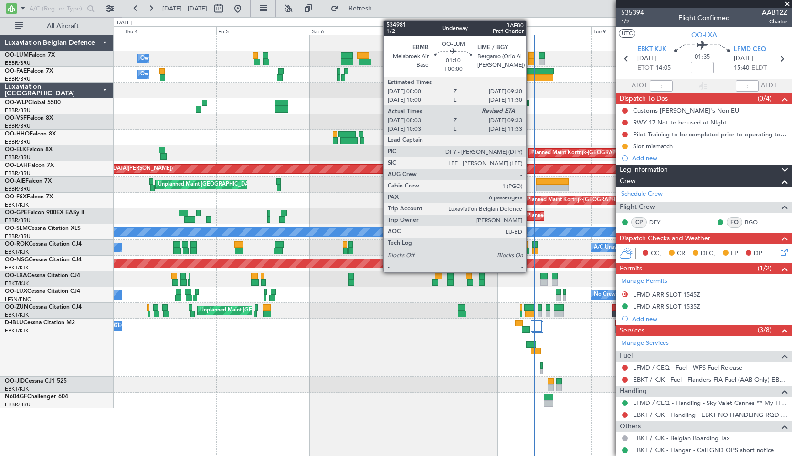
click at [530, 60] on div at bounding box center [531, 62] width 6 height 7
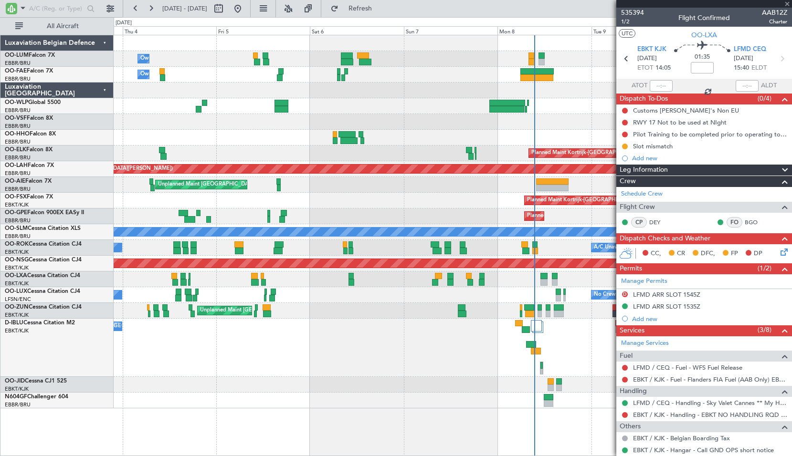
type input "08:13"
type input "6"
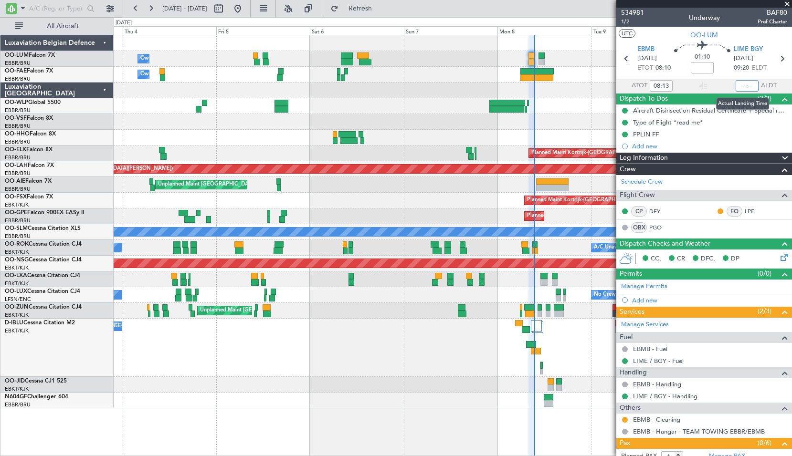
click at [749, 85] on input "text" at bounding box center [746, 85] width 23 height 11
type input "09:17"
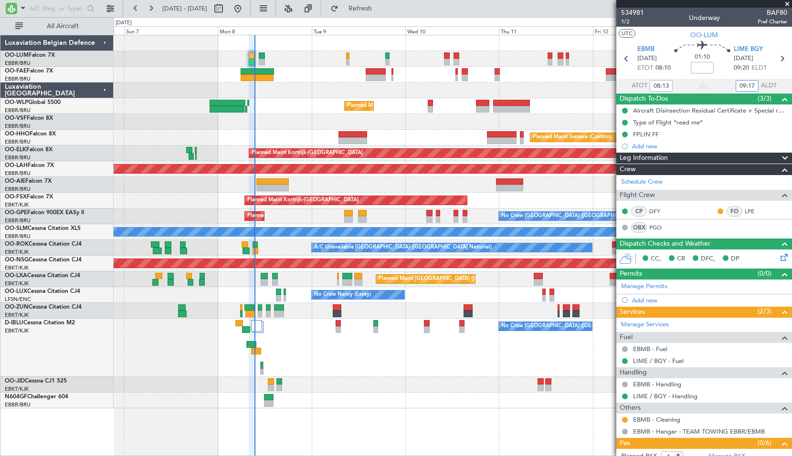
click at [279, 421] on div "Planned Maint Liege Planned Maint Geneva ([GEOGRAPHIC_DATA]) Planned Maint [GEO…" at bounding box center [453, 245] width 678 height 421
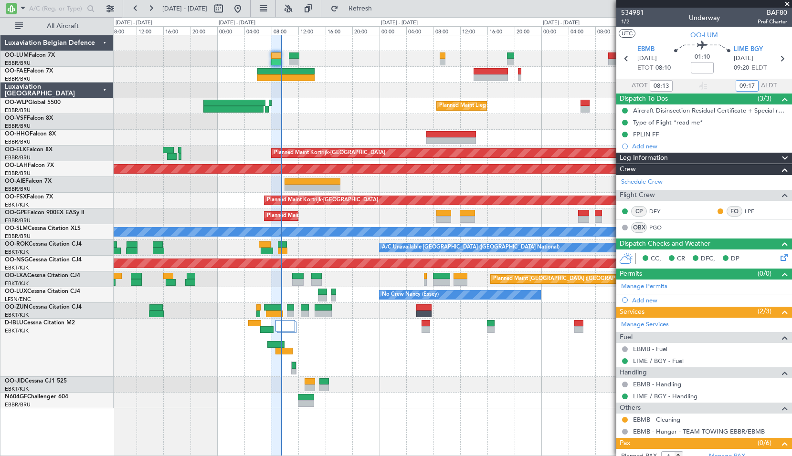
click at [330, 423] on div "Planned Maint Liege Planned Maint Geneva ([GEOGRAPHIC_DATA]) Planned Maint [GEO…" at bounding box center [453, 245] width 678 height 421
